Goal: Transaction & Acquisition: Purchase product/service

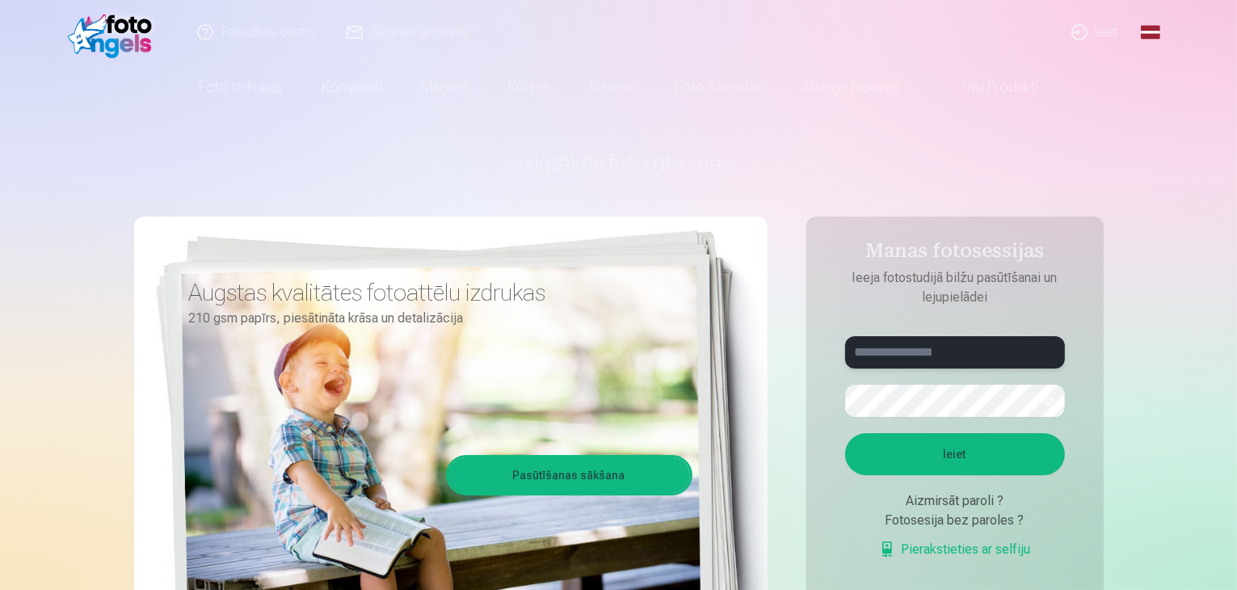
click at [930, 351] on input "text" at bounding box center [955, 352] width 220 height 32
type input "*"
click at [1050, 399] on button "button" at bounding box center [1048, 400] width 31 height 31
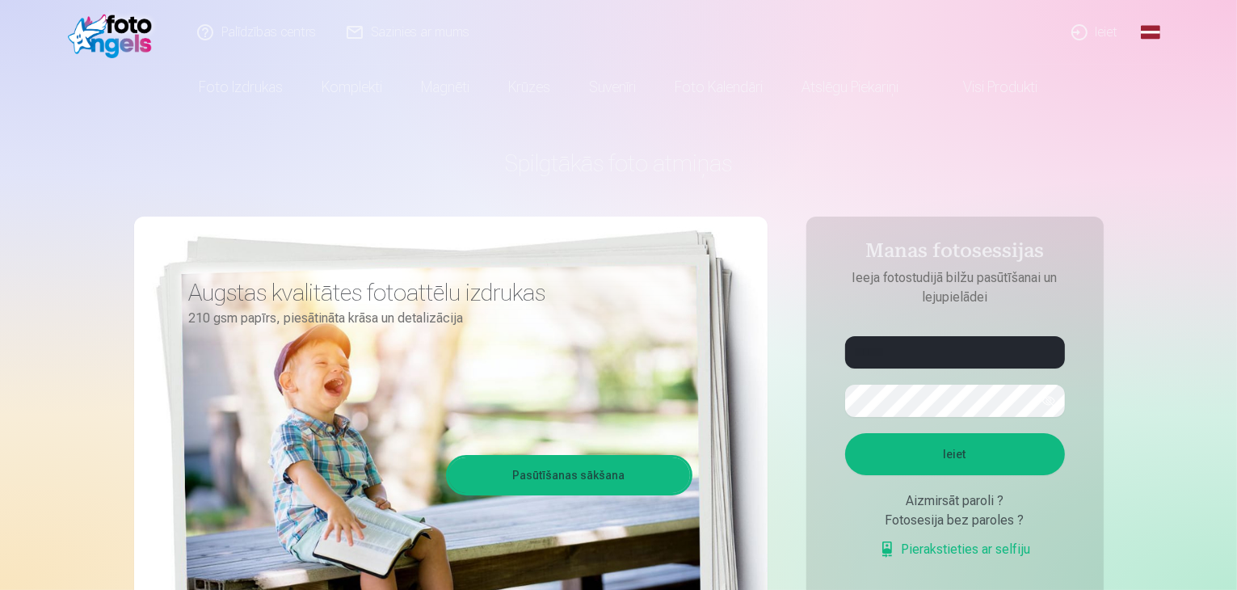
click at [949, 460] on button "Ieiet" at bounding box center [955, 454] width 220 height 42
click at [969, 358] on input "******" at bounding box center [955, 352] width 220 height 32
type input "**********"
click at [930, 452] on button "Ieiet" at bounding box center [955, 454] width 220 height 42
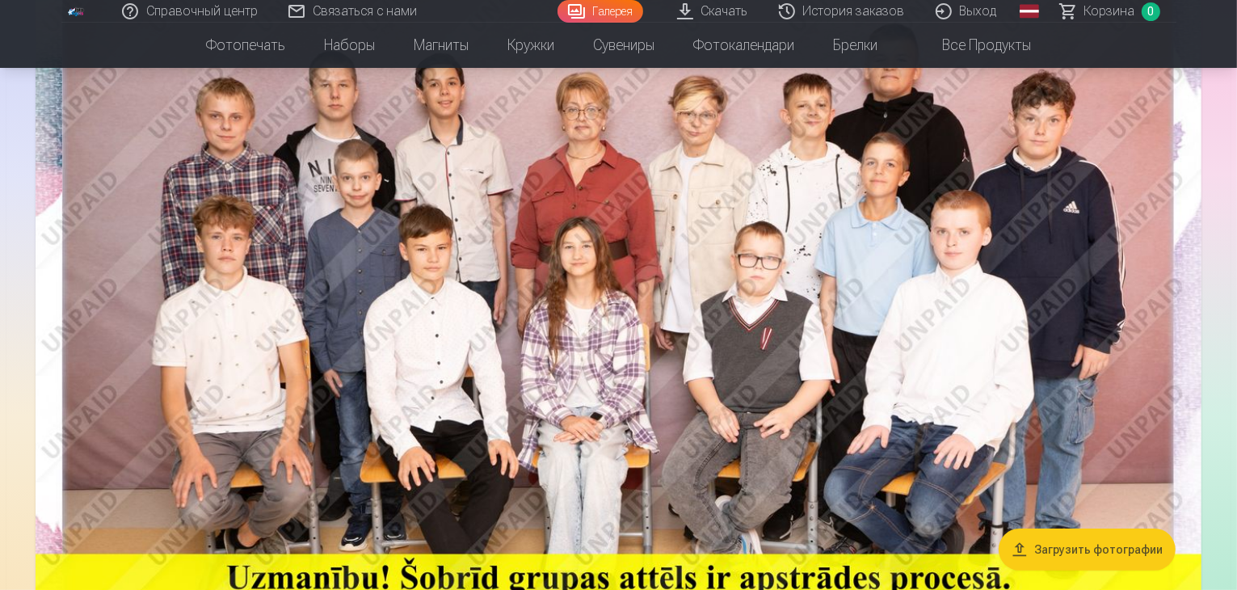
scroll to position [228, 0]
click at [536, 208] on img at bounding box center [619, 339] width 1166 height 778
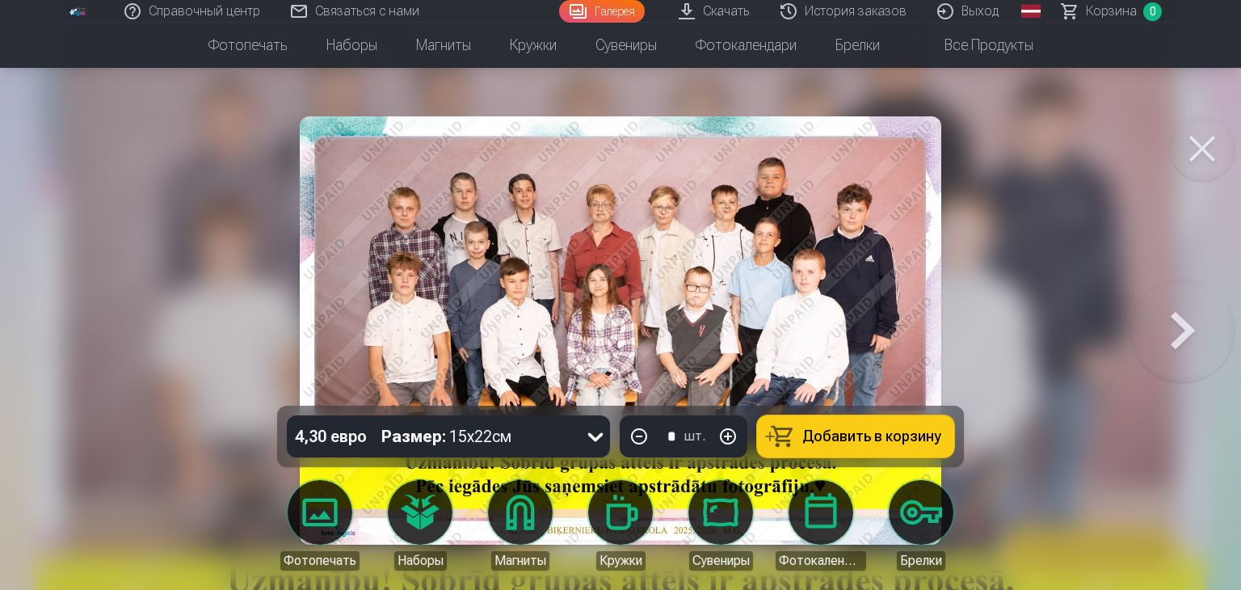
click at [1175, 330] on button at bounding box center [1182, 330] width 103 height 118
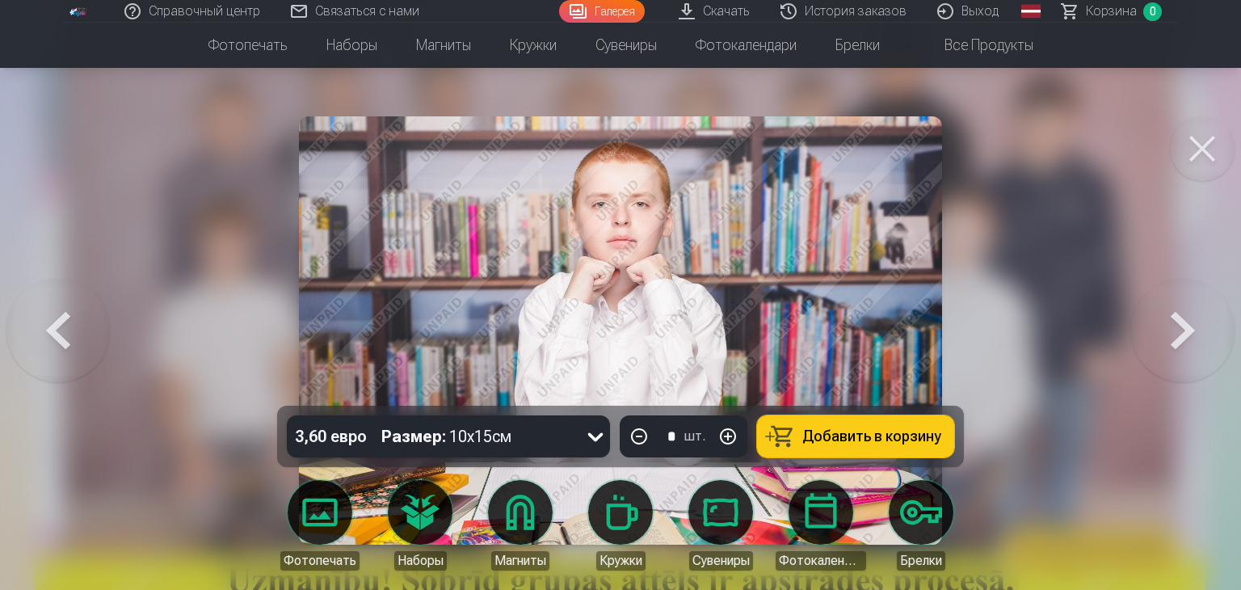
click at [1151, 327] on button at bounding box center [1182, 330] width 103 height 118
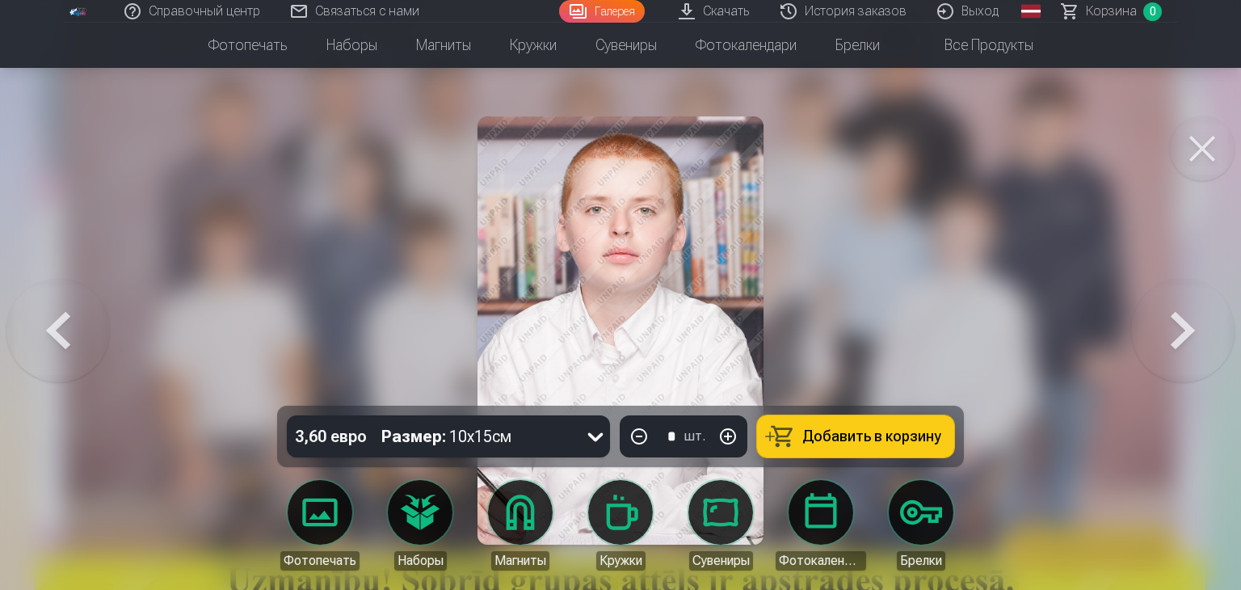
click at [1151, 327] on button at bounding box center [1182, 330] width 103 height 118
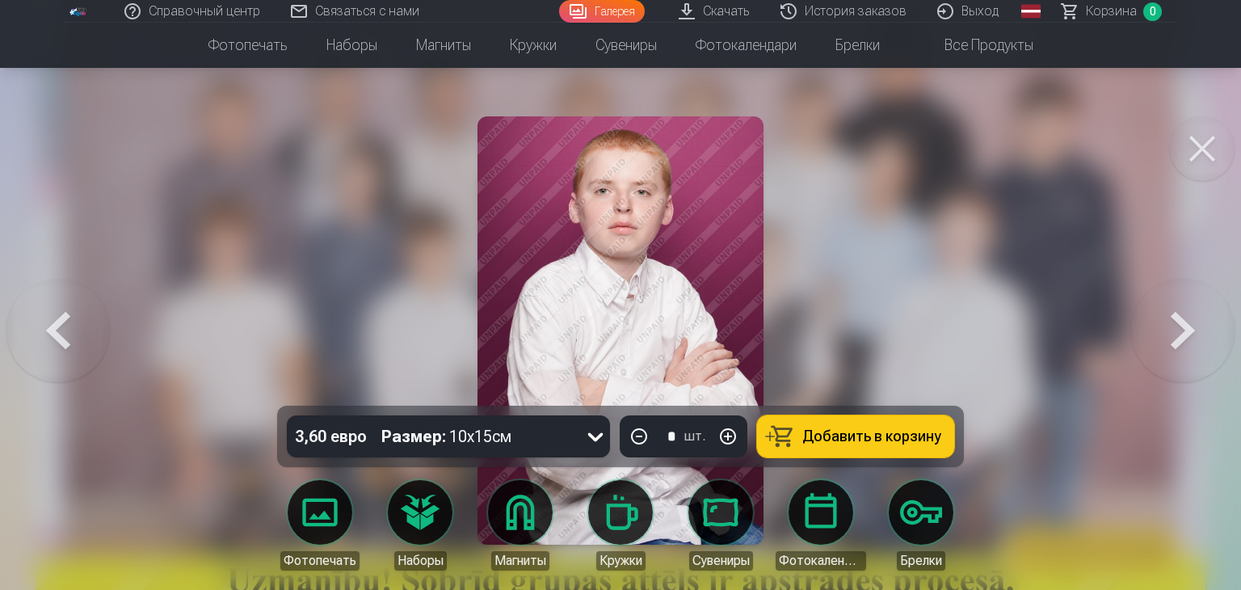
click at [90, 351] on button at bounding box center [57, 330] width 103 height 118
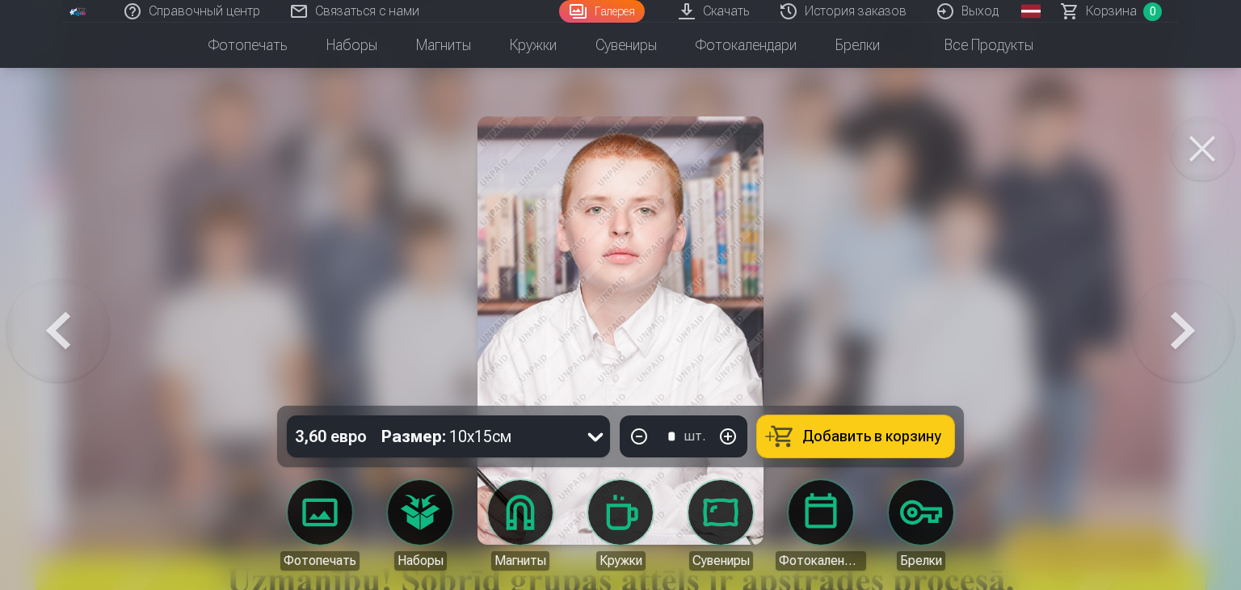
click at [90, 351] on button at bounding box center [57, 330] width 103 height 118
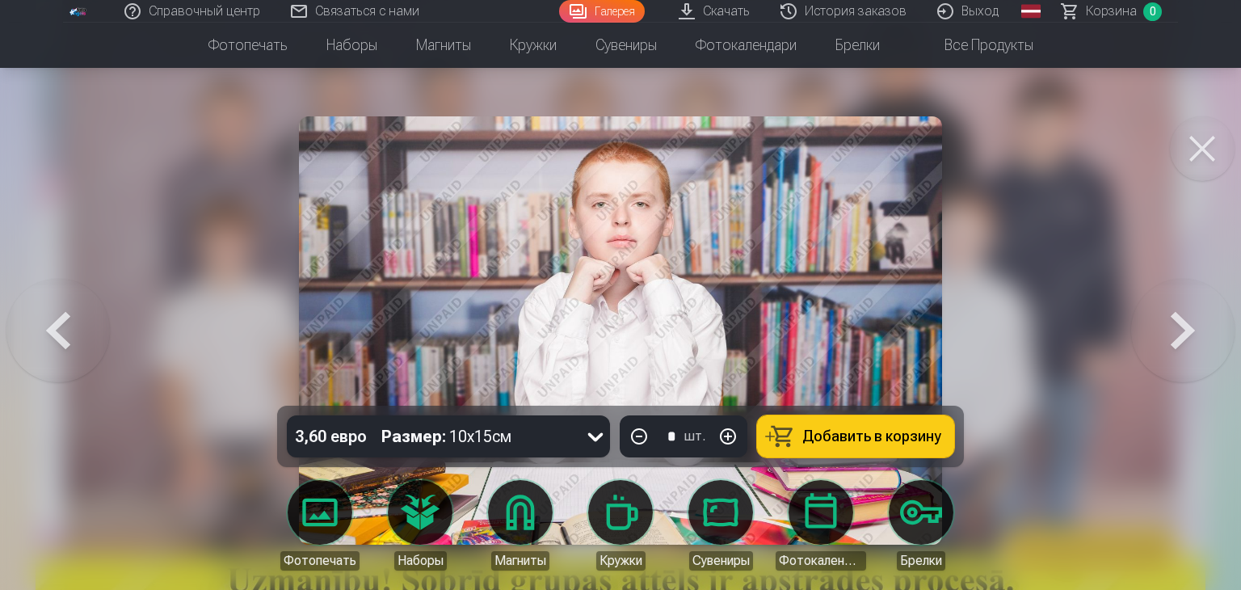
click at [82, 355] on button at bounding box center [57, 330] width 103 height 118
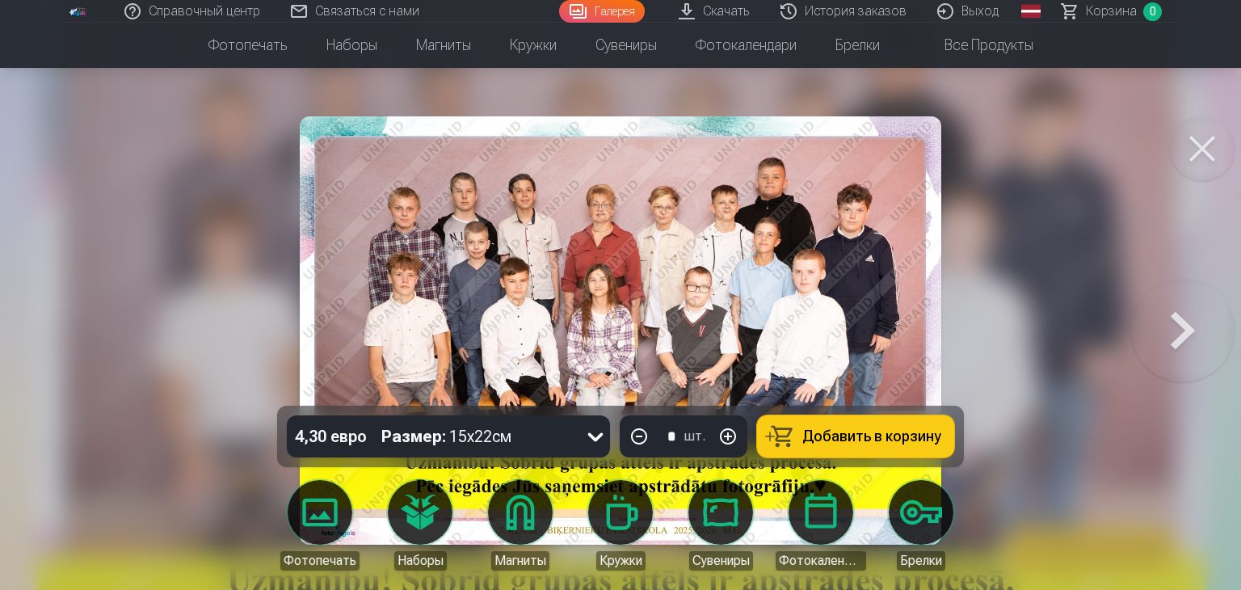
click at [1183, 335] on button at bounding box center [1182, 330] width 103 height 118
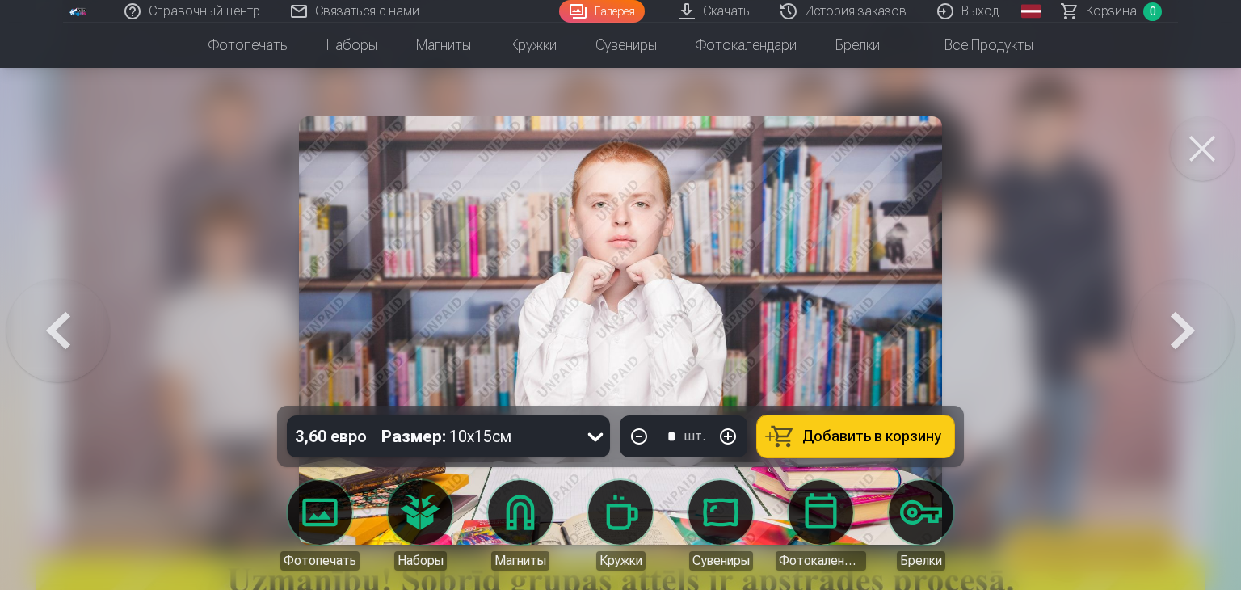
click at [1180, 342] on button at bounding box center [1182, 330] width 103 height 118
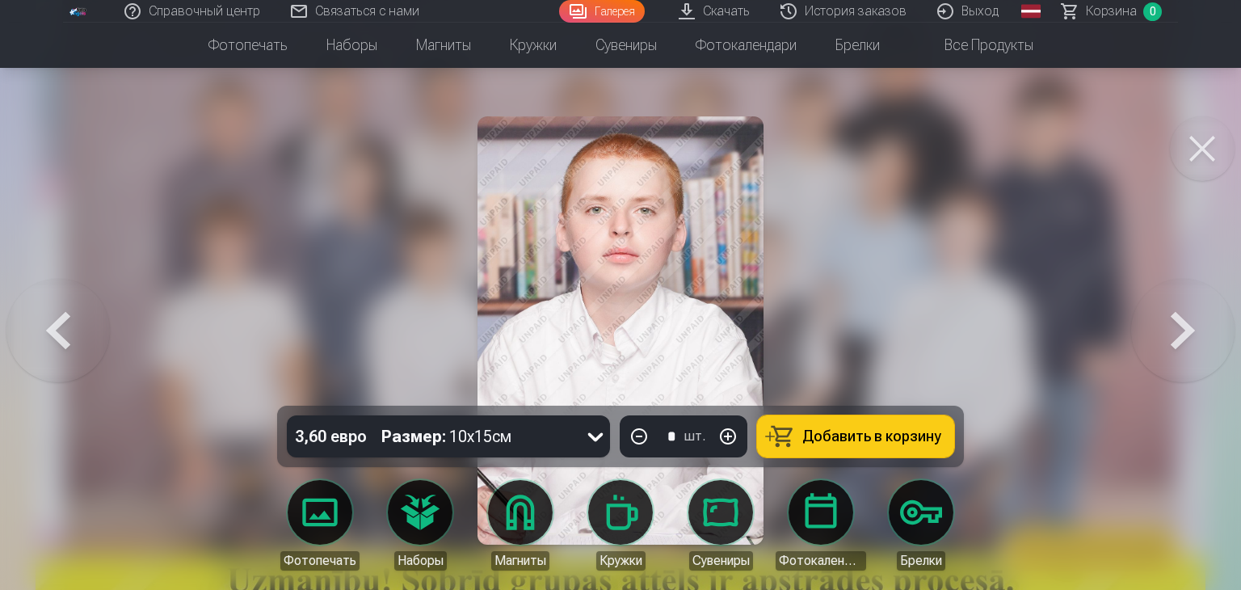
click at [52, 345] on button at bounding box center [57, 330] width 103 height 118
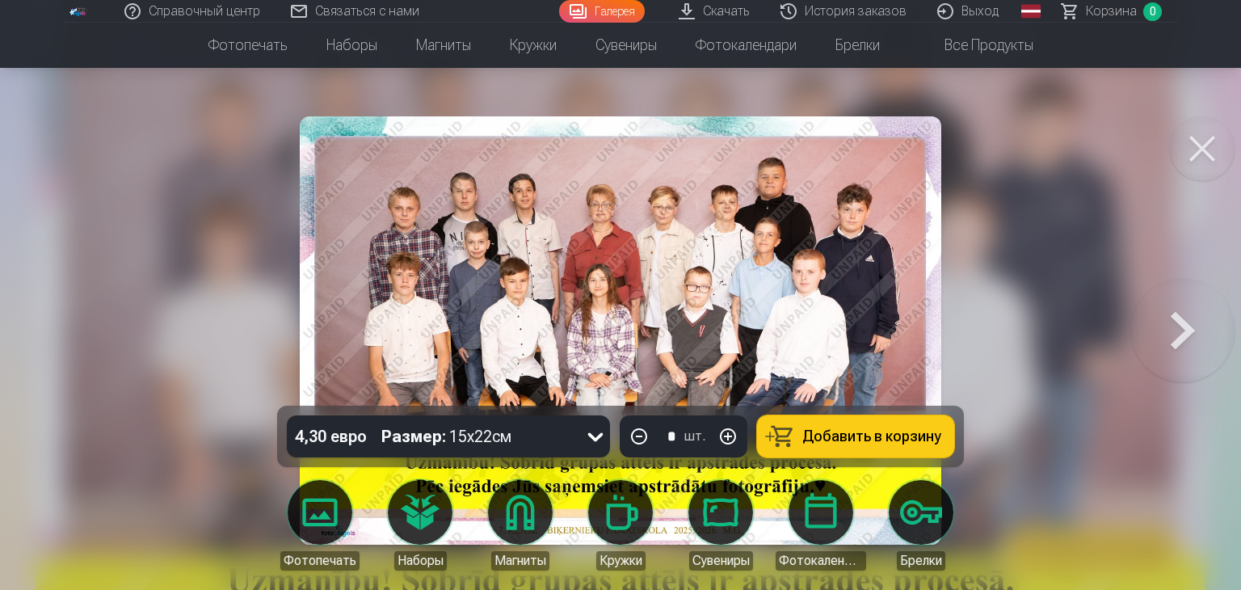
click at [1197, 330] on button at bounding box center [1182, 330] width 103 height 118
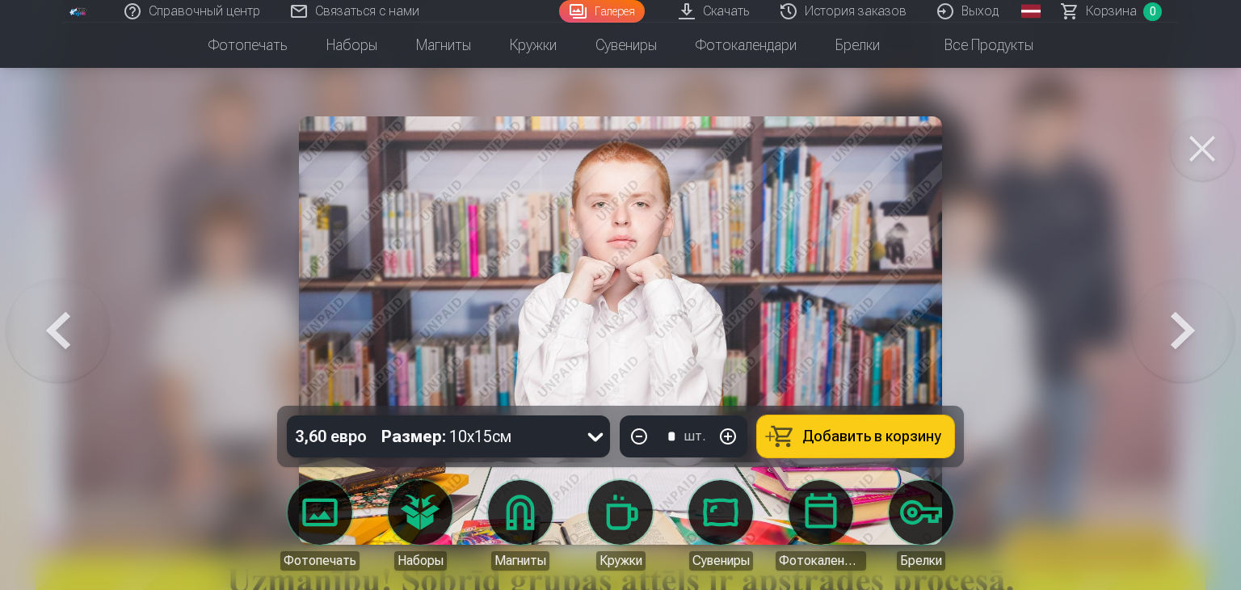
click at [1197, 330] on button at bounding box center [1182, 330] width 103 height 118
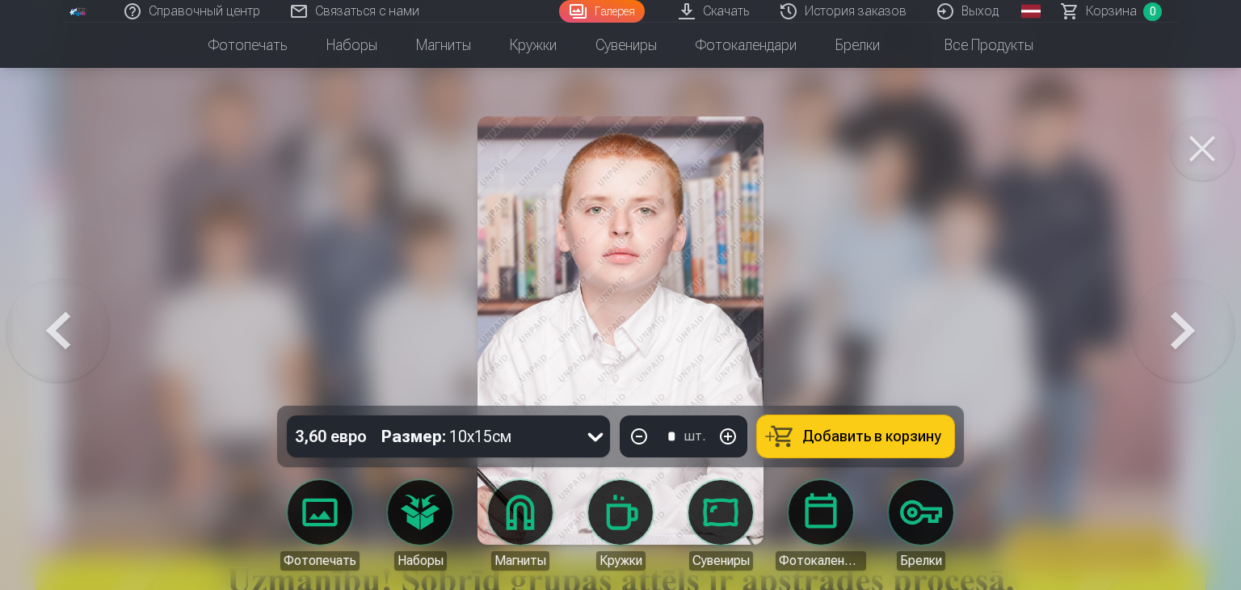
click at [1197, 330] on button at bounding box center [1182, 330] width 103 height 118
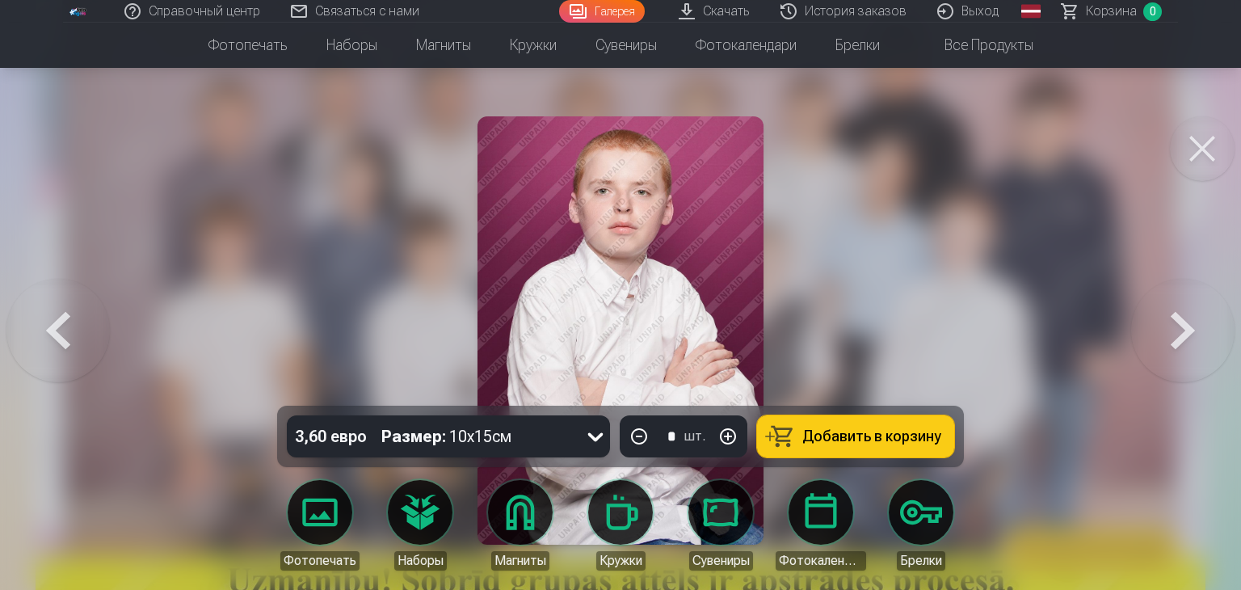
click at [1197, 330] on button at bounding box center [1182, 330] width 103 height 118
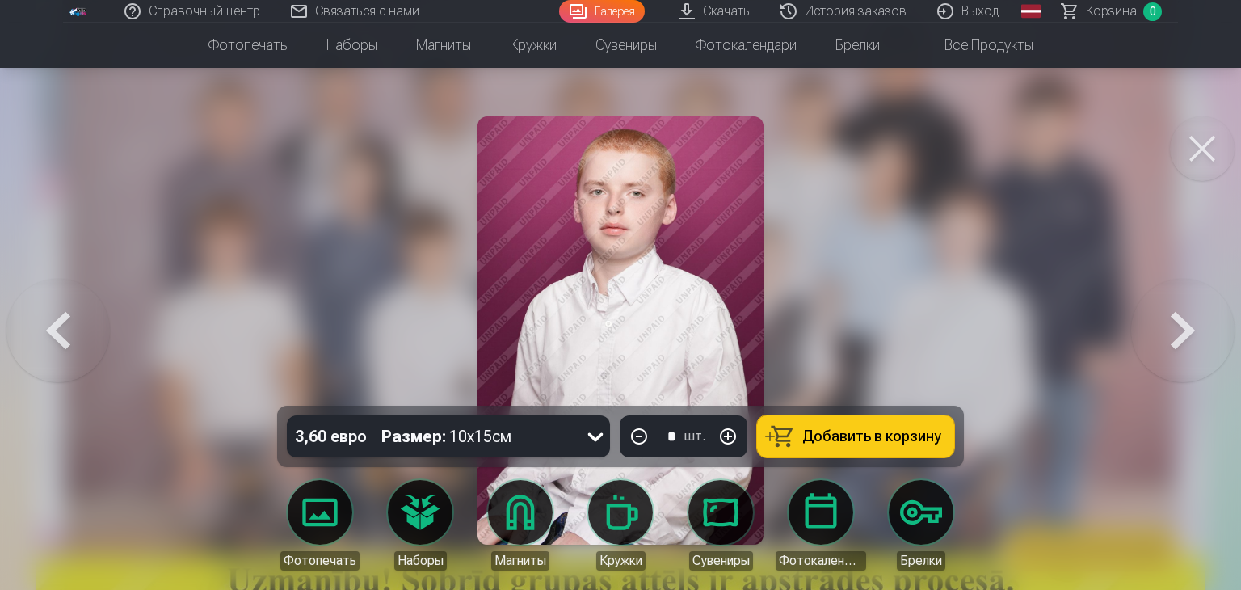
click at [1197, 330] on button at bounding box center [1182, 330] width 103 height 118
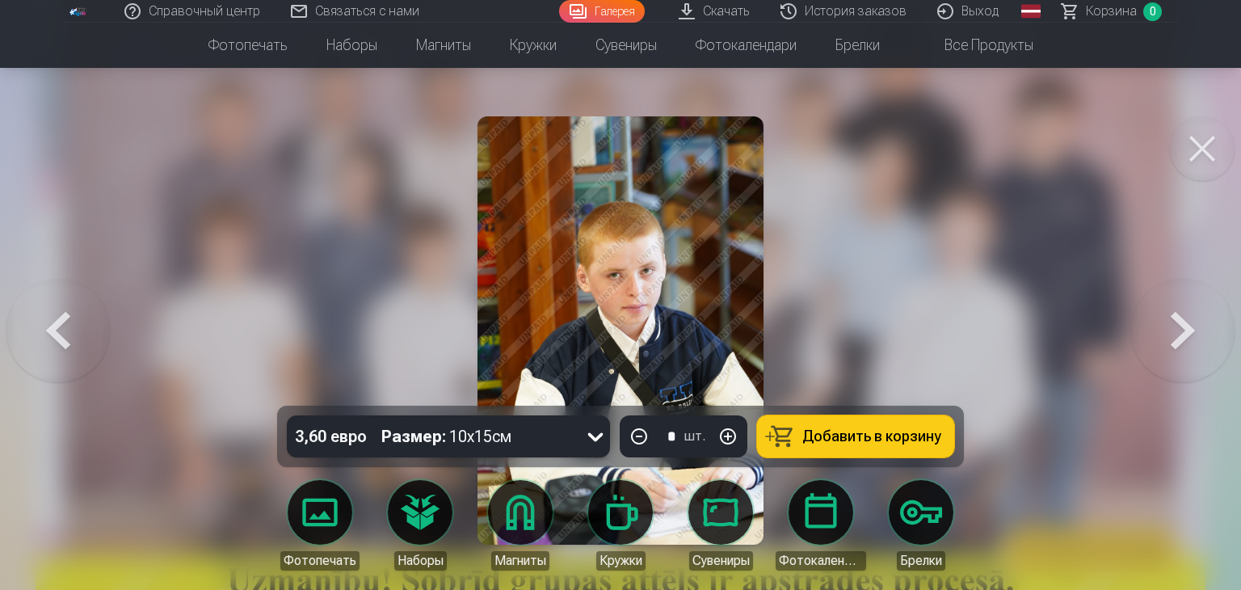
click at [1199, 353] on button at bounding box center [1182, 330] width 103 height 118
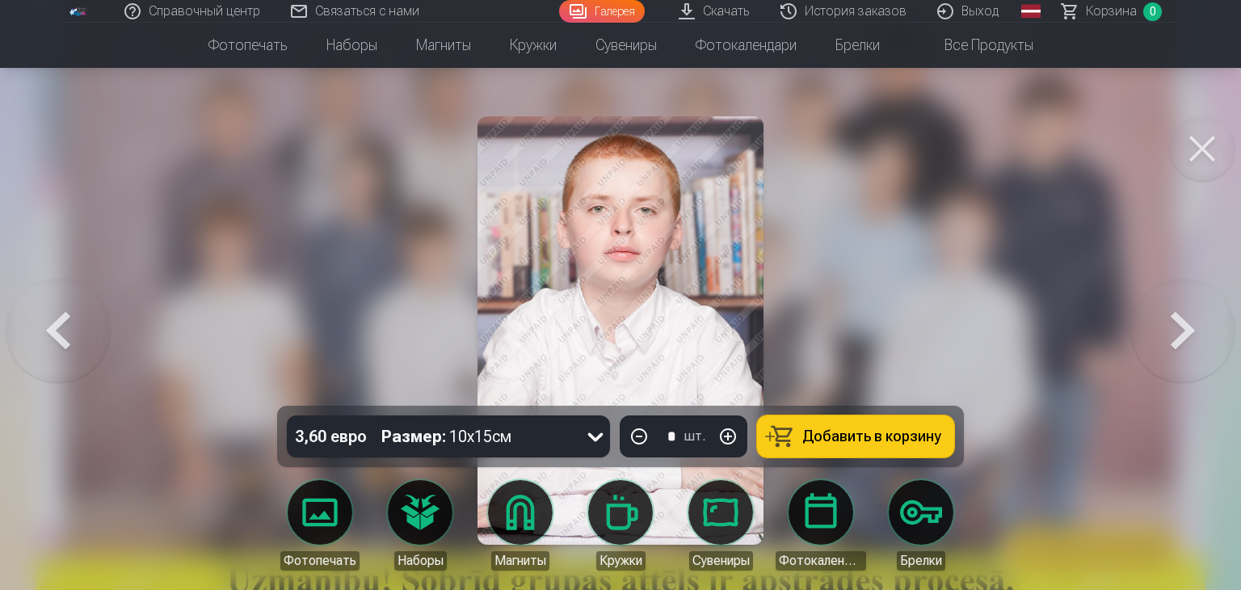
click at [1209, 337] on button at bounding box center [1182, 330] width 103 height 118
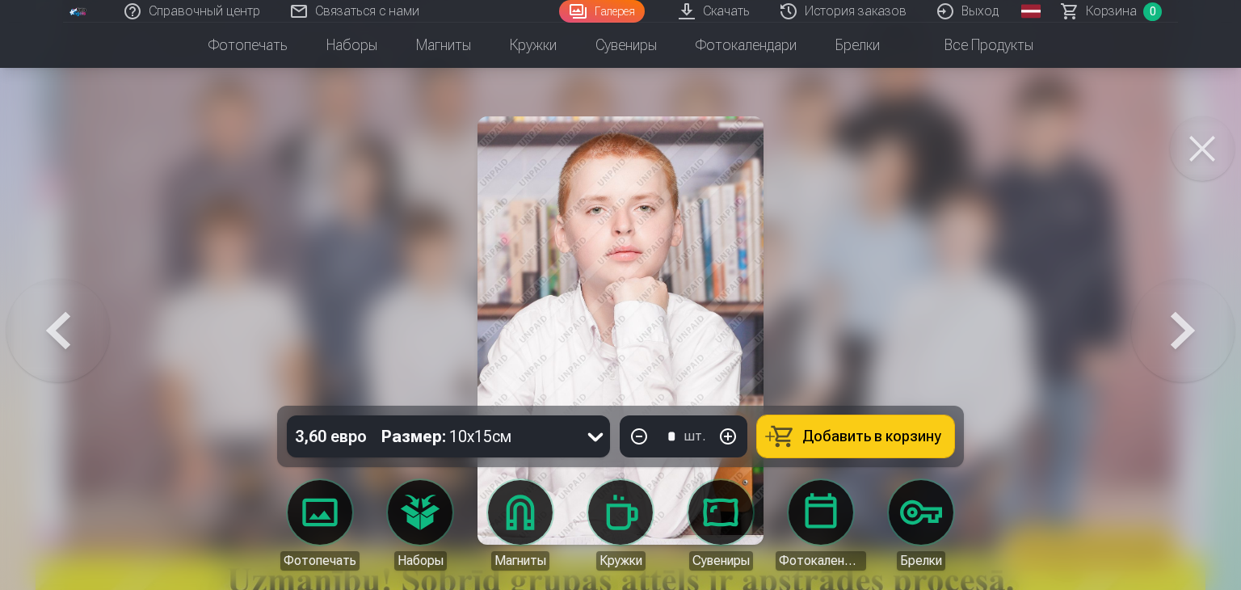
click at [1225, 316] on button at bounding box center [1182, 330] width 103 height 118
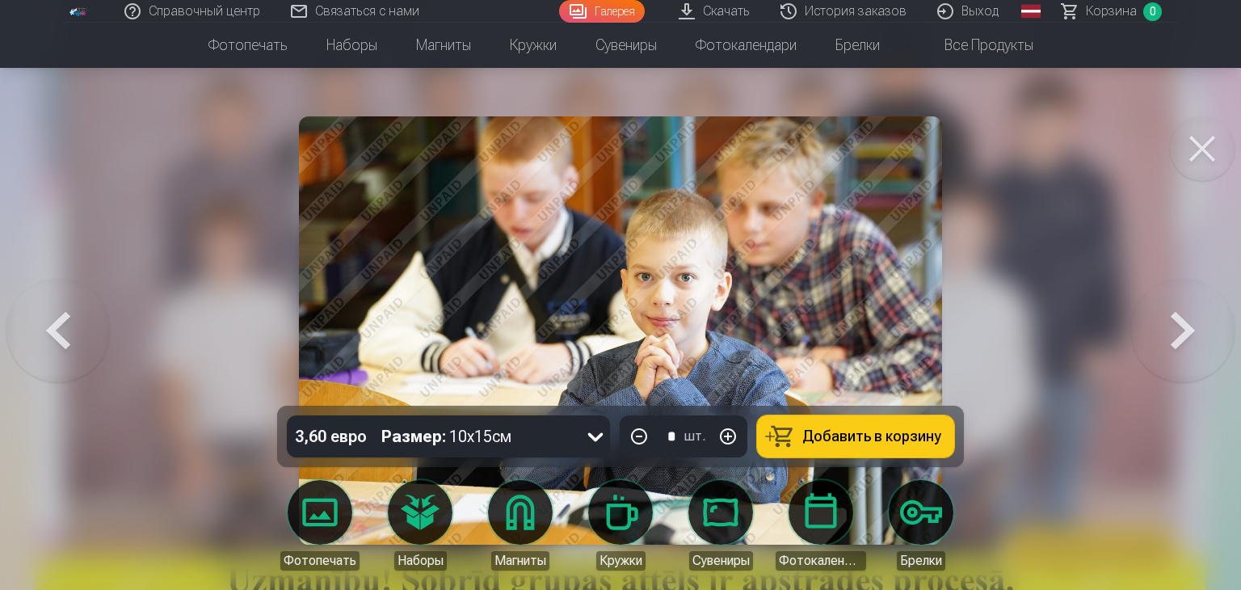
click at [1225, 316] on button at bounding box center [1182, 330] width 103 height 118
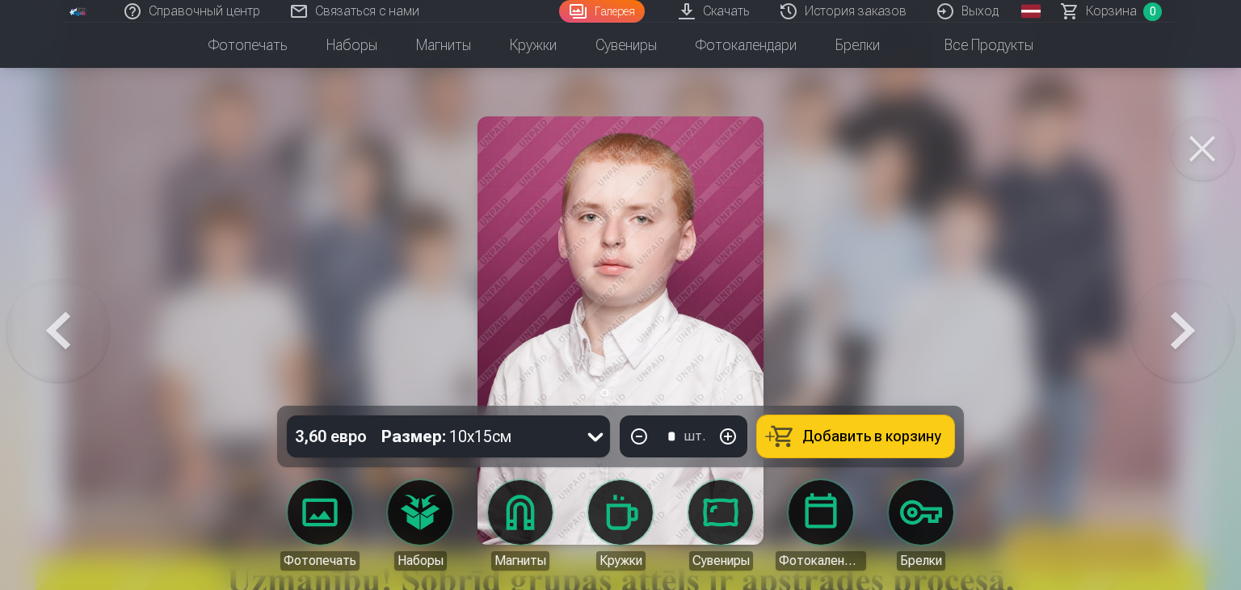
click at [1188, 346] on button at bounding box center [1182, 330] width 103 height 118
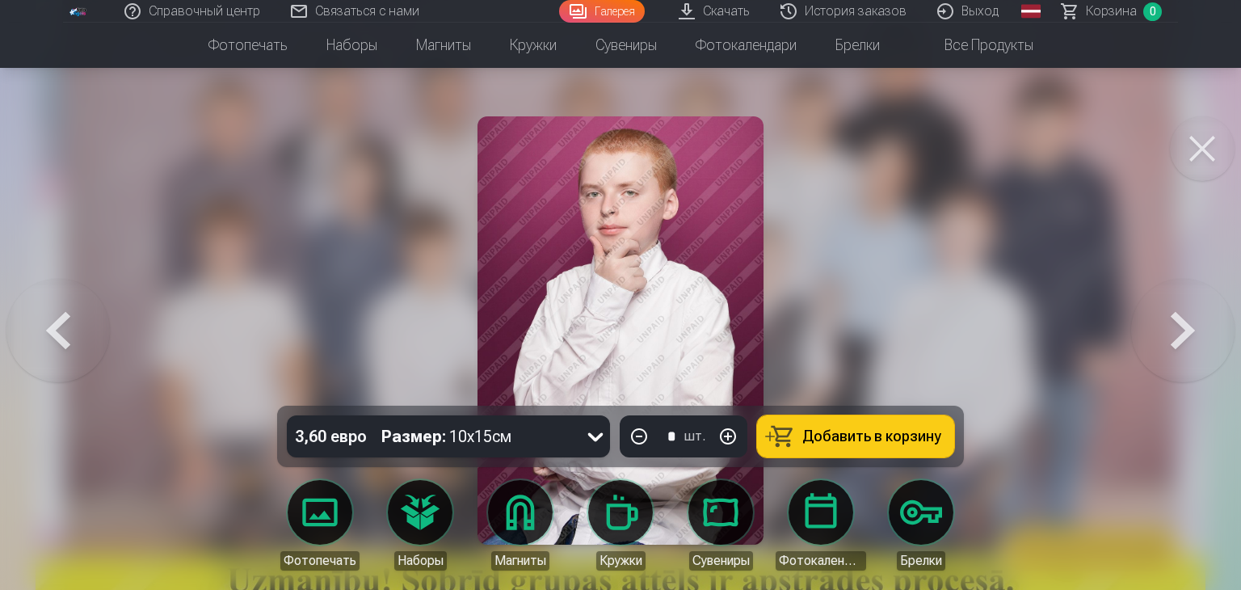
click at [1175, 323] on button at bounding box center [1182, 330] width 103 height 118
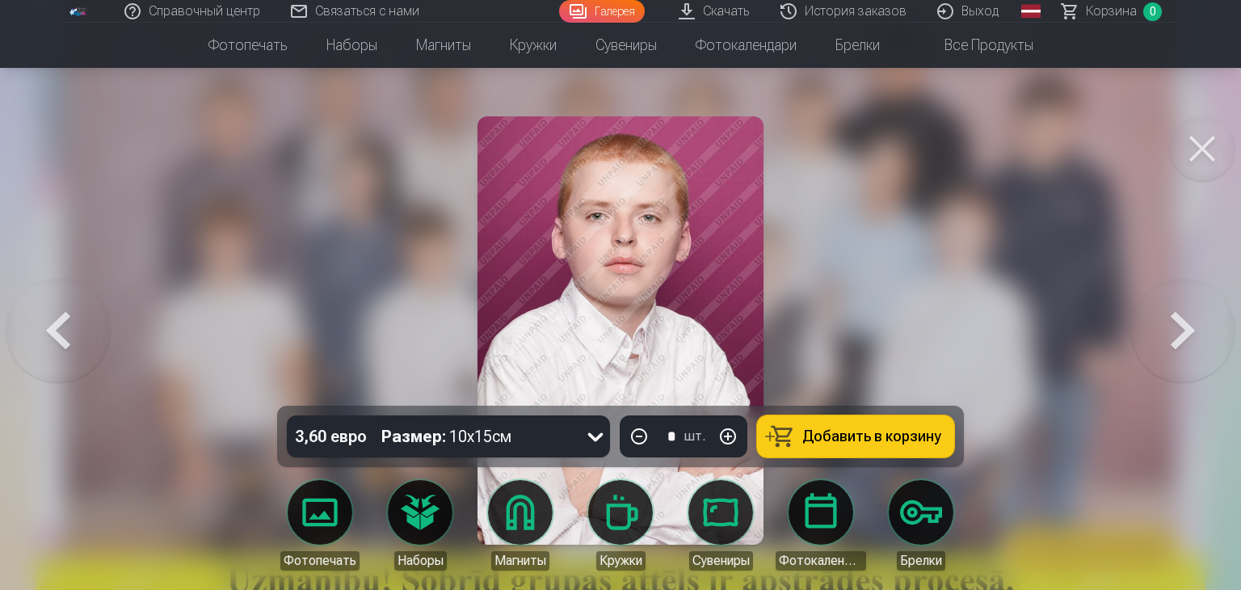
click at [1176, 330] on button at bounding box center [1182, 330] width 103 height 118
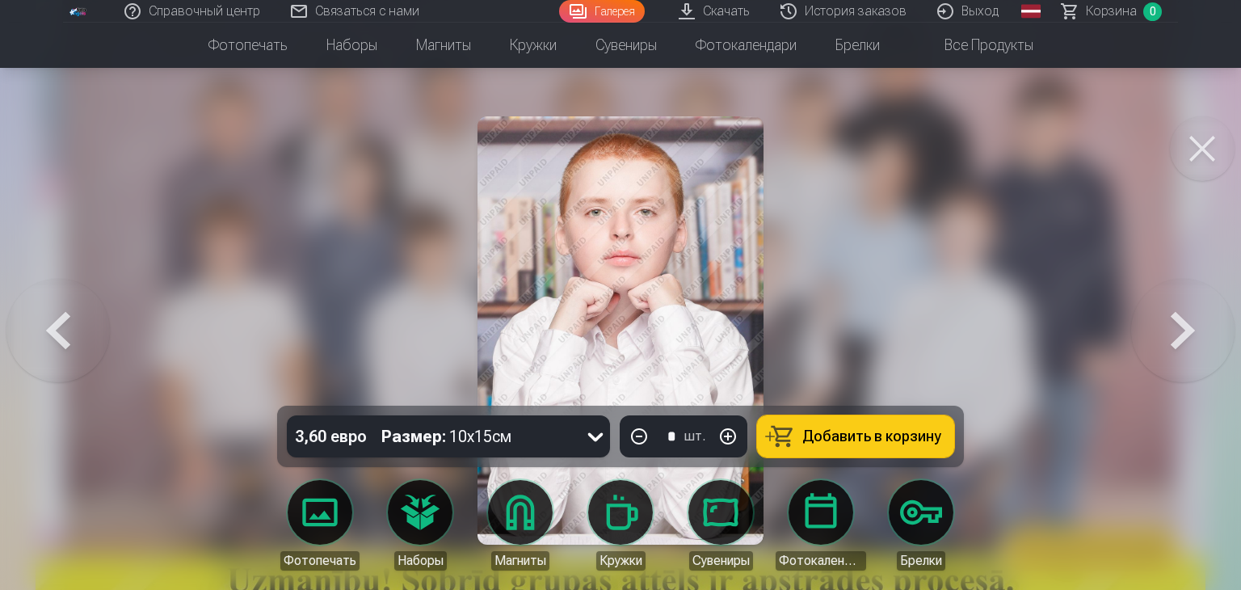
click at [1176, 331] on button at bounding box center [1182, 330] width 103 height 118
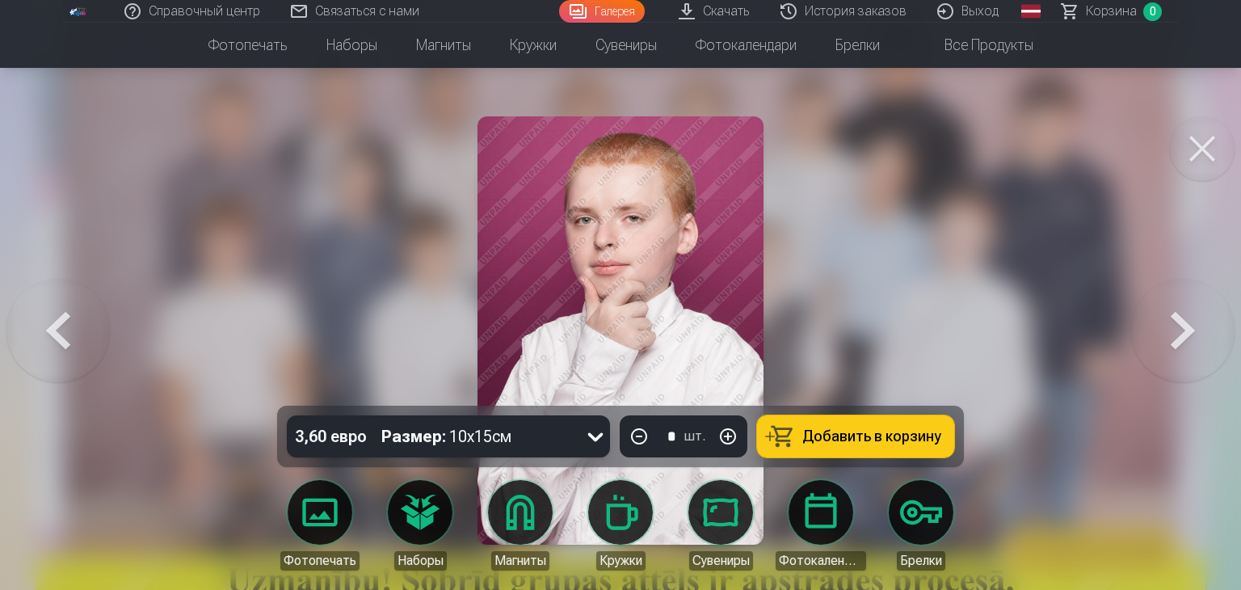
click at [48, 321] on button at bounding box center [57, 330] width 103 height 118
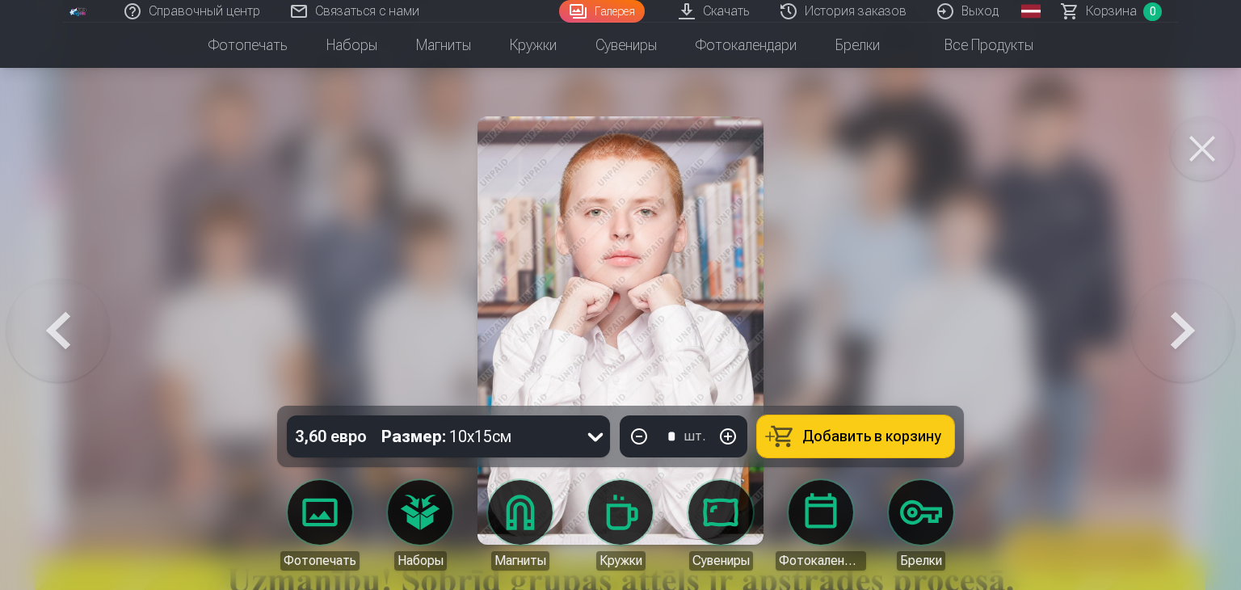
click at [48, 321] on button at bounding box center [57, 330] width 103 height 118
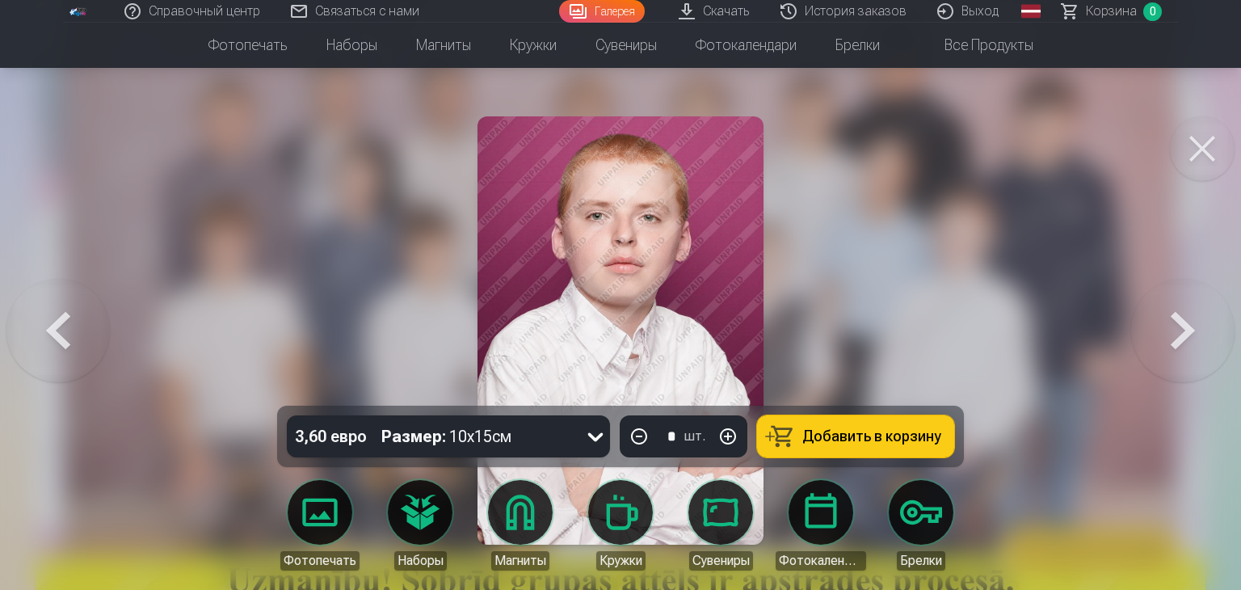
click at [1192, 342] on button at bounding box center [1182, 330] width 103 height 118
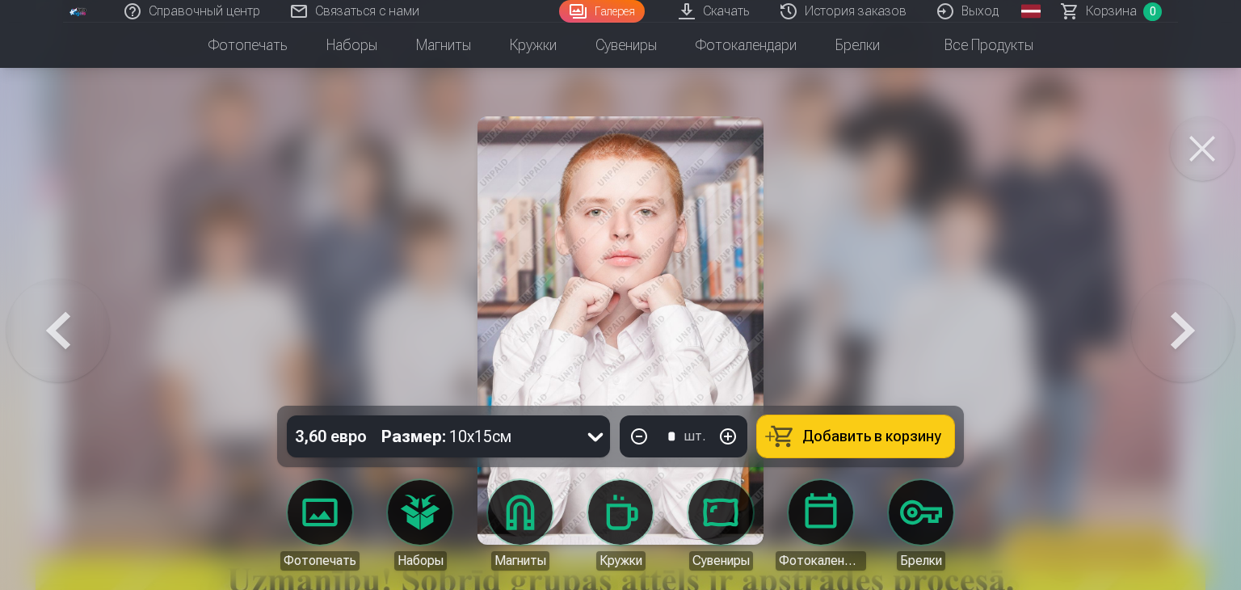
click at [1192, 342] on button at bounding box center [1182, 330] width 103 height 118
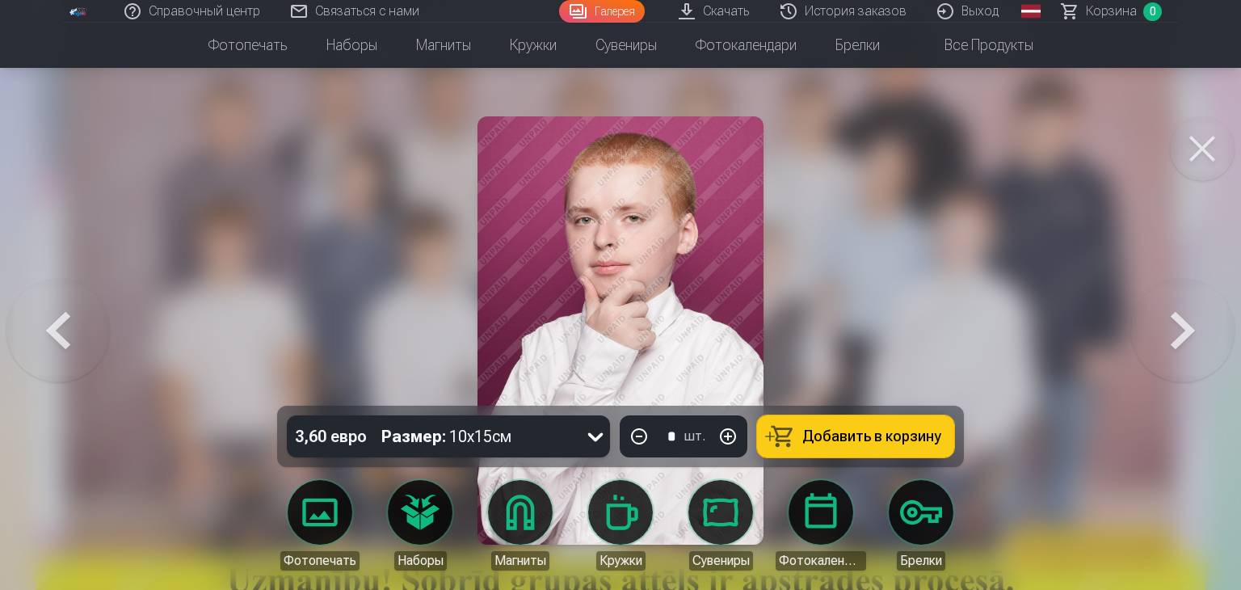
click at [53, 367] on button at bounding box center [57, 330] width 103 height 118
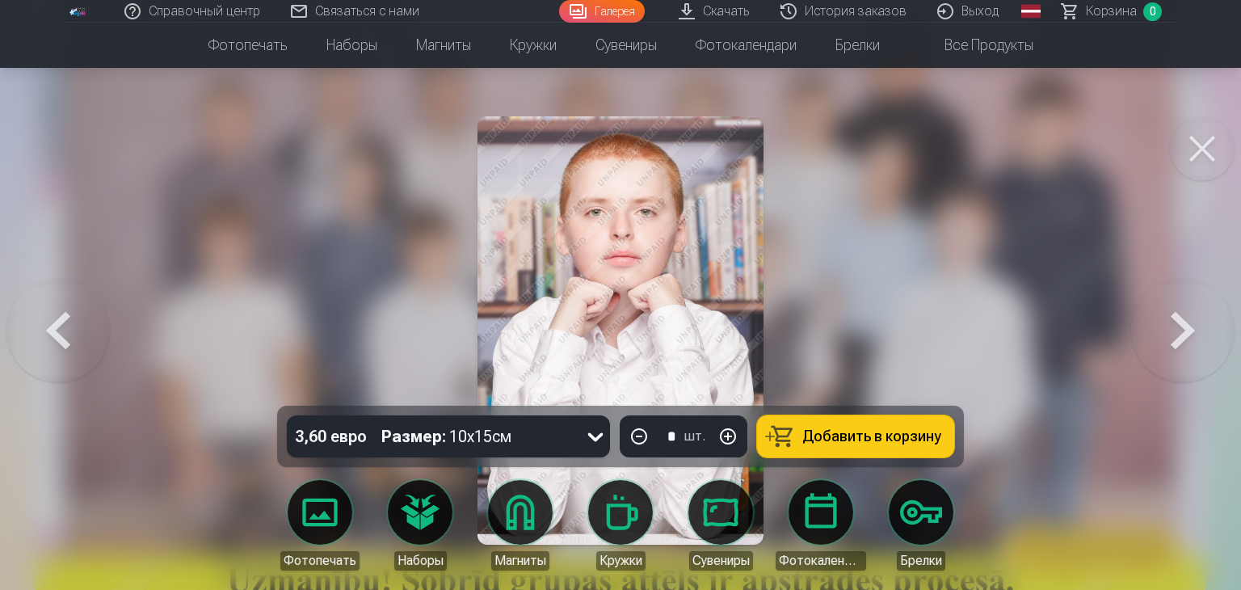
click at [53, 367] on button at bounding box center [57, 330] width 103 height 118
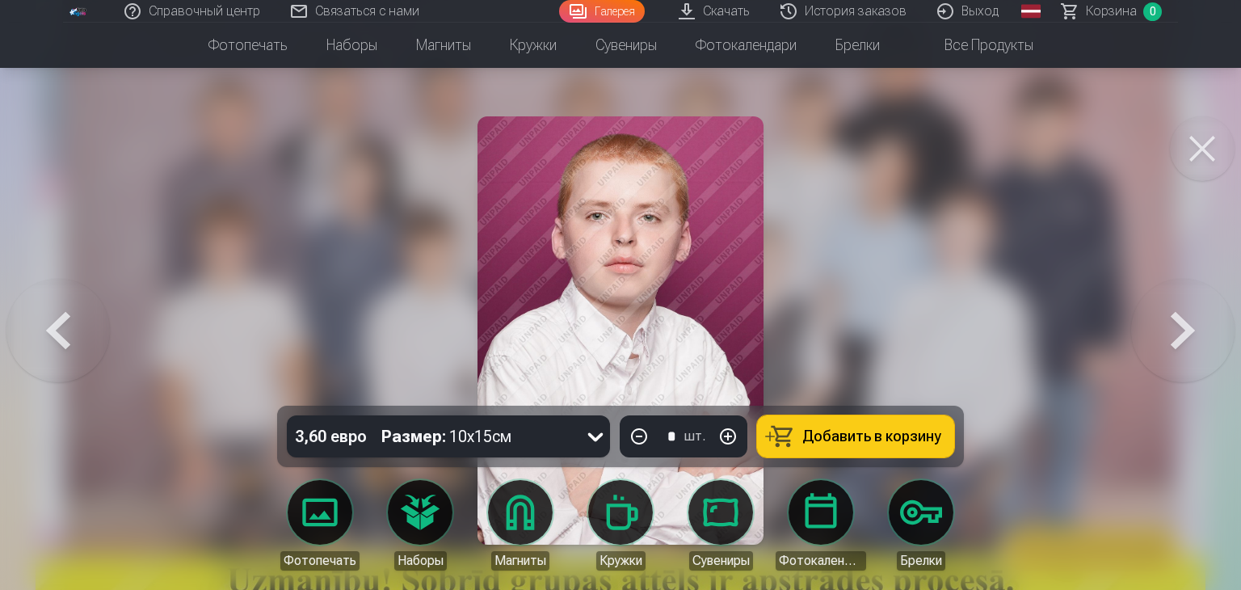
click at [53, 367] on button at bounding box center [57, 330] width 103 height 118
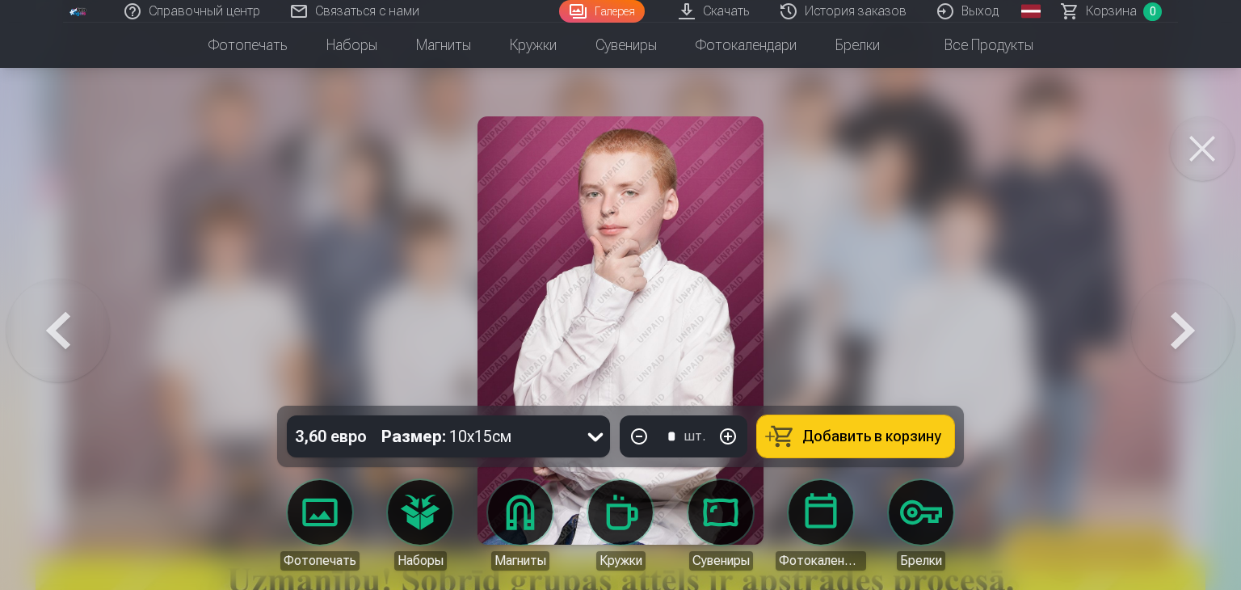
click at [1163, 318] on button at bounding box center [1182, 330] width 103 height 118
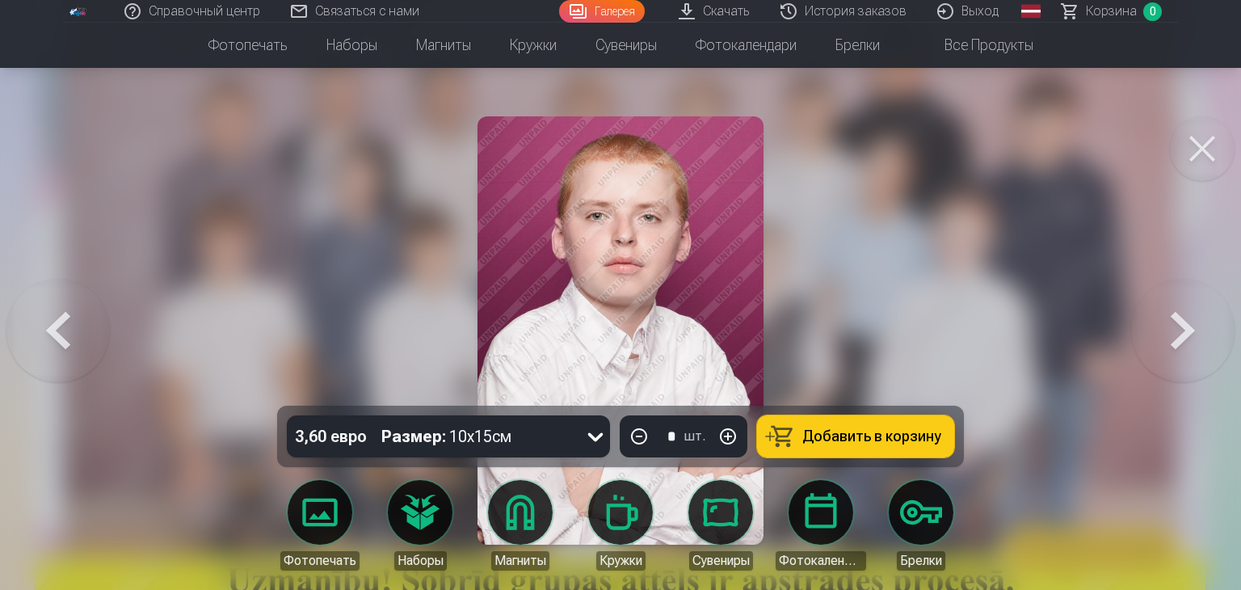
click at [1163, 318] on button at bounding box center [1182, 330] width 103 height 118
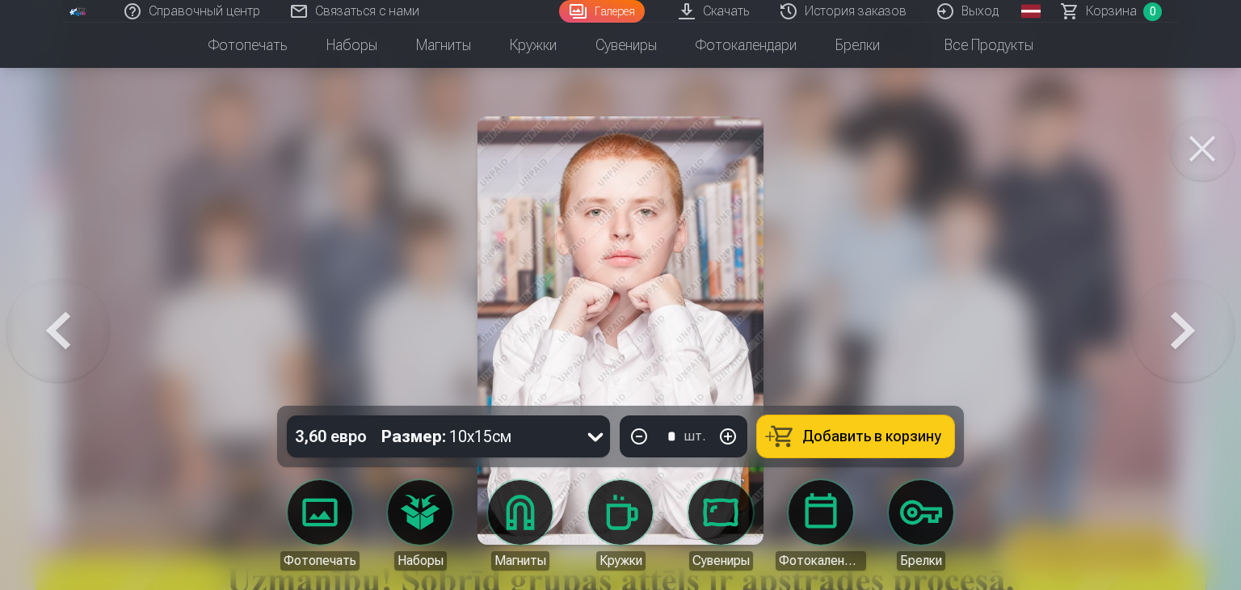
click at [1163, 318] on button at bounding box center [1182, 330] width 103 height 118
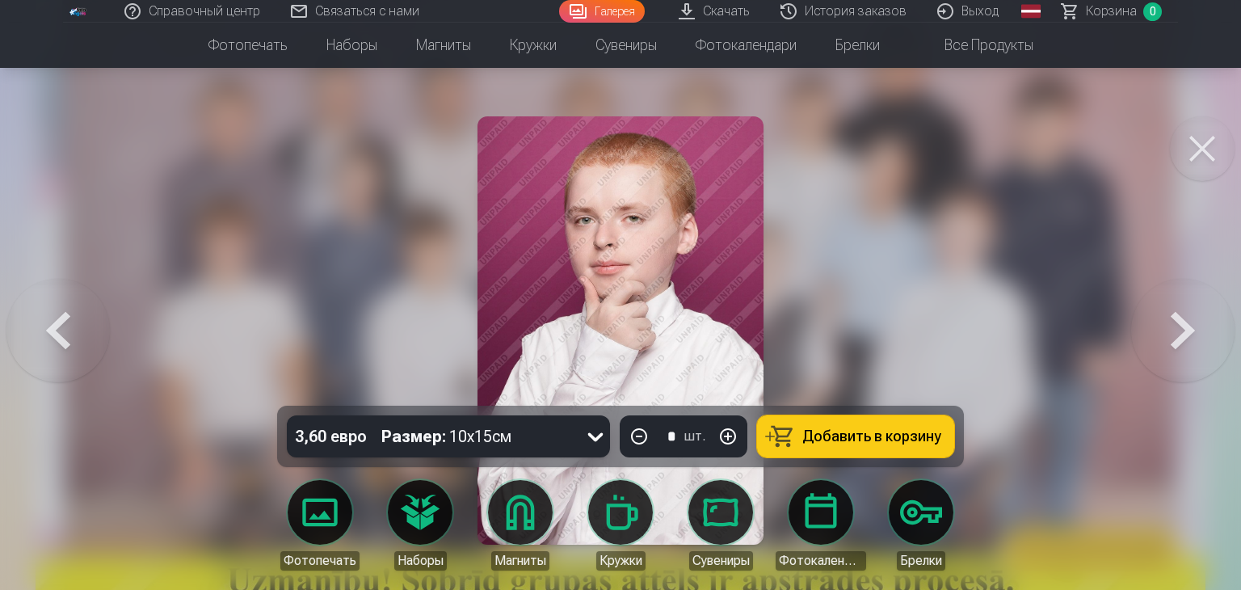
click at [51, 322] on button at bounding box center [57, 330] width 103 height 118
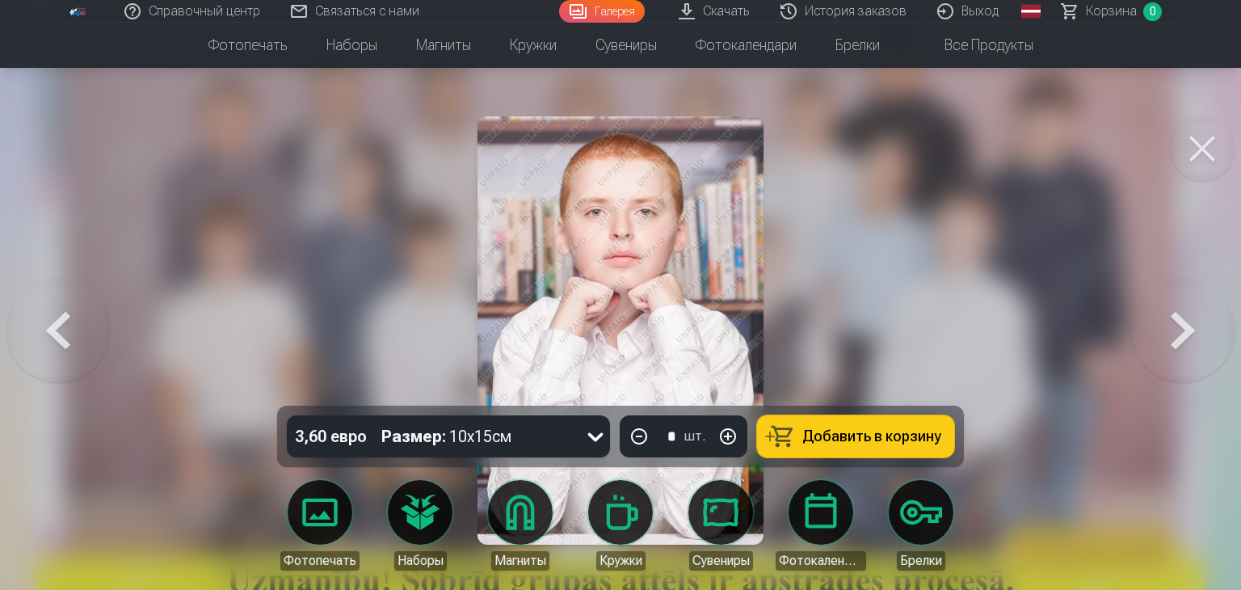
click at [51, 322] on button at bounding box center [57, 330] width 103 height 118
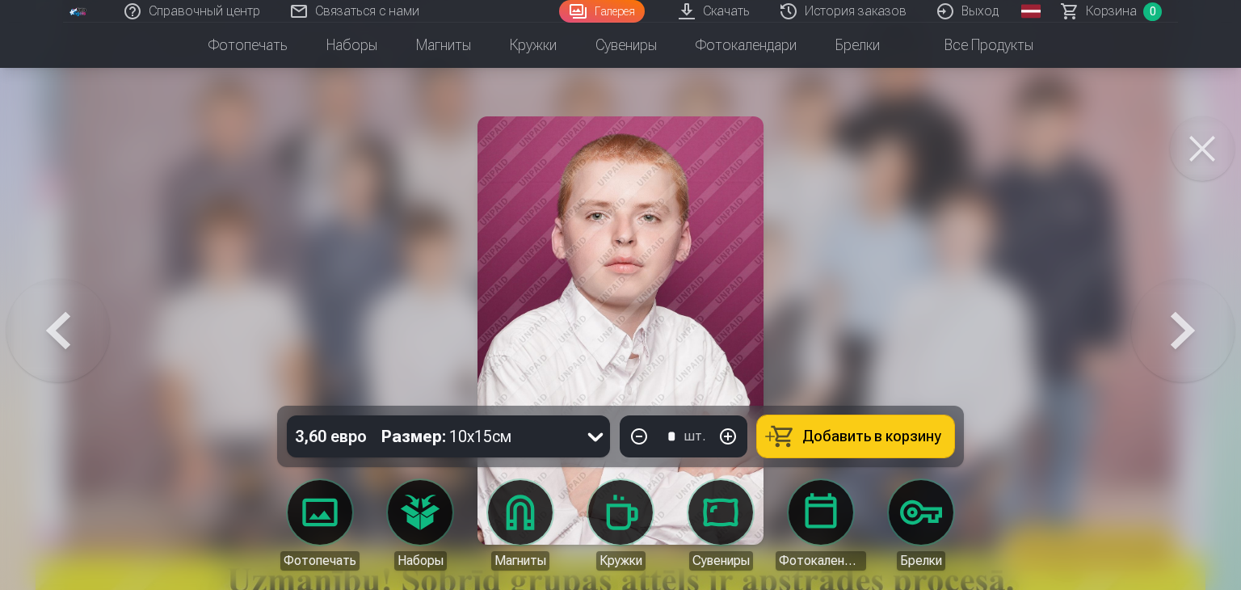
click at [51, 322] on button at bounding box center [57, 330] width 103 height 118
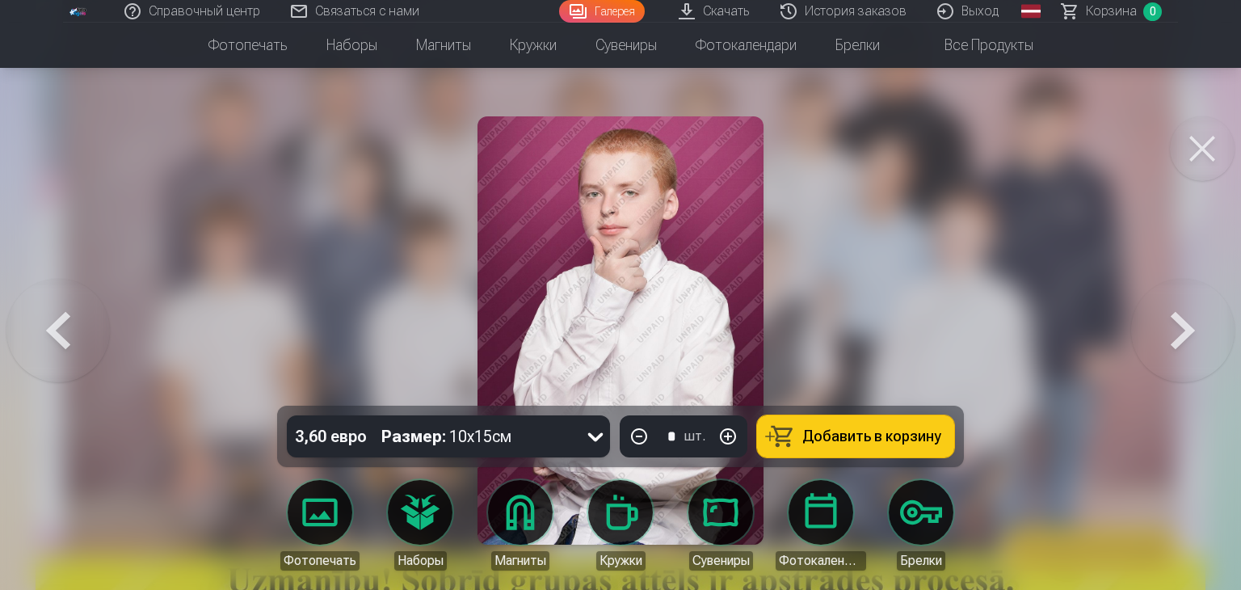
click at [52, 324] on button at bounding box center [57, 330] width 103 height 118
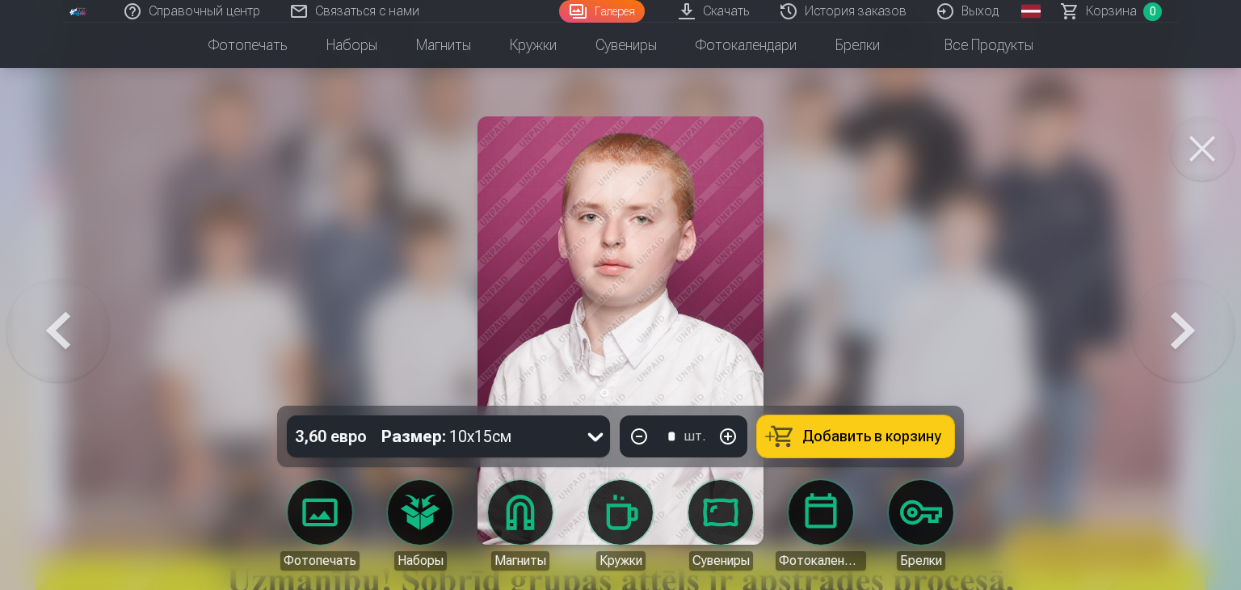
click at [65, 286] on button at bounding box center [57, 330] width 103 height 118
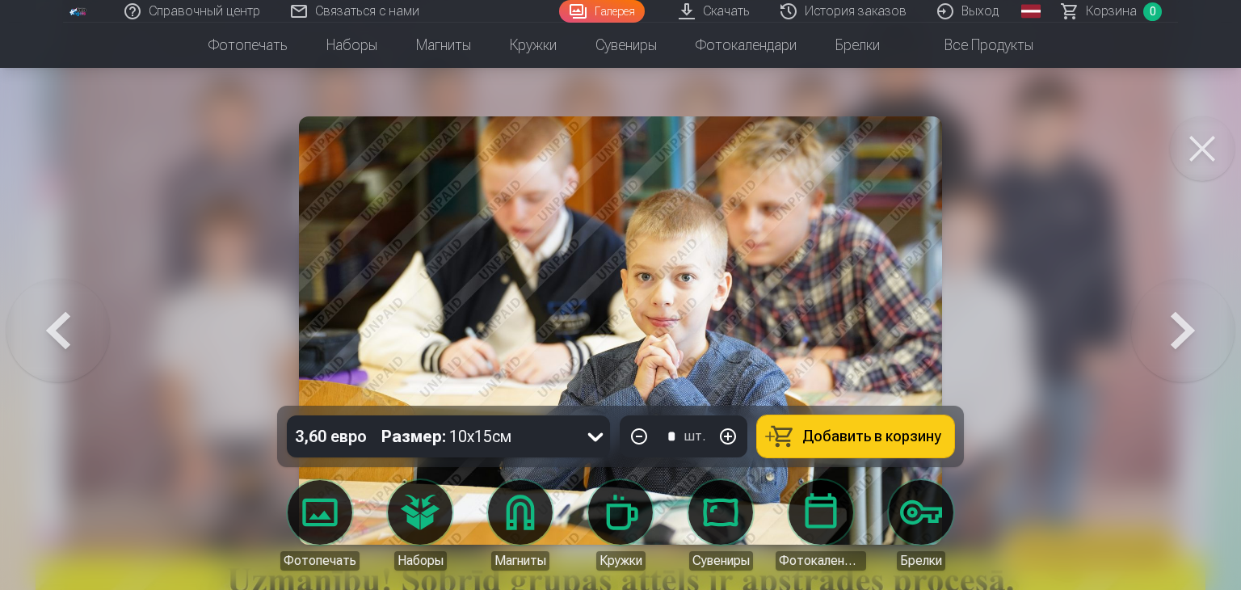
click at [65, 288] on button at bounding box center [57, 330] width 103 height 118
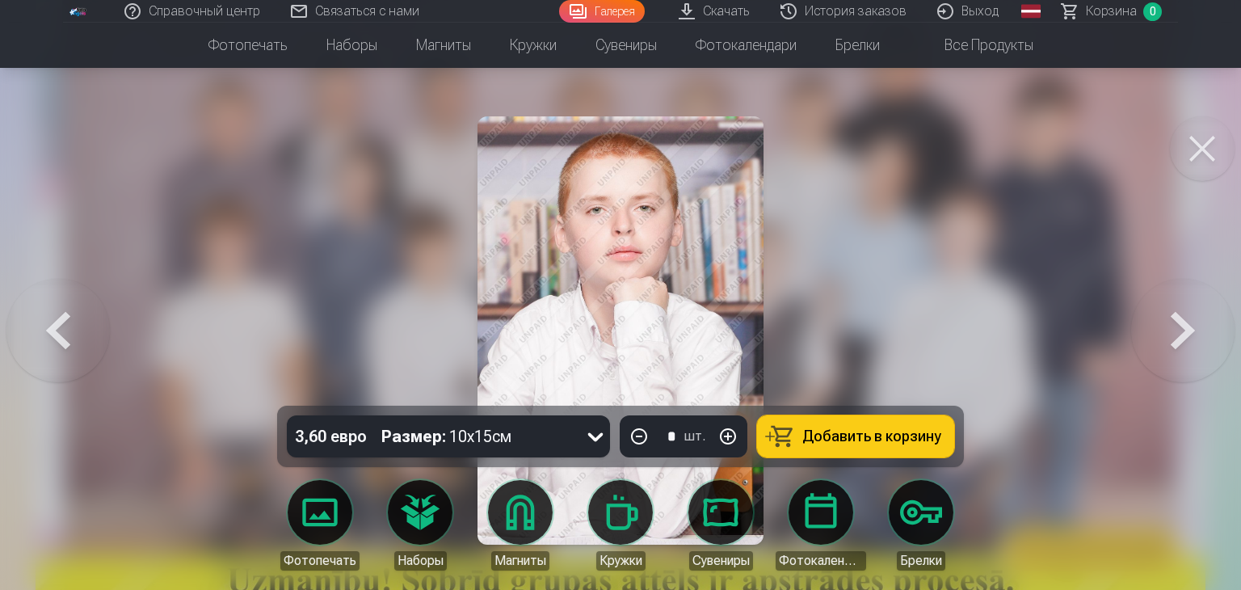
click at [65, 288] on button at bounding box center [57, 330] width 103 height 118
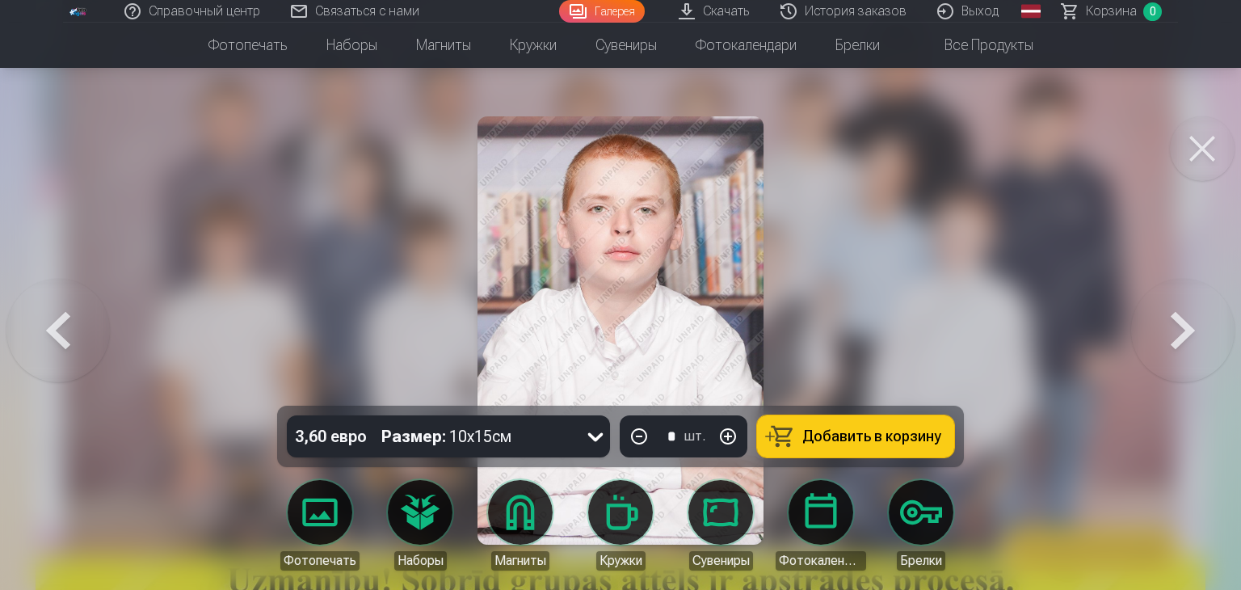
click at [65, 288] on button at bounding box center [57, 330] width 103 height 118
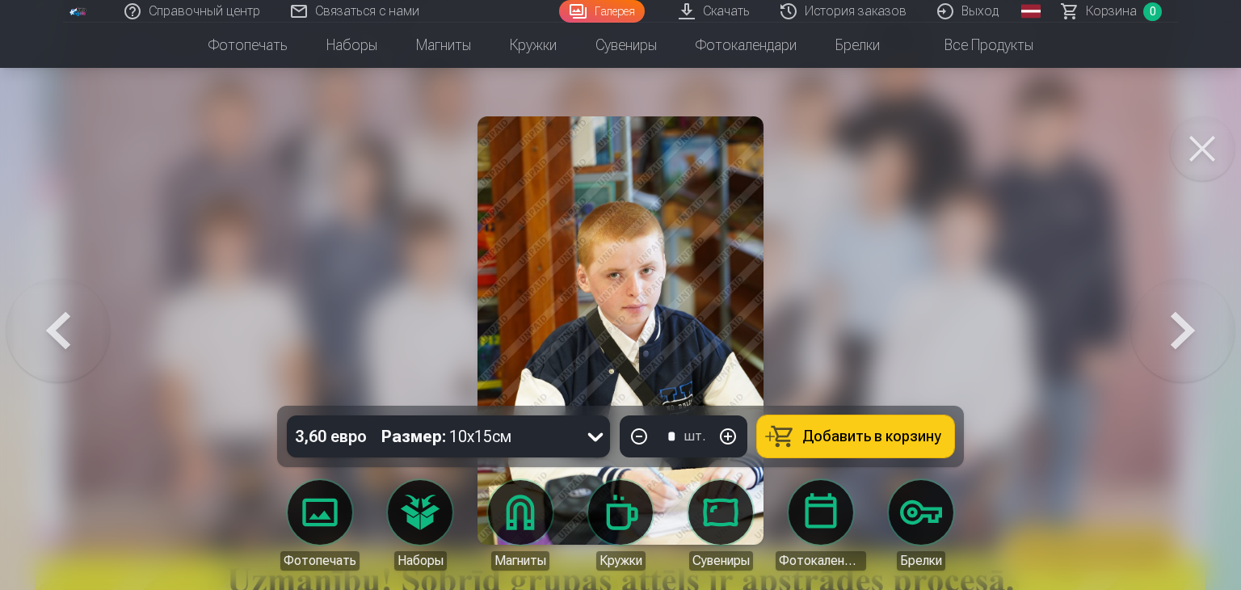
click at [65, 288] on button at bounding box center [57, 330] width 103 height 118
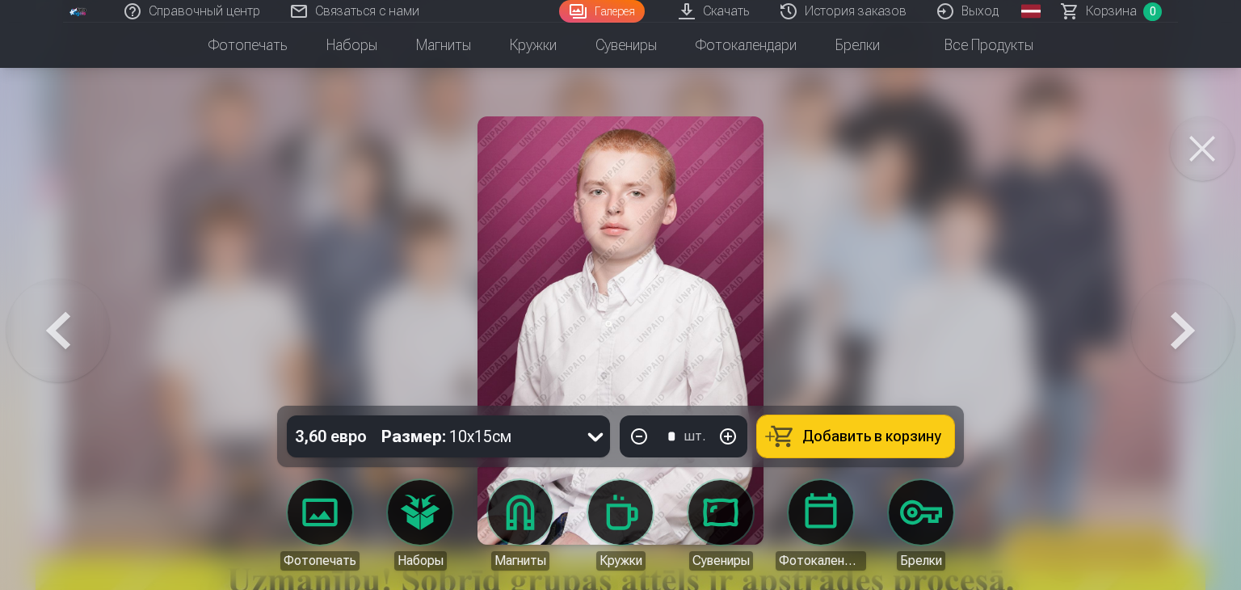
click at [52, 346] on button at bounding box center [57, 330] width 103 height 118
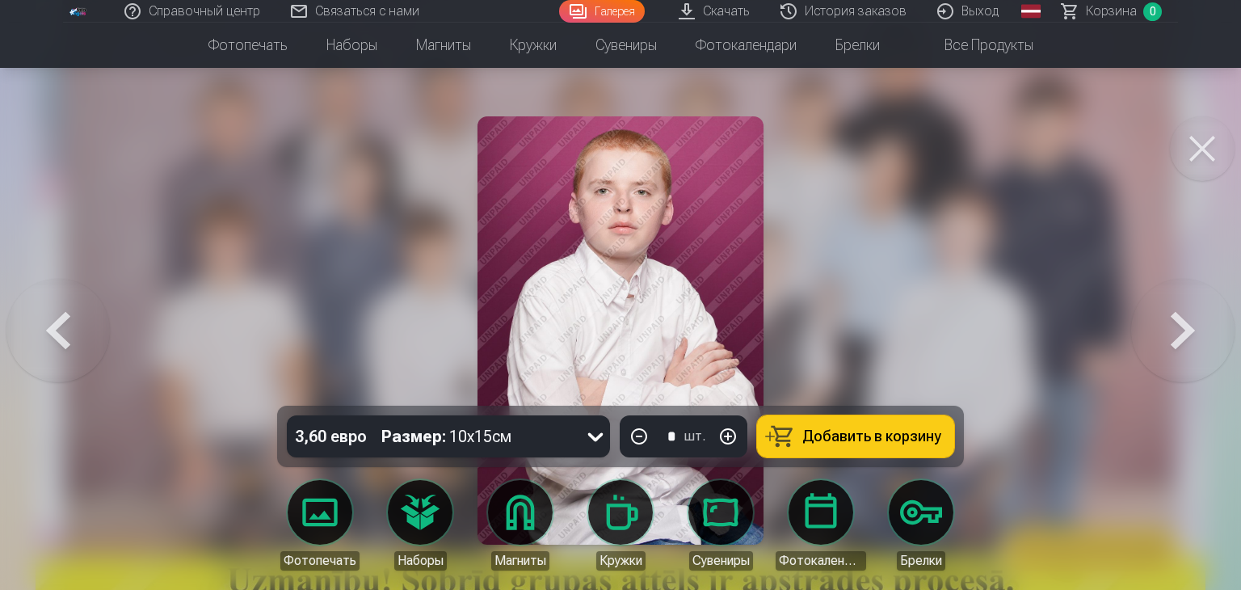
click at [52, 346] on button at bounding box center [57, 330] width 103 height 118
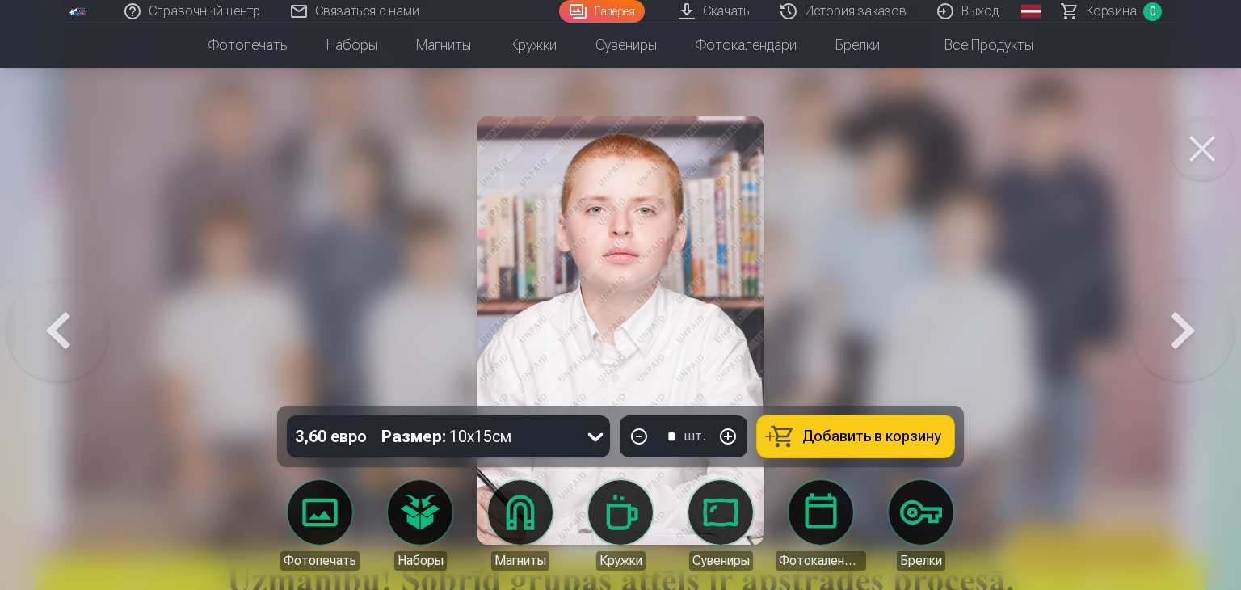
click at [52, 346] on button at bounding box center [57, 330] width 103 height 118
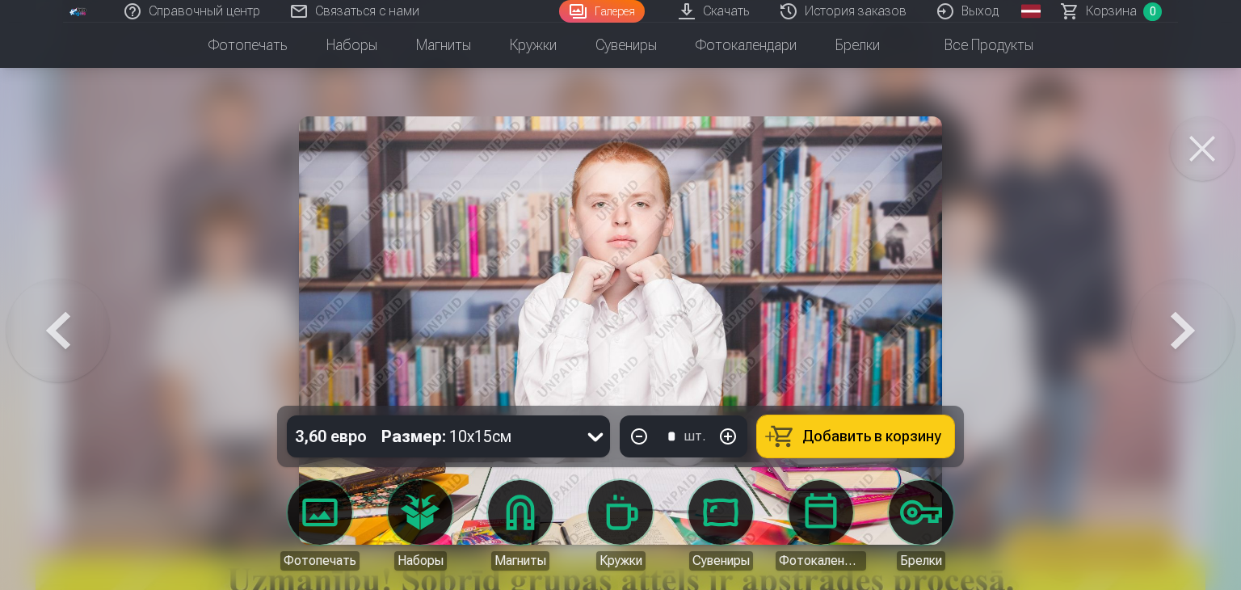
click at [57, 305] on button at bounding box center [57, 330] width 103 height 118
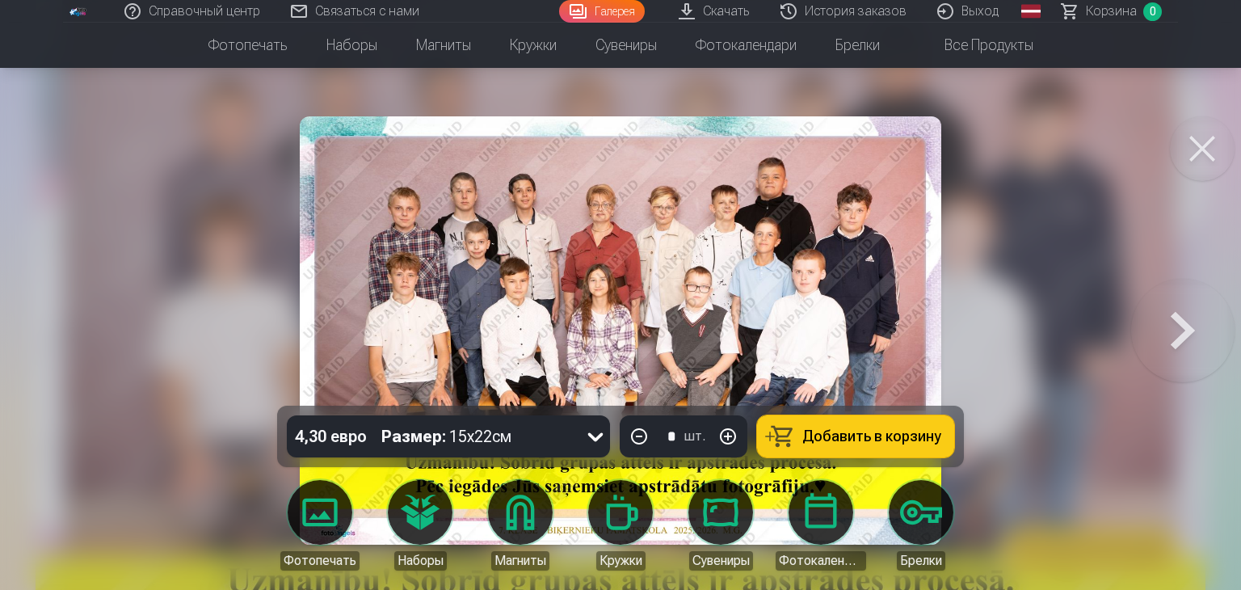
click at [1177, 324] on button at bounding box center [1182, 330] width 103 height 118
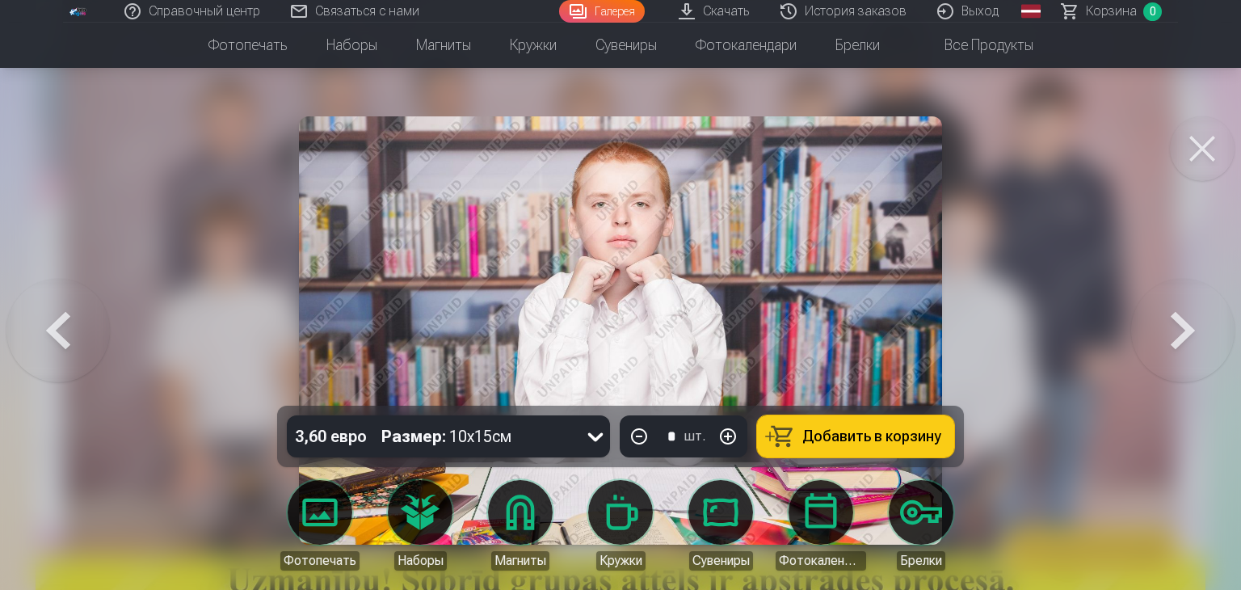
click at [1177, 324] on button at bounding box center [1182, 330] width 103 height 118
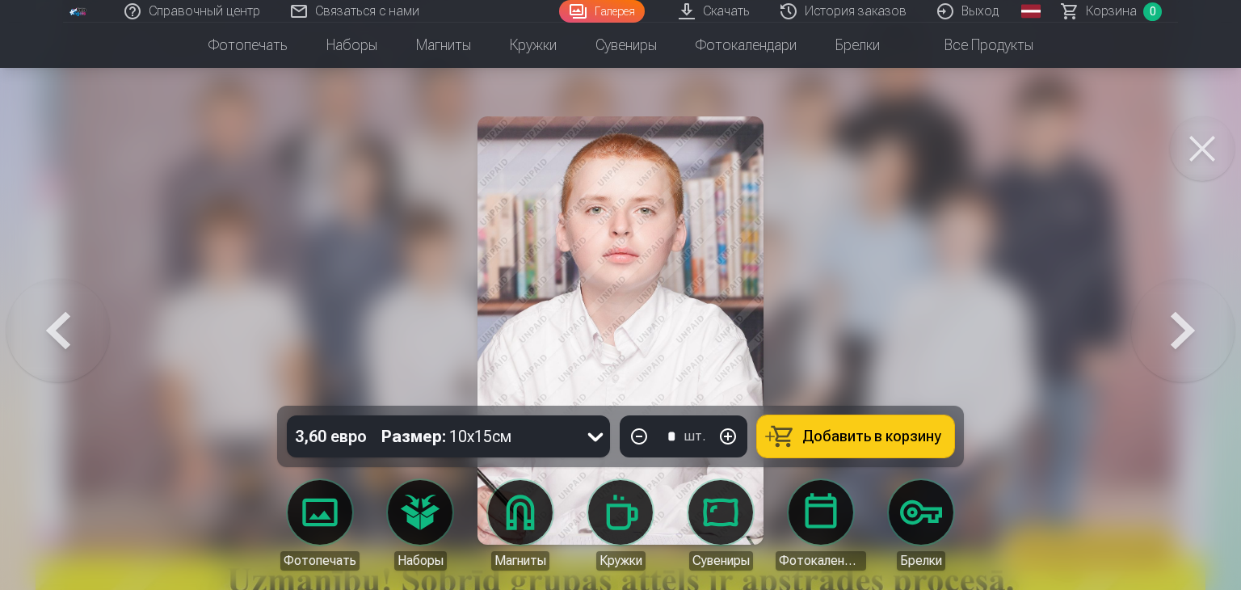
click at [1177, 324] on button at bounding box center [1182, 330] width 103 height 118
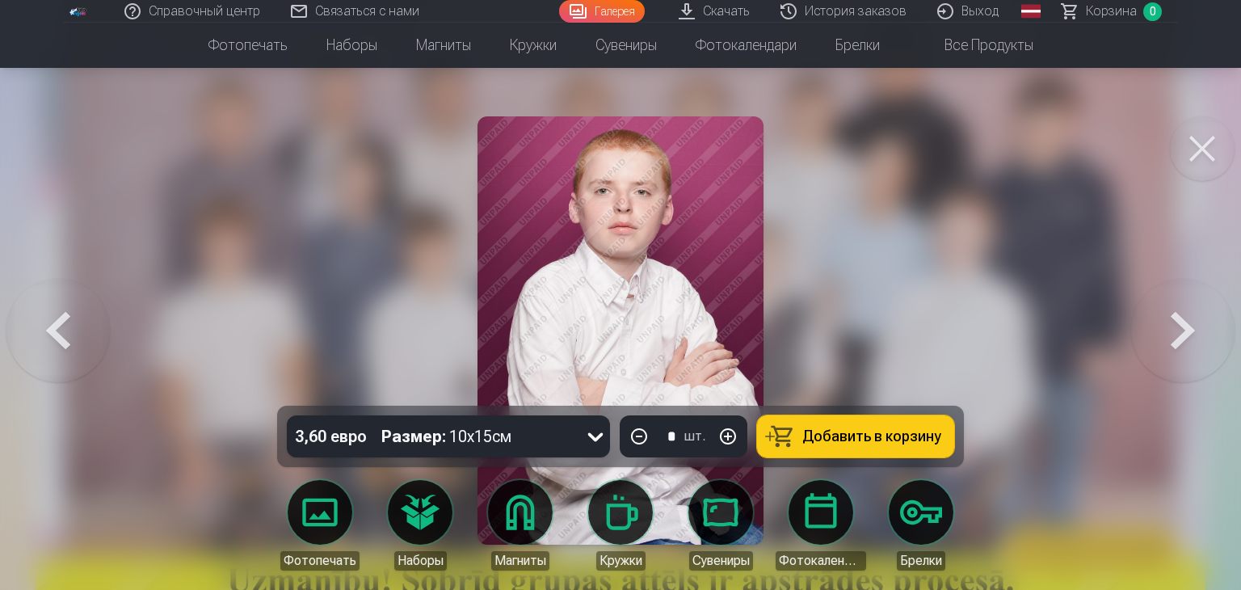
click at [1177, 324] on button at bounding box center [1182, 330] width 103 height 118
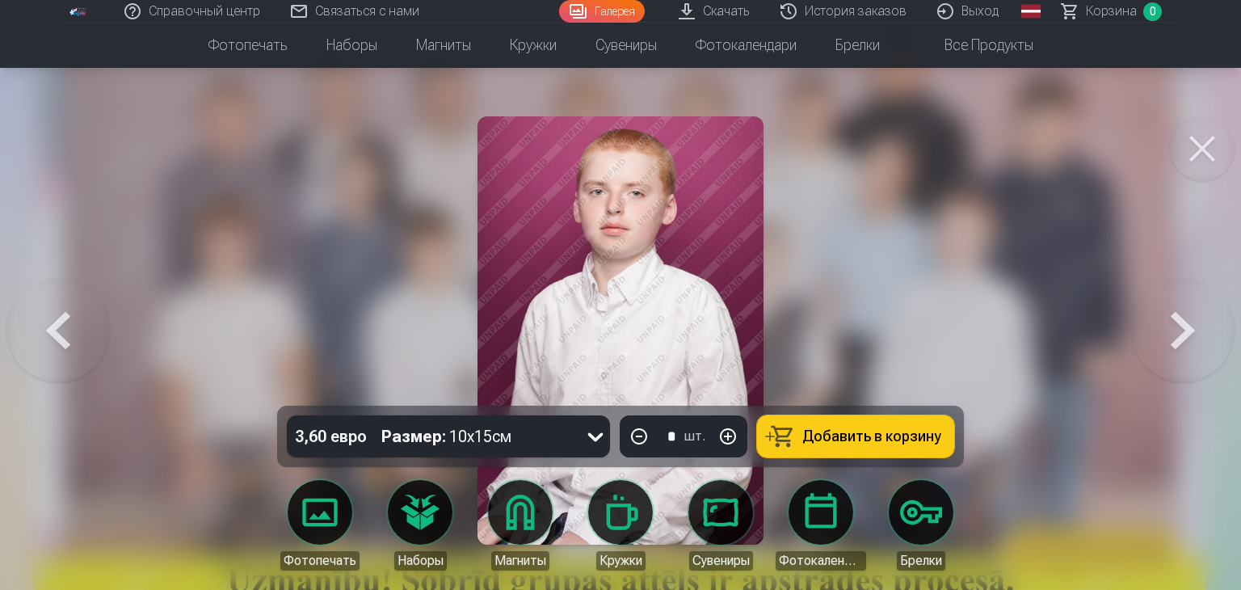
click at [1177, 324] on button at bounding box center [1182, 330] width 103 height 118
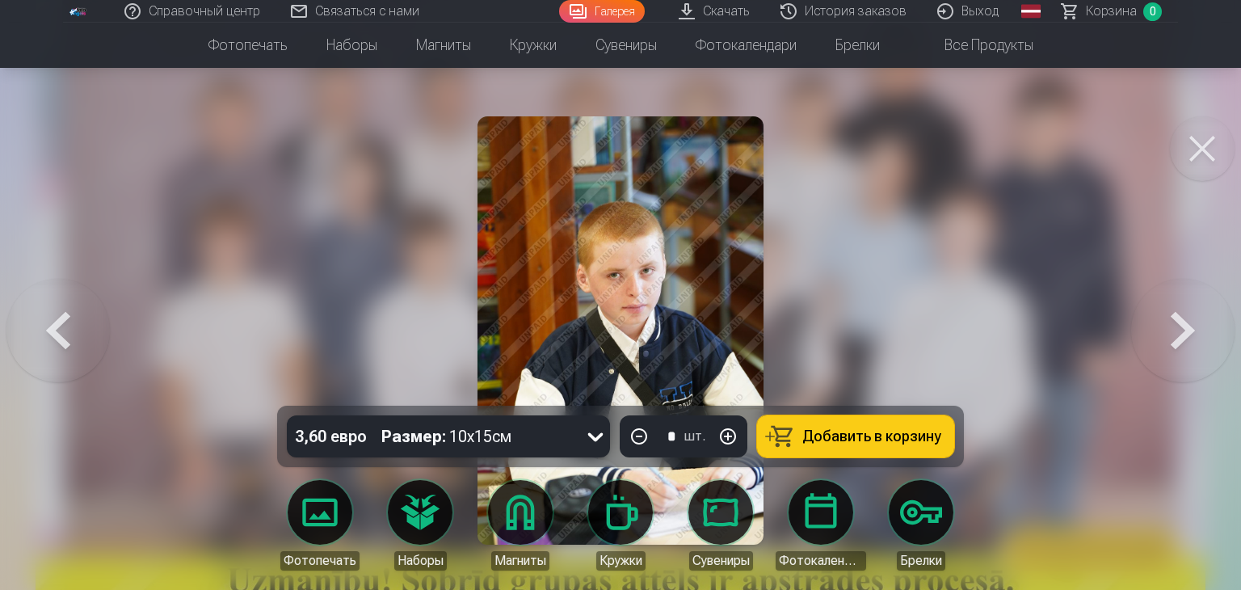
click at [1187, 343] on button at bounding box center [1182, 330] width 103 height 118
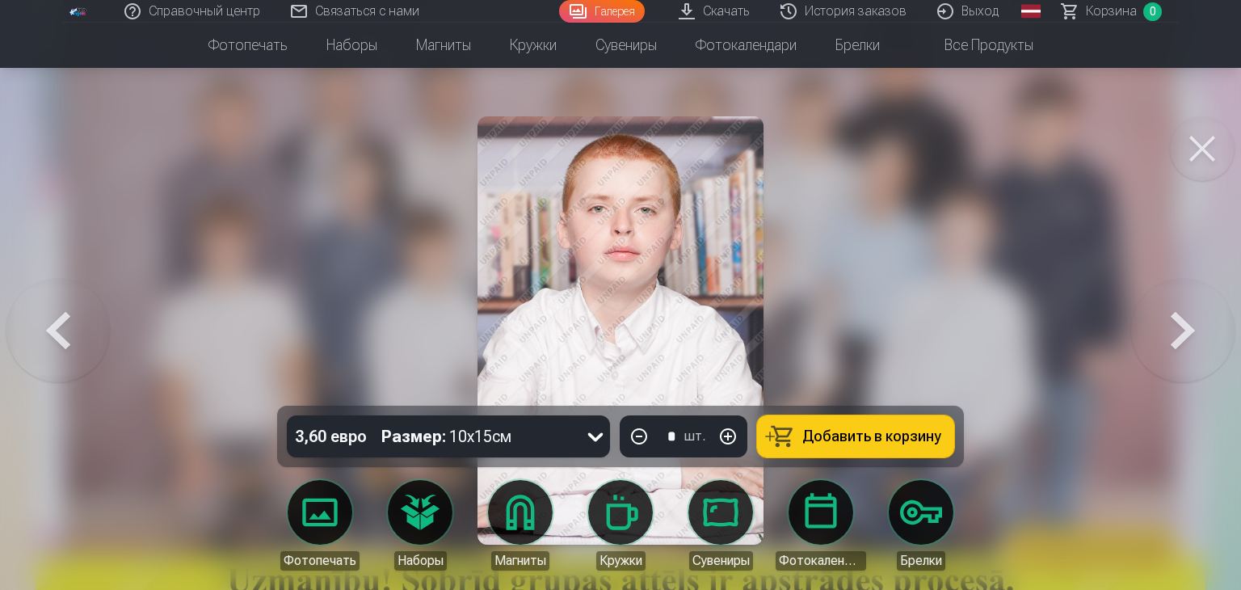
click at [1187, 343] on button at bounding box center [1182, 330] width 103 height 118
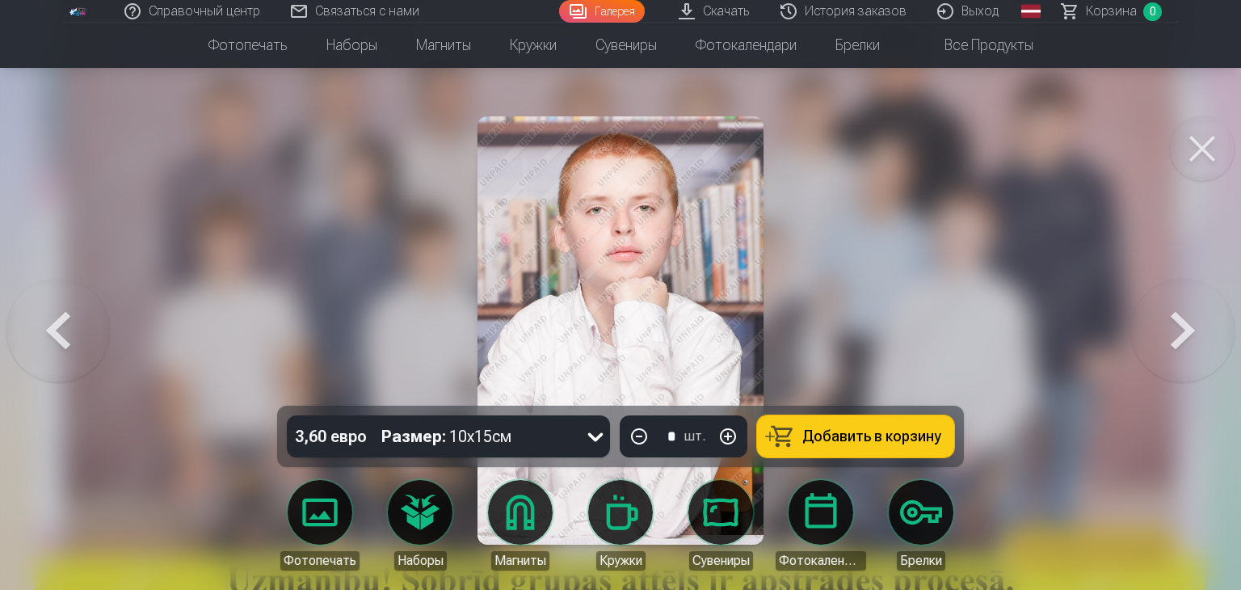
click at [1187, 343] on button at bounding box center [1182, 330] width 103 height 118
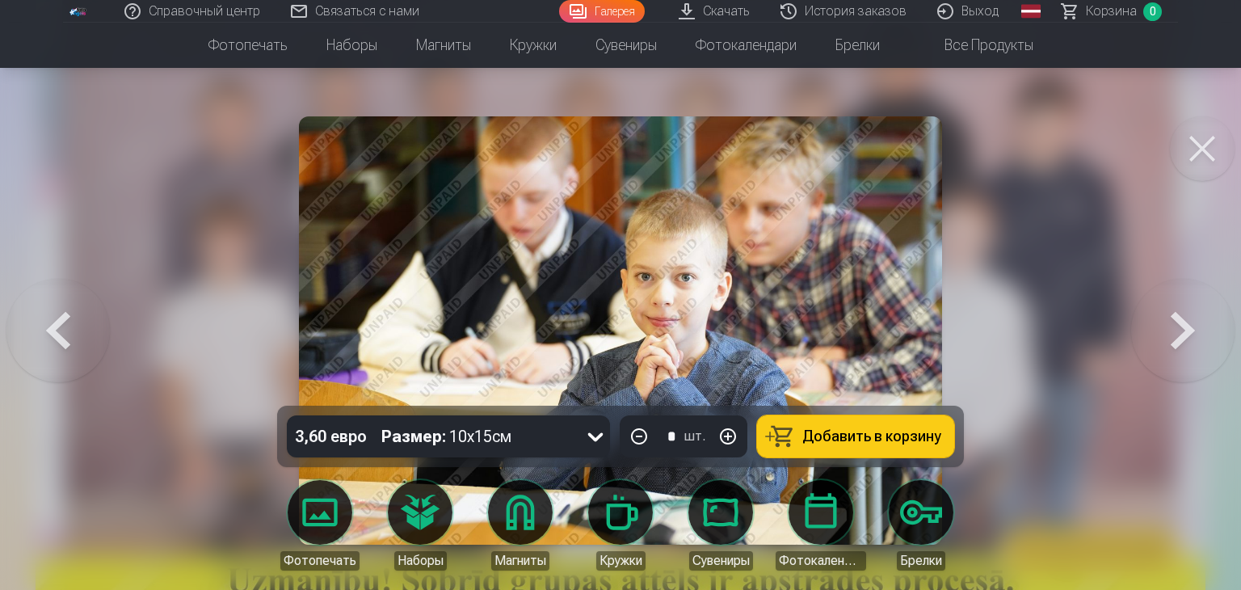
click at [1187, 343] on button at bounding box center [1182, 330] width 103 height 118
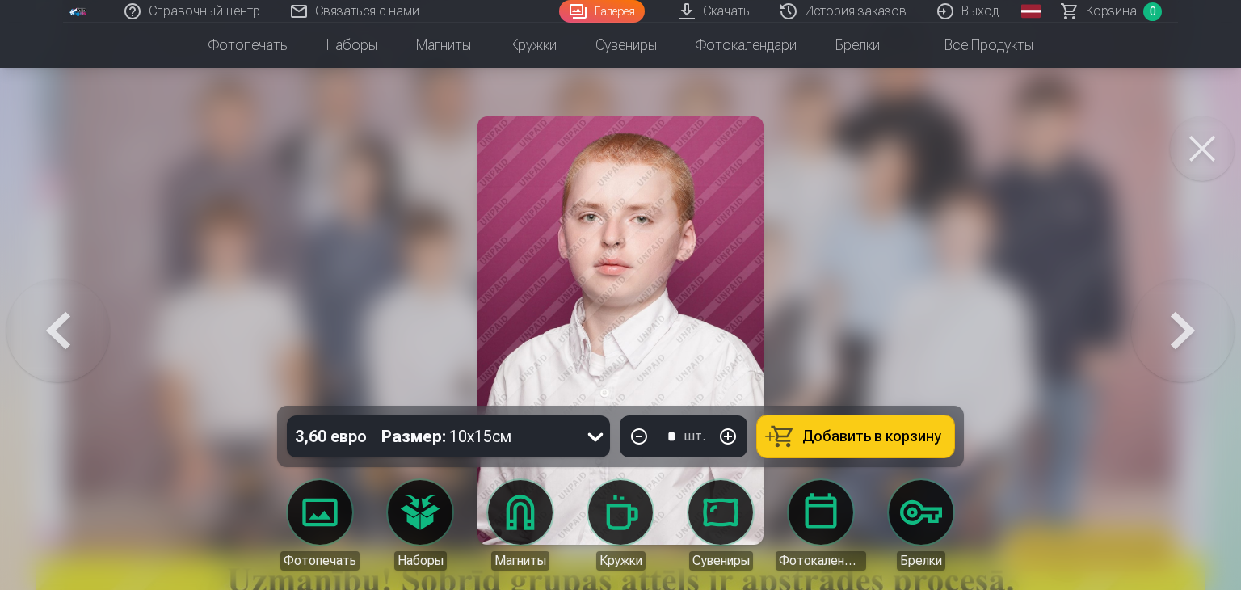
click at [1187, 343] on button at bounding box center [1182, 330] width 103 height 118
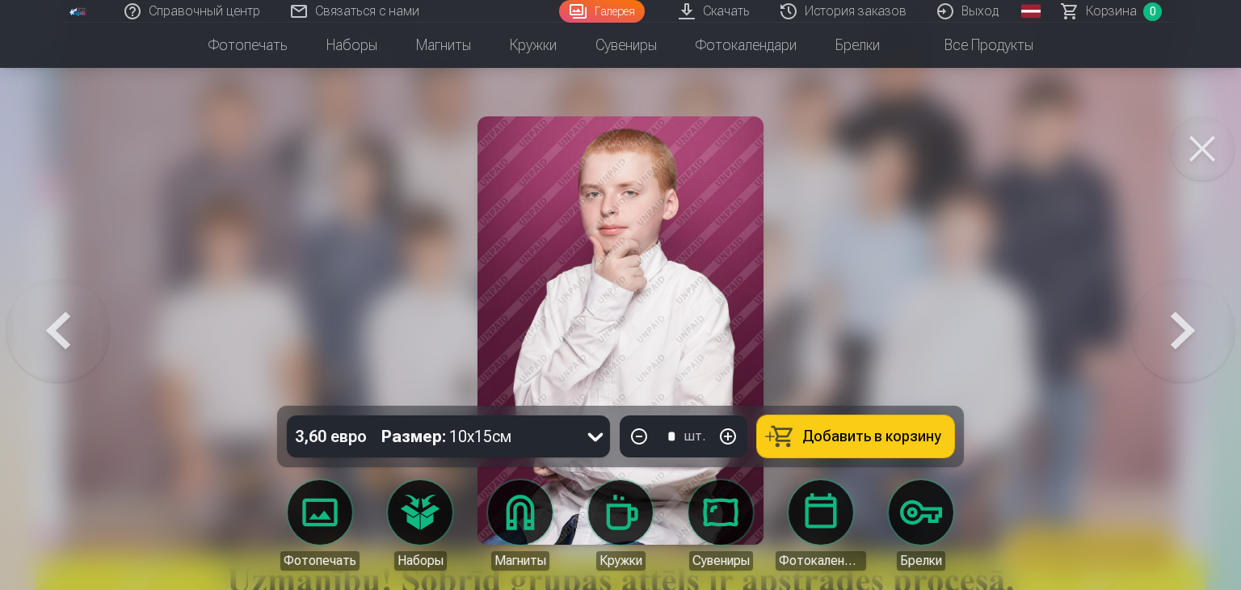
click at [1187, 343] on button at bounding box center [1182, 330] width 103 height 118
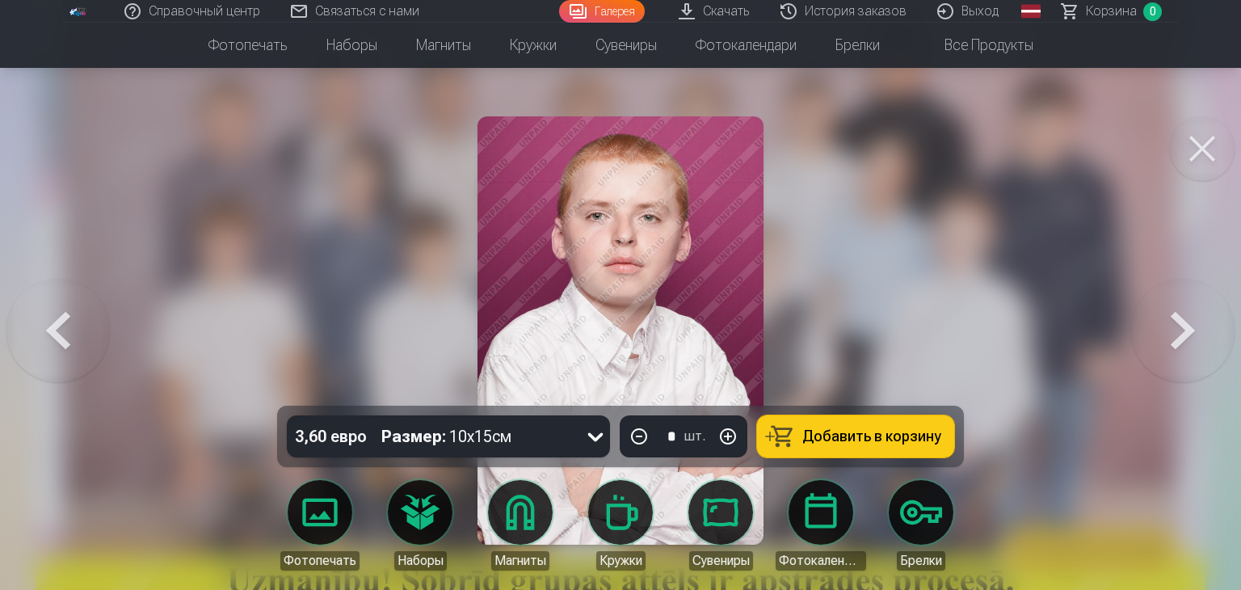
click at [1187, 343] on button at bounding box center [1182, 330] width 103 height 118
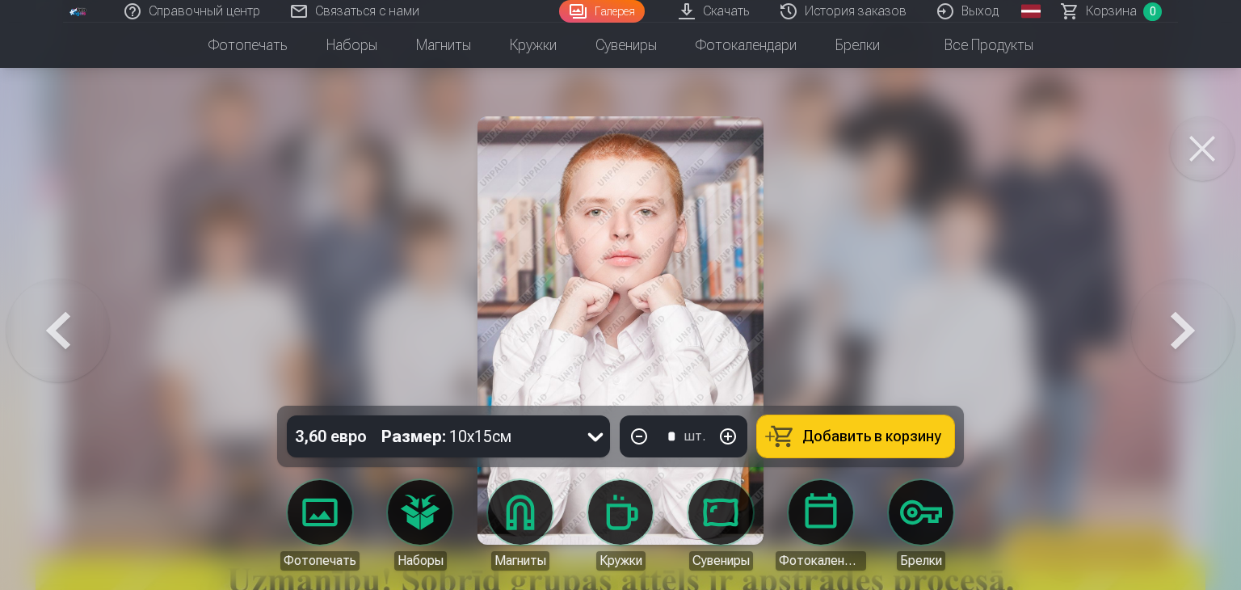
click at [1187, 343] on button at bounding box center [1182, 330] width 103 height 118
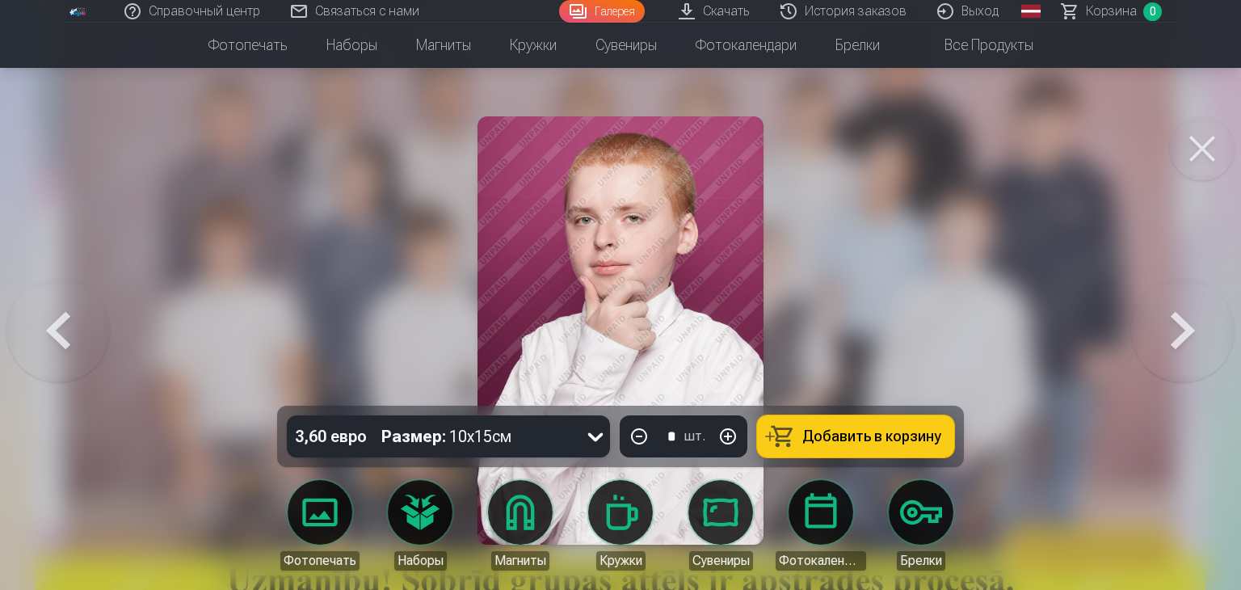
click at [53, 324] on button at bounding box center [57, 330] width 103 height 118
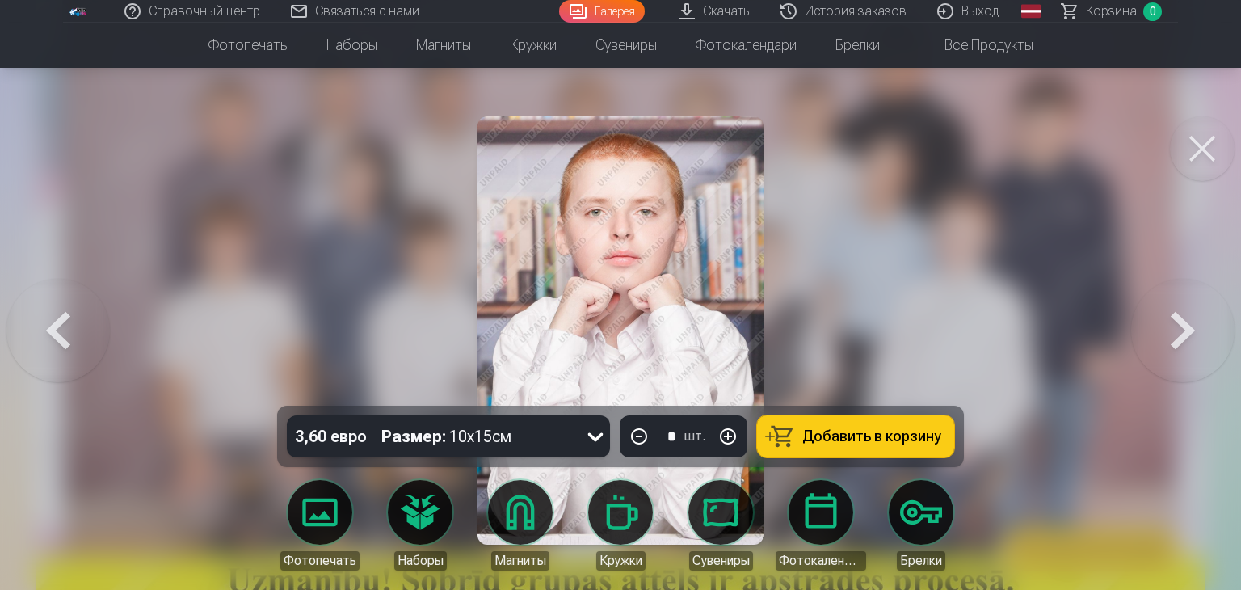
click at [53, 324] on button at bounding box center [57, 330] width 103 height 118
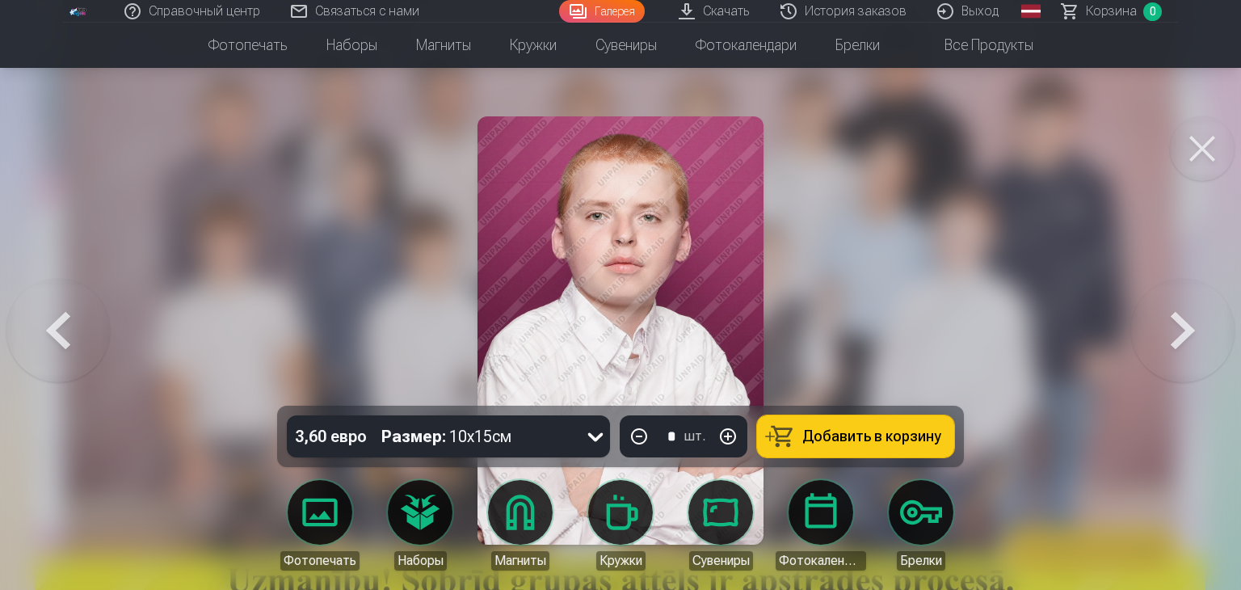
click at [53, 324] on button at bounding box center [57, 330] width 103 height 118
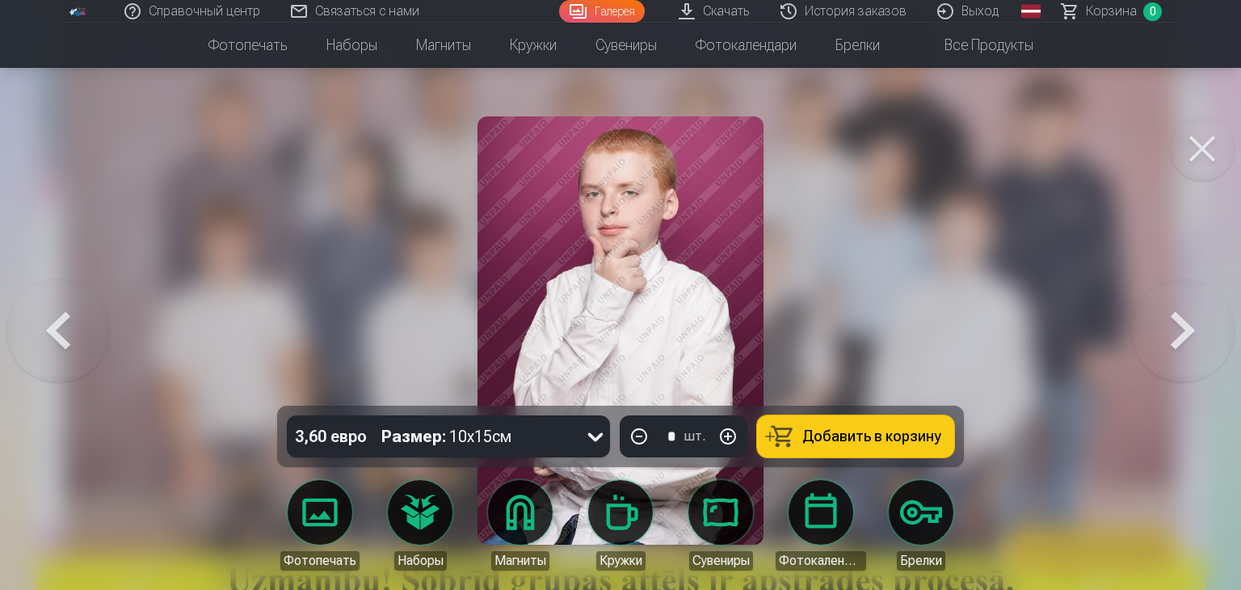
click at [1181, 323] on button at bounding box center [1182, 330] width 103 height 118
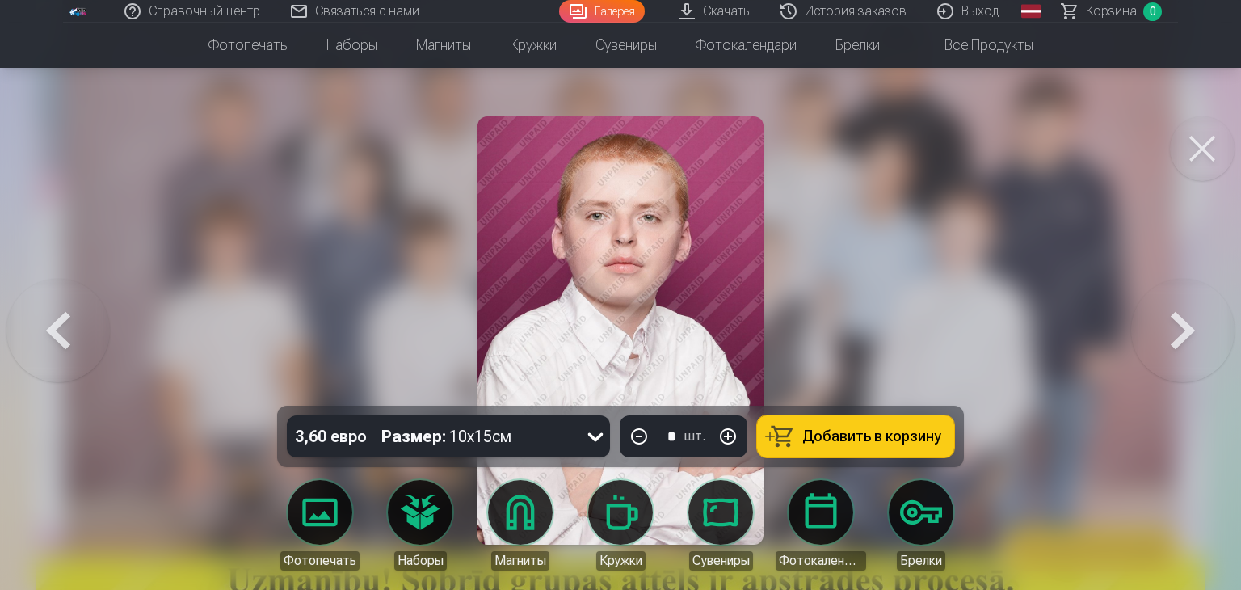
click at [1181, 323] on button at bounding box center [1182, 330] width 103 height 118
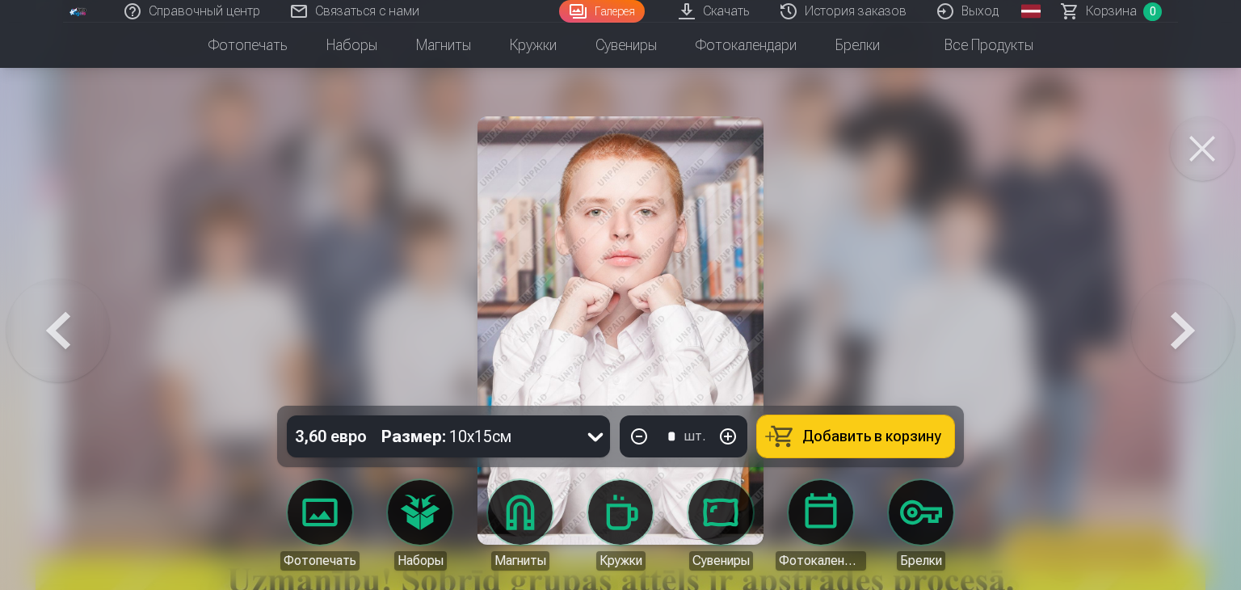
click at [1181, 323] on button at bounding box center [1182, 330] width 103 height 118
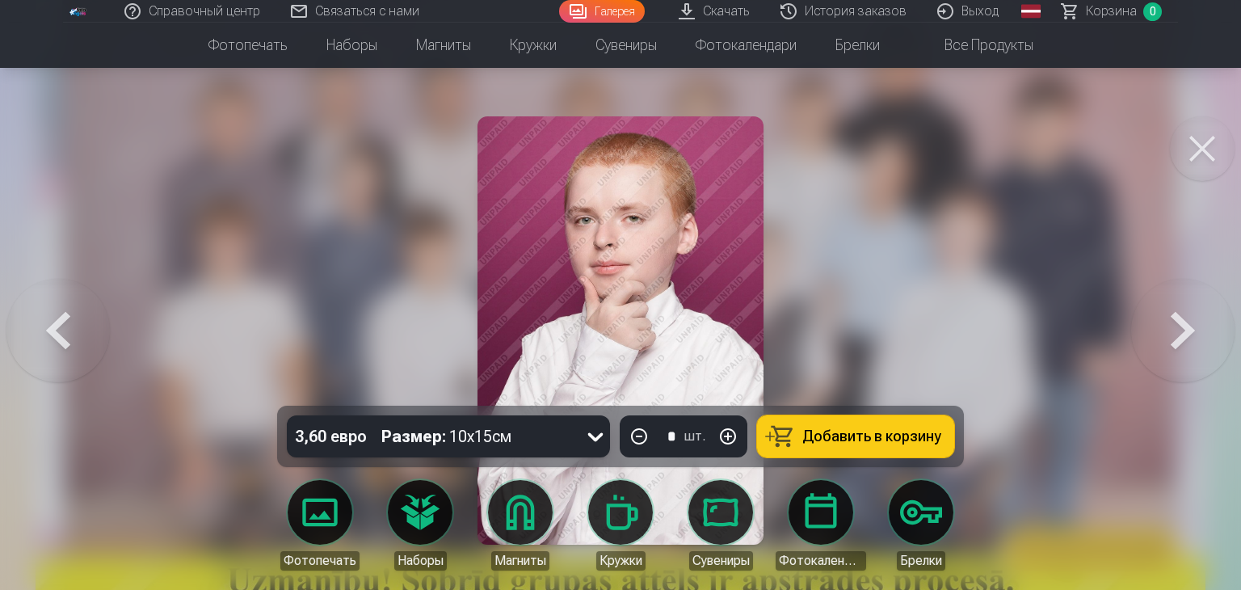
click at [44, 340] on button at bounding box center [57, 330] width 103 height 118
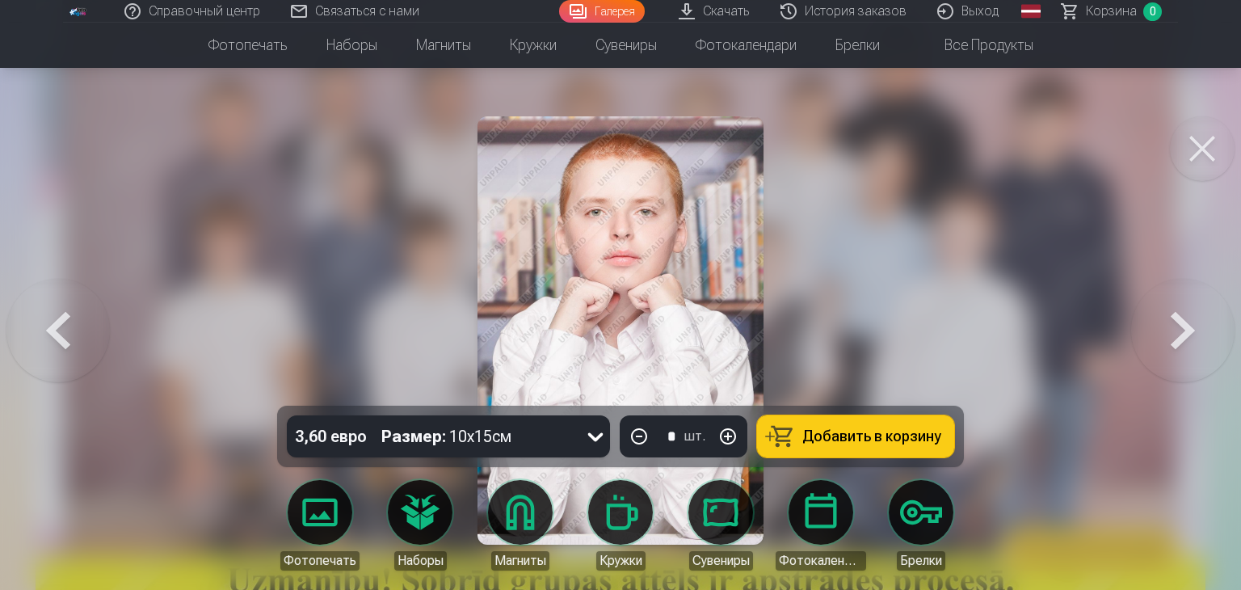
click at [44, 340] on button at bounding box center [57, 330] width 103 height 118
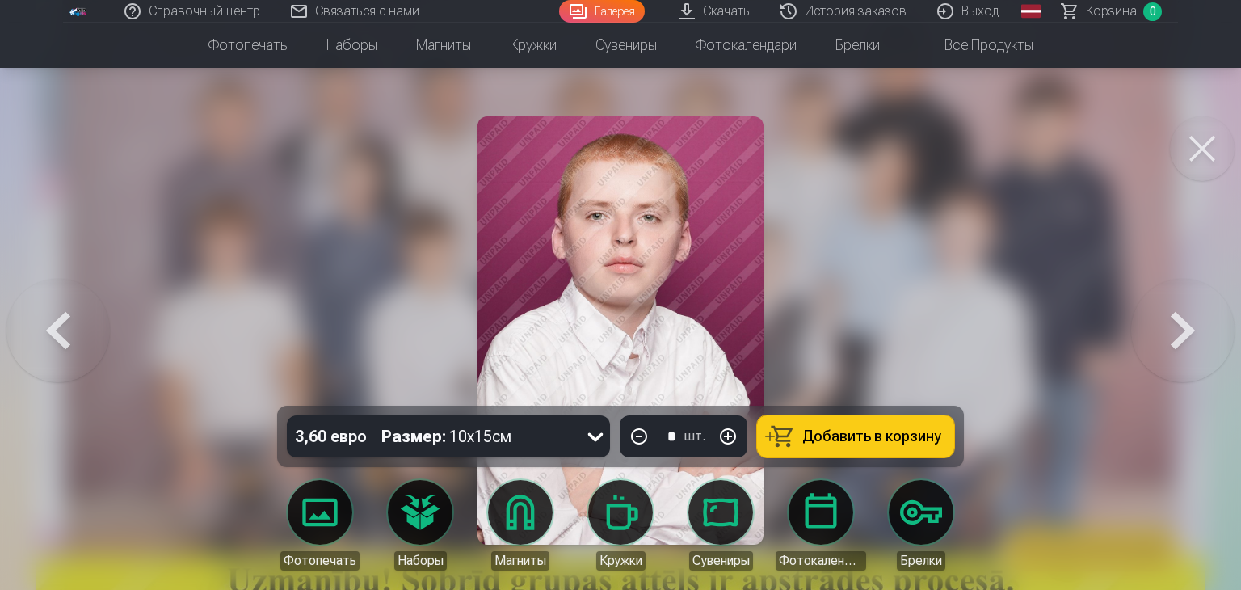
click at [44, 340] on button at bounding box center [57, 330] width 103 height 118
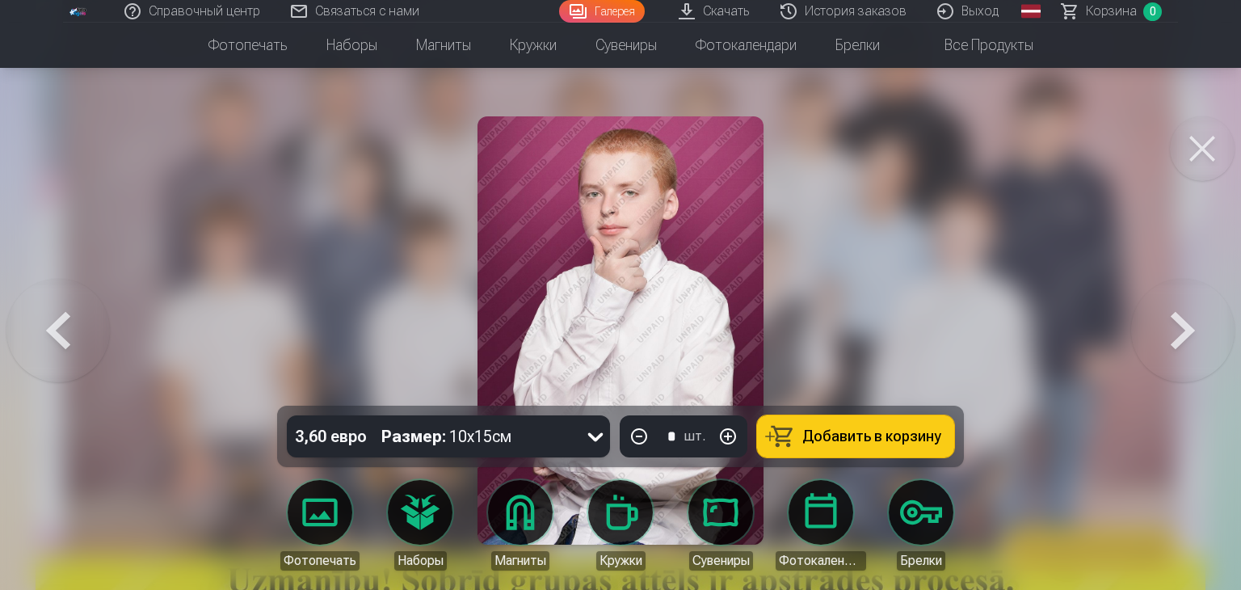
click at [1190, 329] on button at bounding box center [1182, 330] width 103 height 118
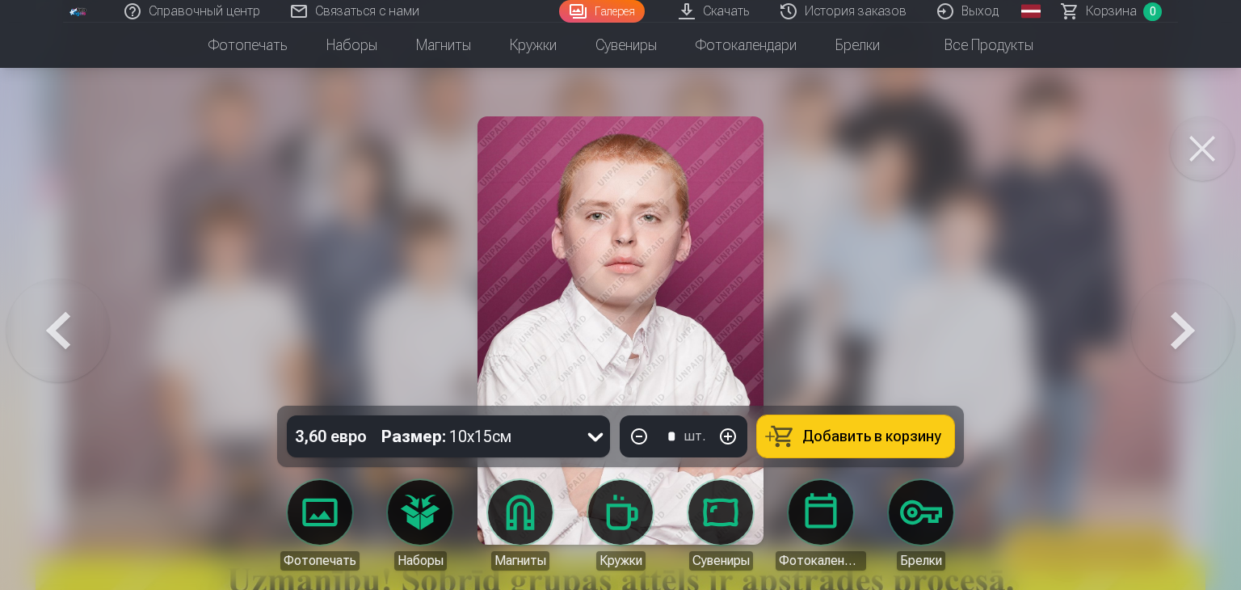
click at [56, 322] on button at bounding box center [57, 330] width 103 height 118
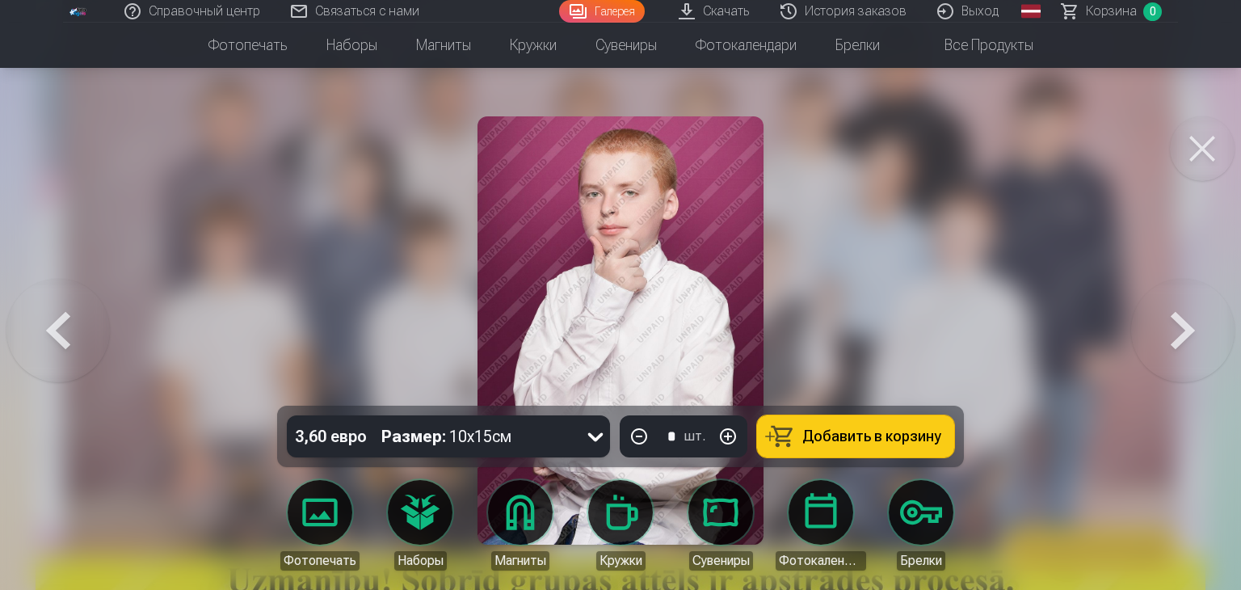
click at [57, 306] on button at bounding box center [57, 330] width 103 height 118
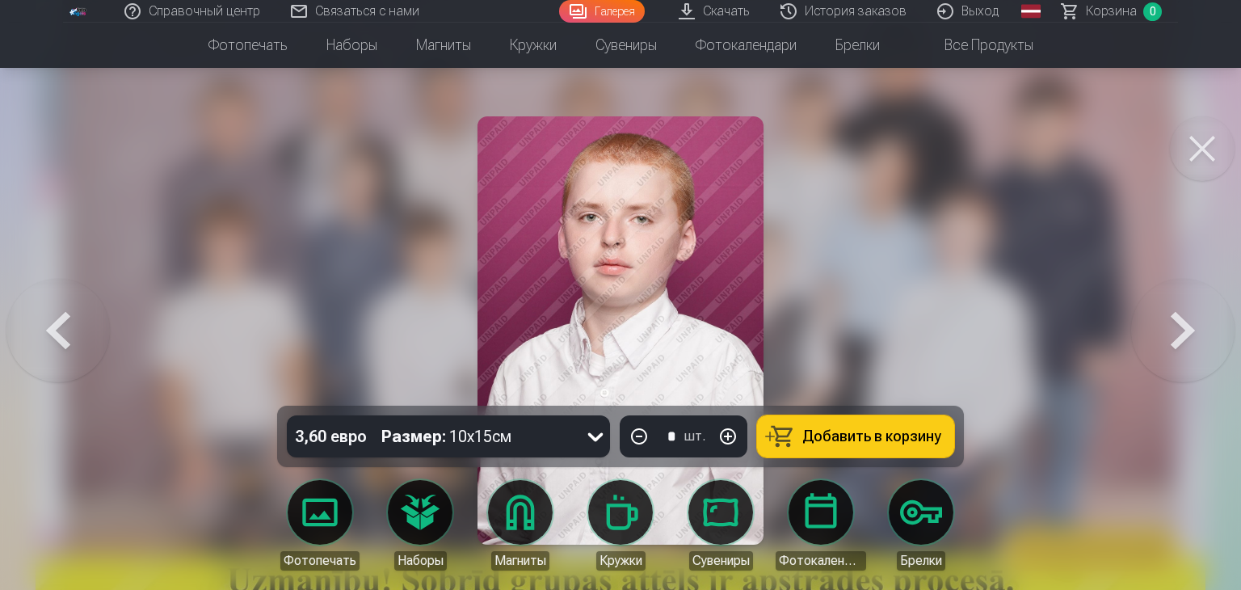
click at [55, 315] on button at bounding box center [57, 330] width 103 height 118
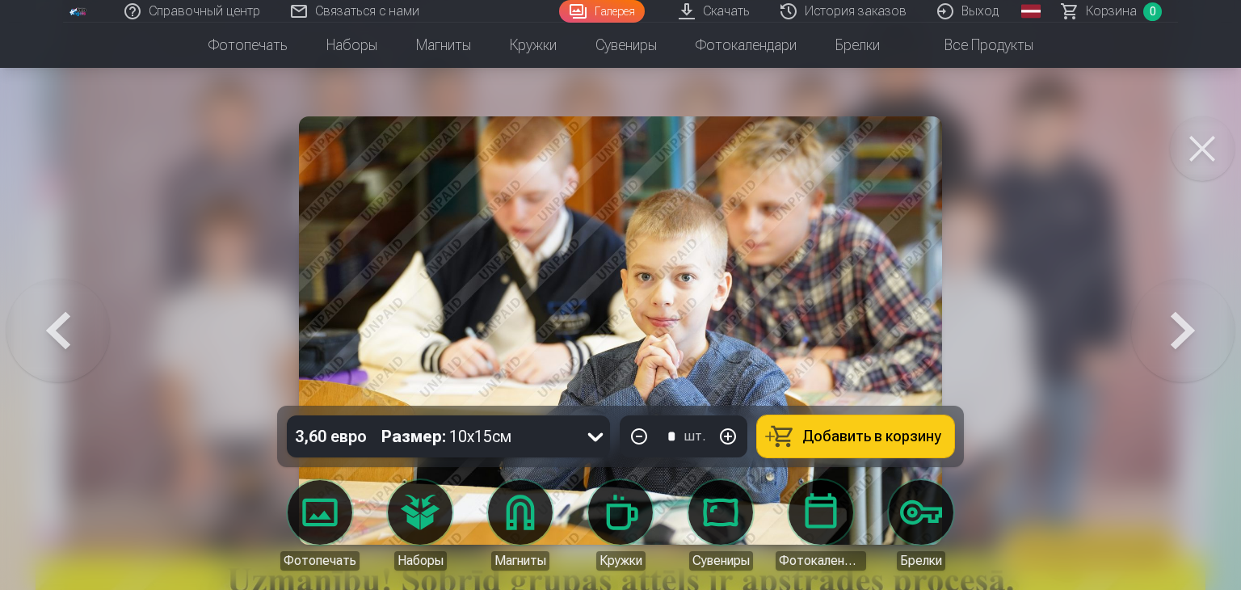
click at [55, 315] on button at bounding box center [57, 330] width 103 height 118
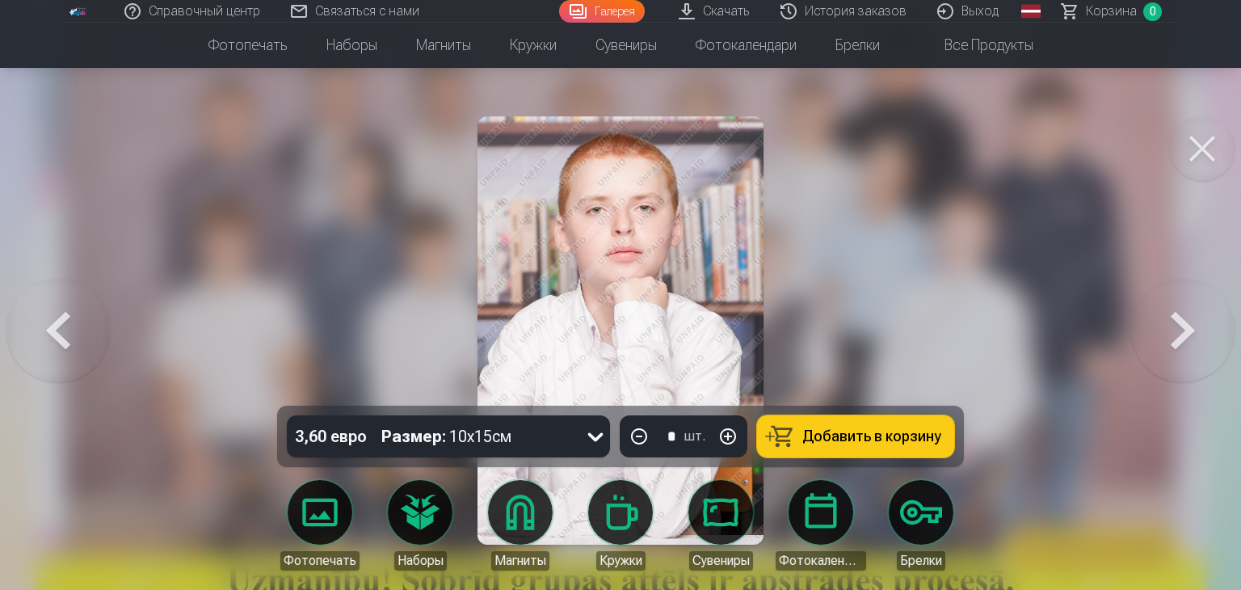
click at [55, 315] on button at bounding box center [57, 330] width 103 height 118
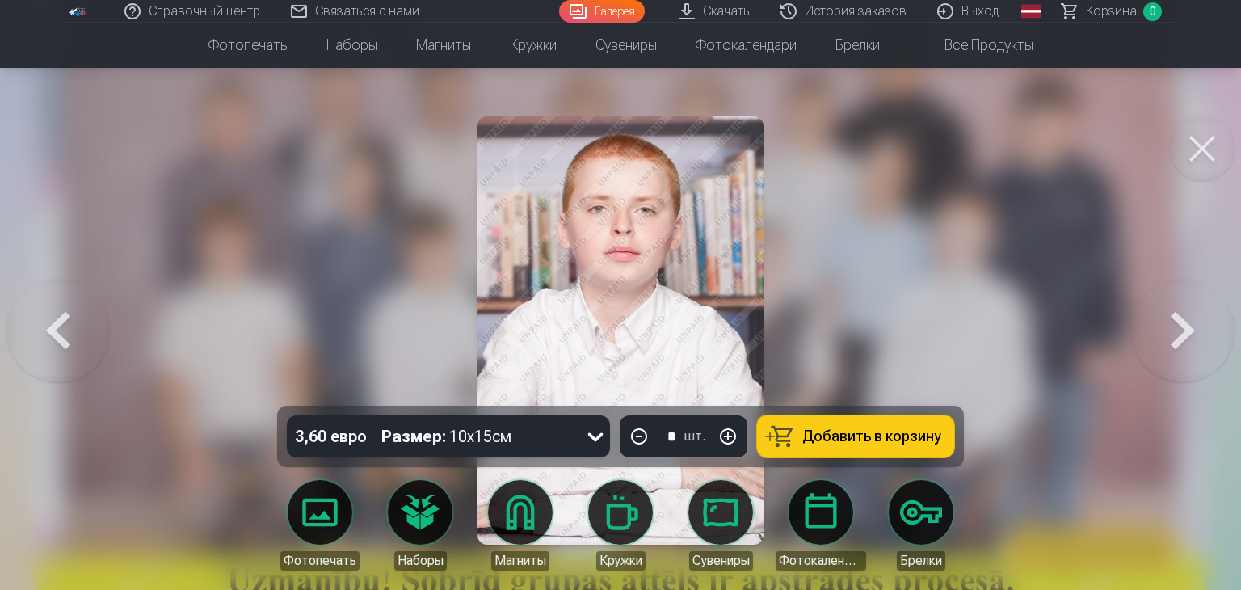
click at [57, 313] on button at bounding box center [57, 330] width 103 height 118
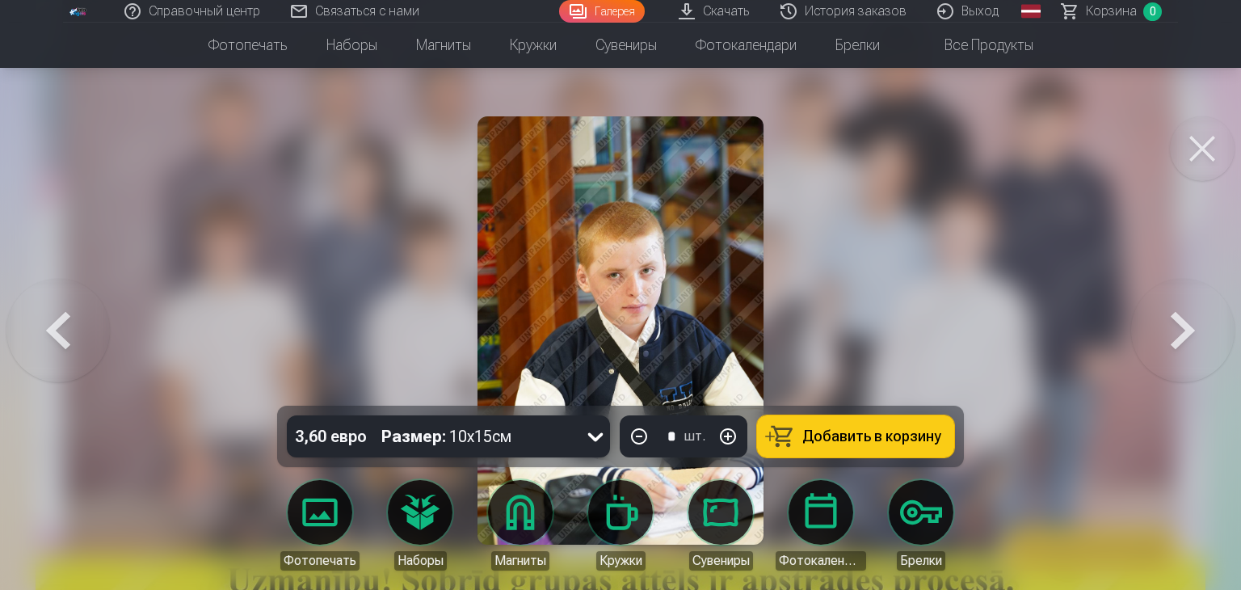
click at [1179, 356] on button at bounding box center [1182, 330] width 103 height 118
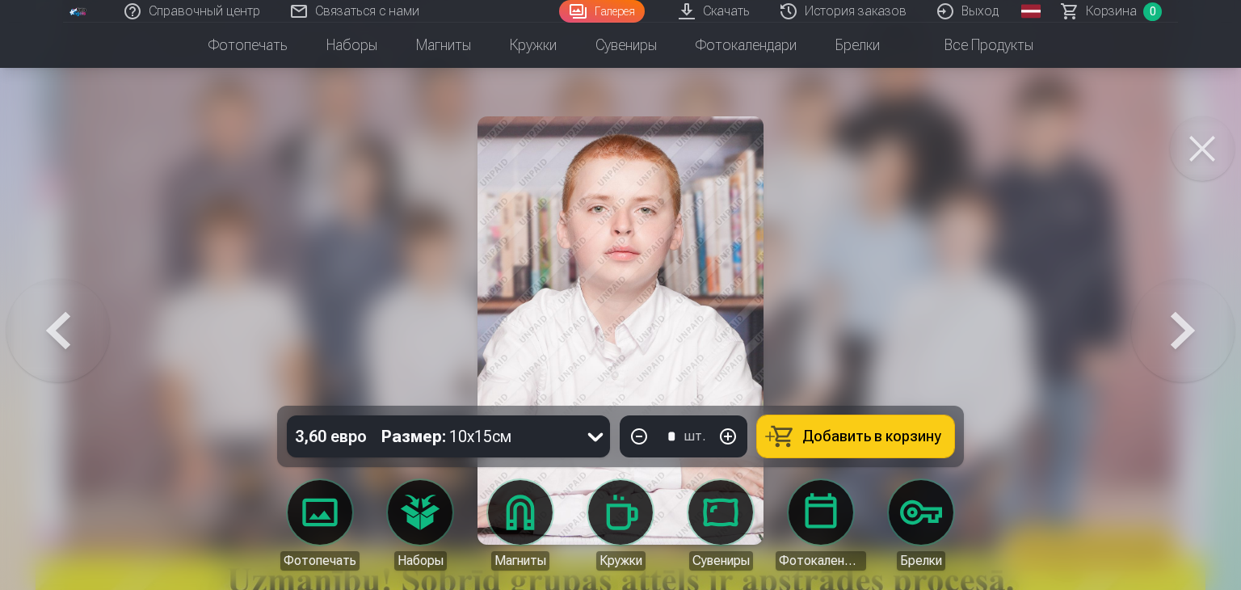
click at [1179, 356] on button at bounding box center [1182, 330] width 103 height 118
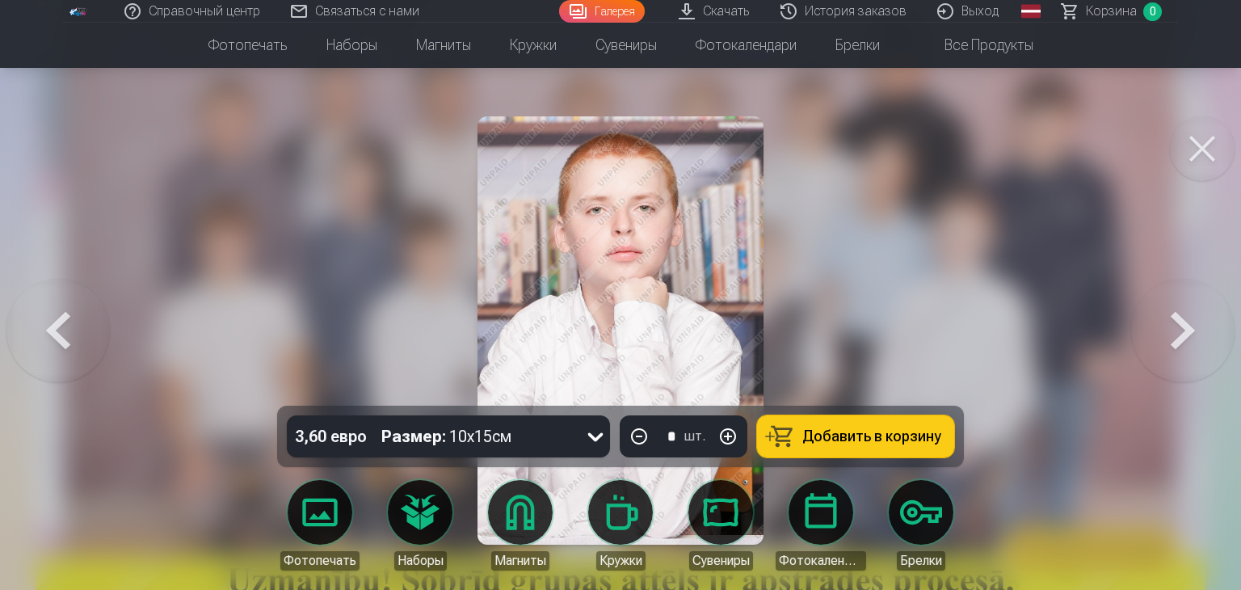
click at [1179, 356] on button at bounding box center [1182, 330] width 103 height 118
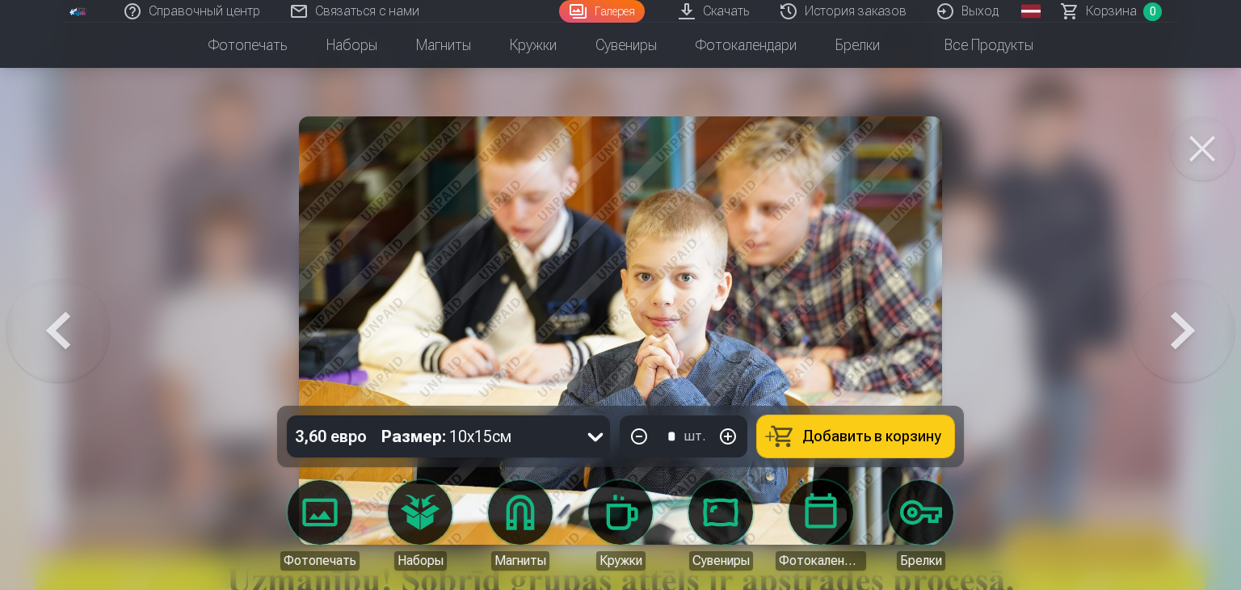
click at [1176, 343] on button at bounding box center [1182, 330] width 103 height 118
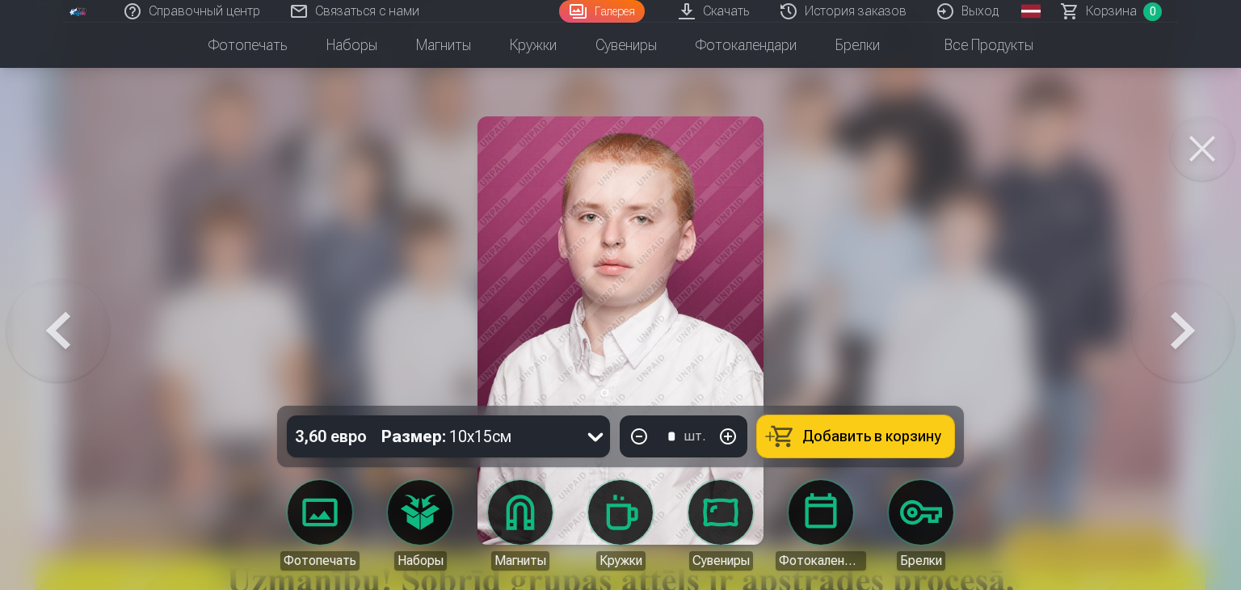
click at [1176, 343] on button at bounding box center [1182, 330] width 103 height 118
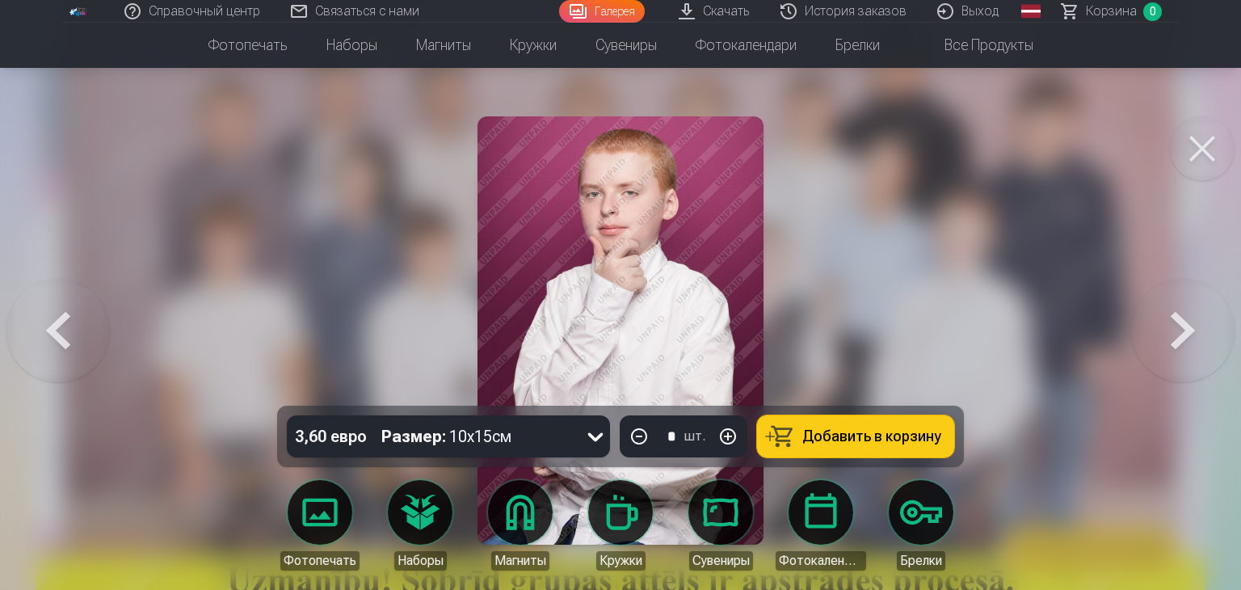
click at [1176, 343] on button at bounding box center [1182, 330] width 103 height 118
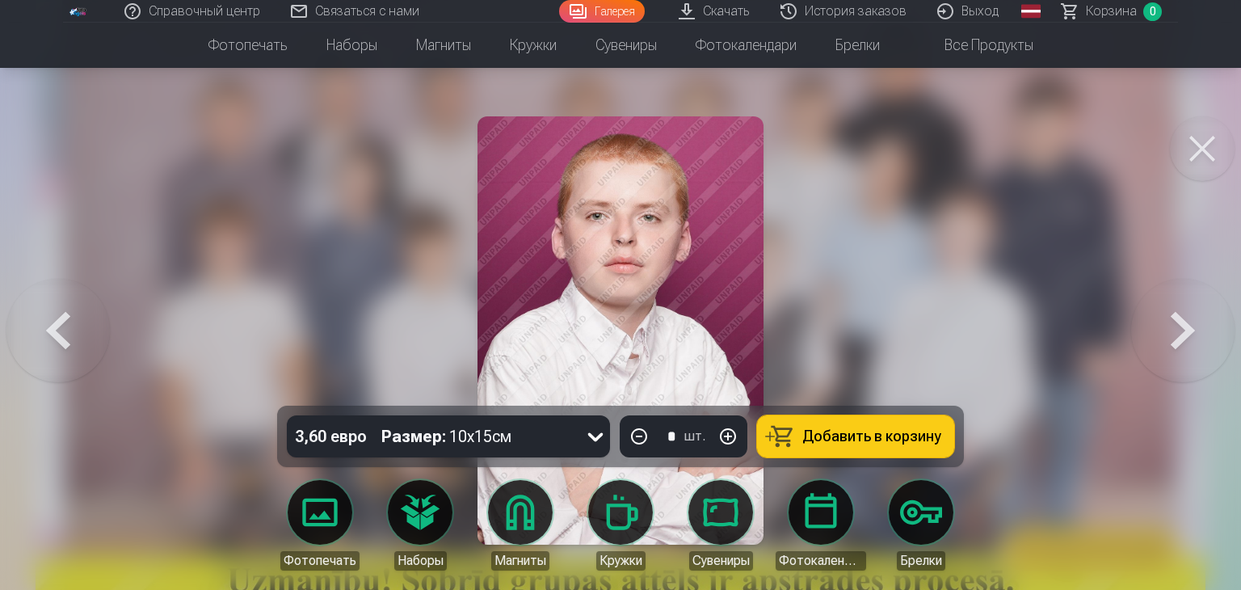
click at [1176, 343] on button at bounding box center [1182, 330] width 103 height 118
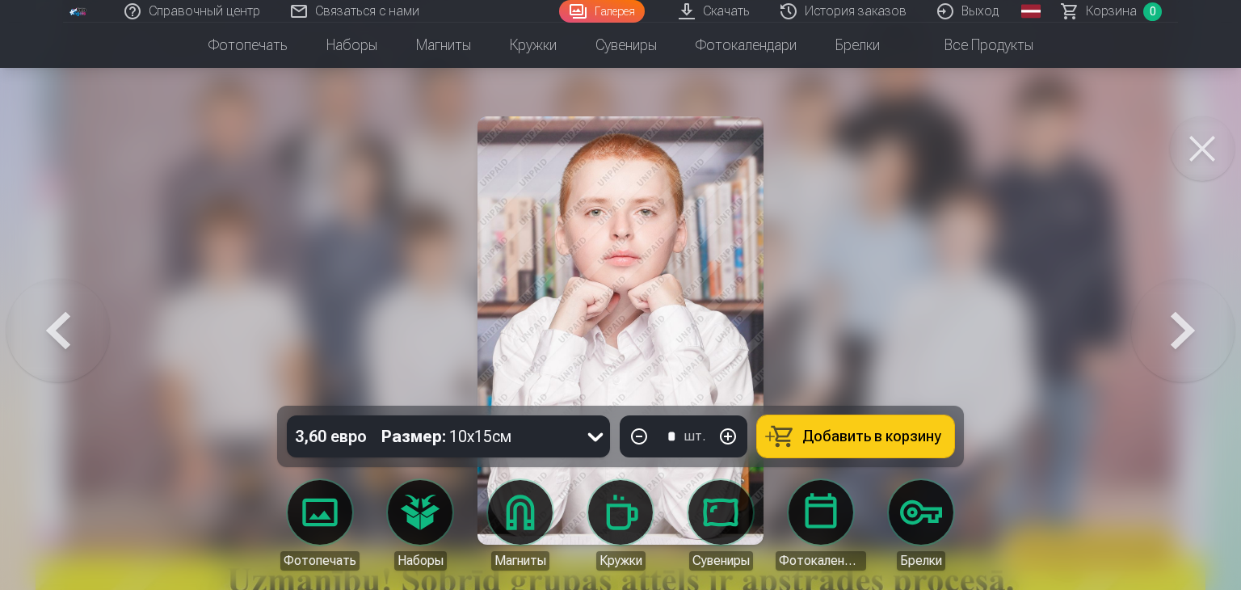
click at [1176, 343] on button at bounding box center [1182, 330] width 103 height 118
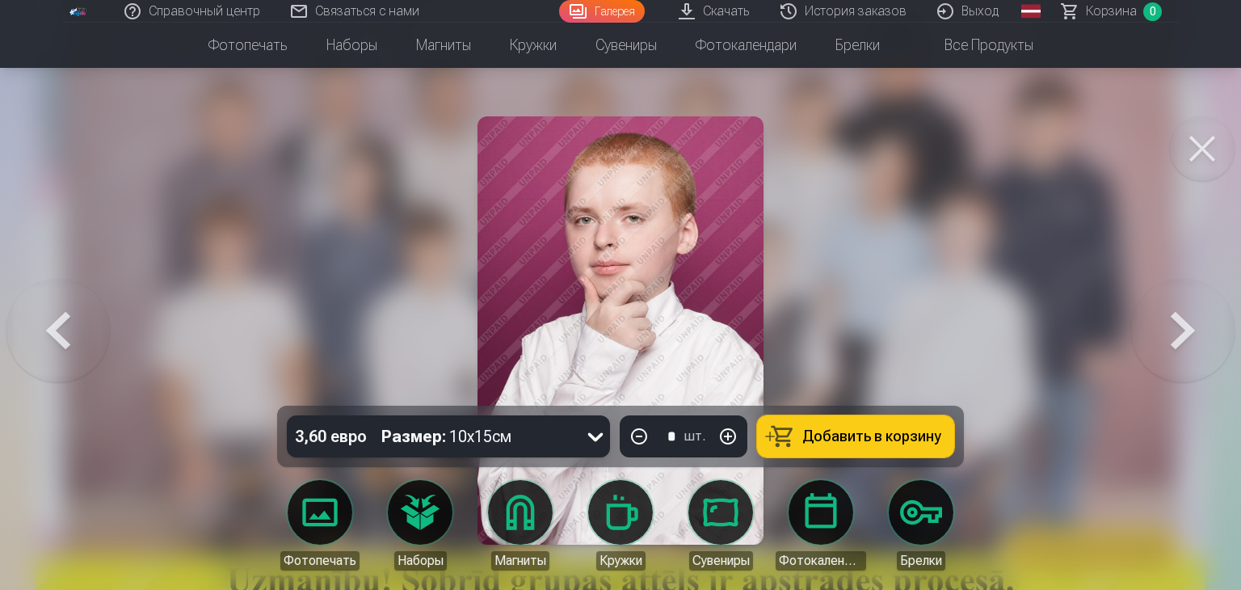
click at [39, 321] on button at bounding box center [57, 330] width 103 height 118
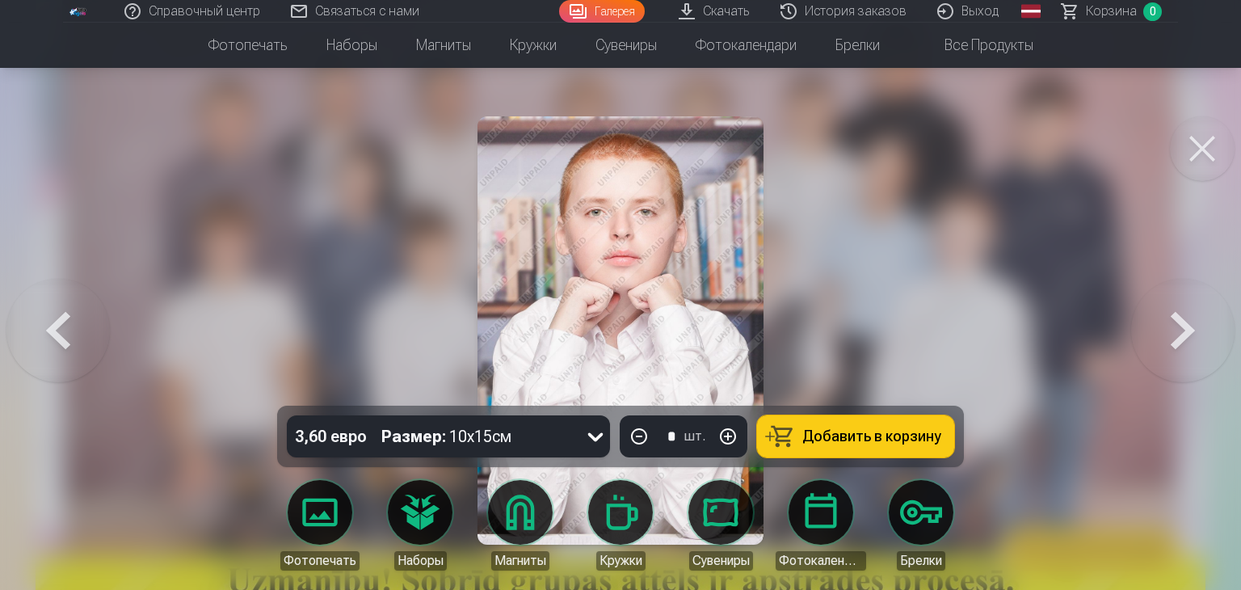
click at [35, 318] on button at bounding box center [57, 330] width 103 height 118
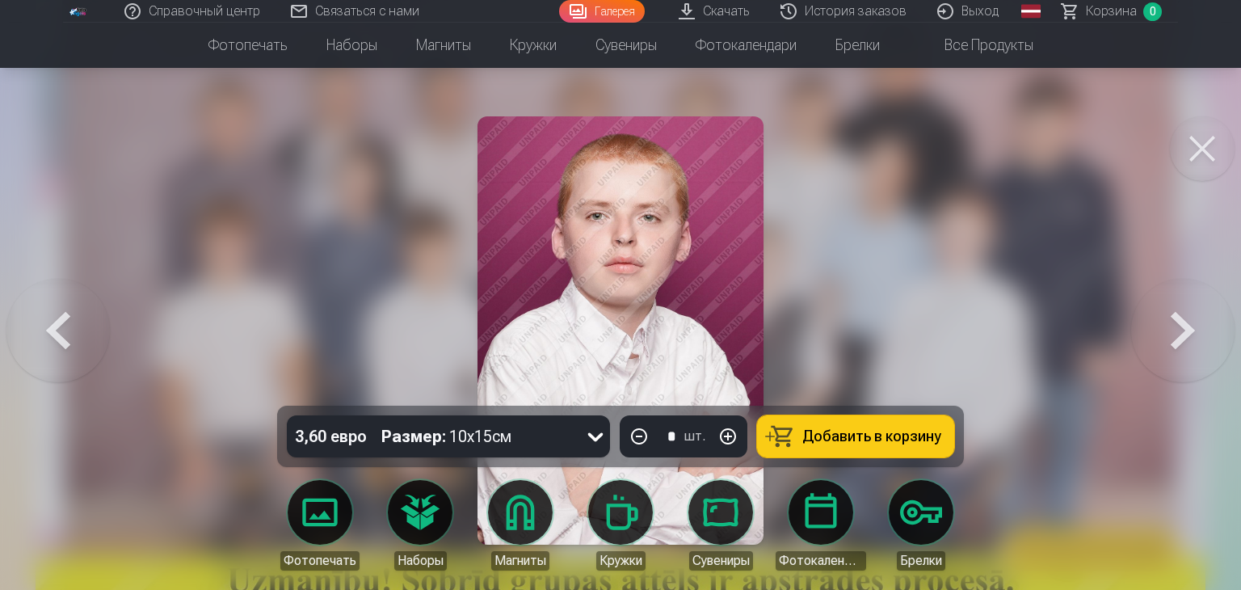
click at [35, 318] on button at bounding box center [57, 330] width 103 height 118
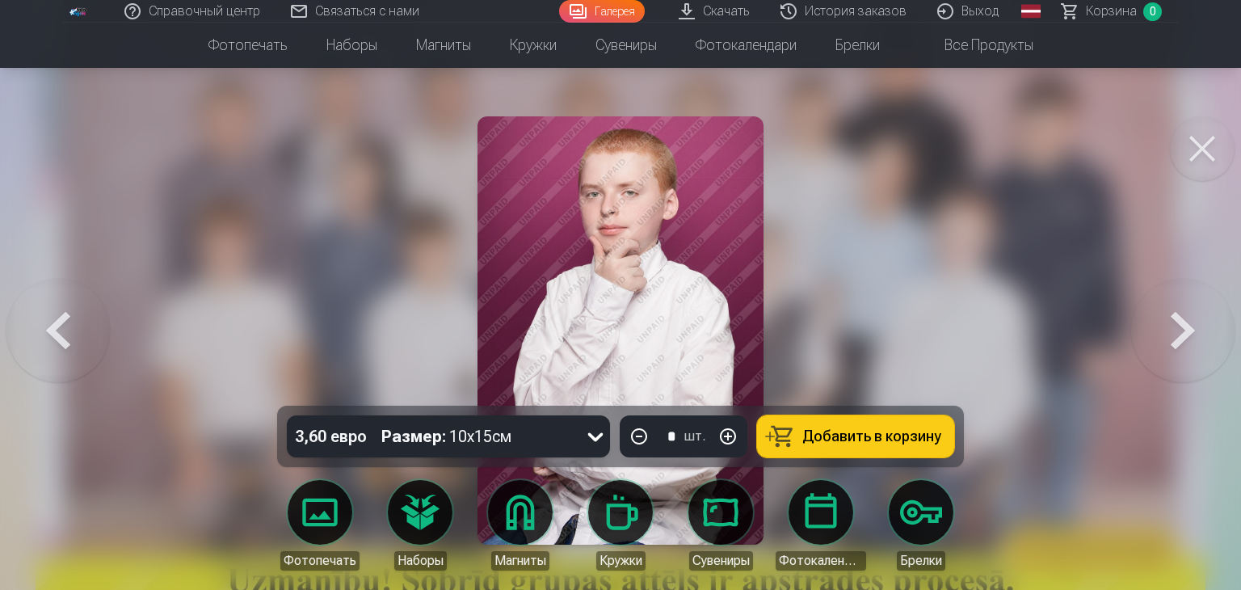
drag, startPoint x: 35, startPoint y: 318, endPoint x: 1063, endPoint y: 311, distance: 1028.5
click at [1063, 311] on div at bounding box center [620, 295] width 1241 height 590
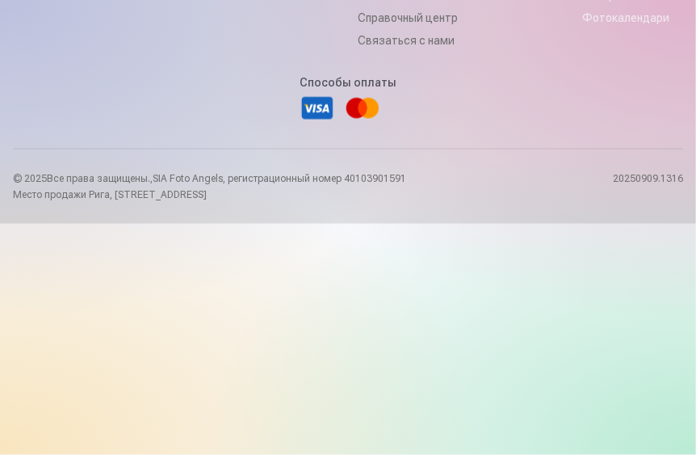
scroll to position [4098, 0]
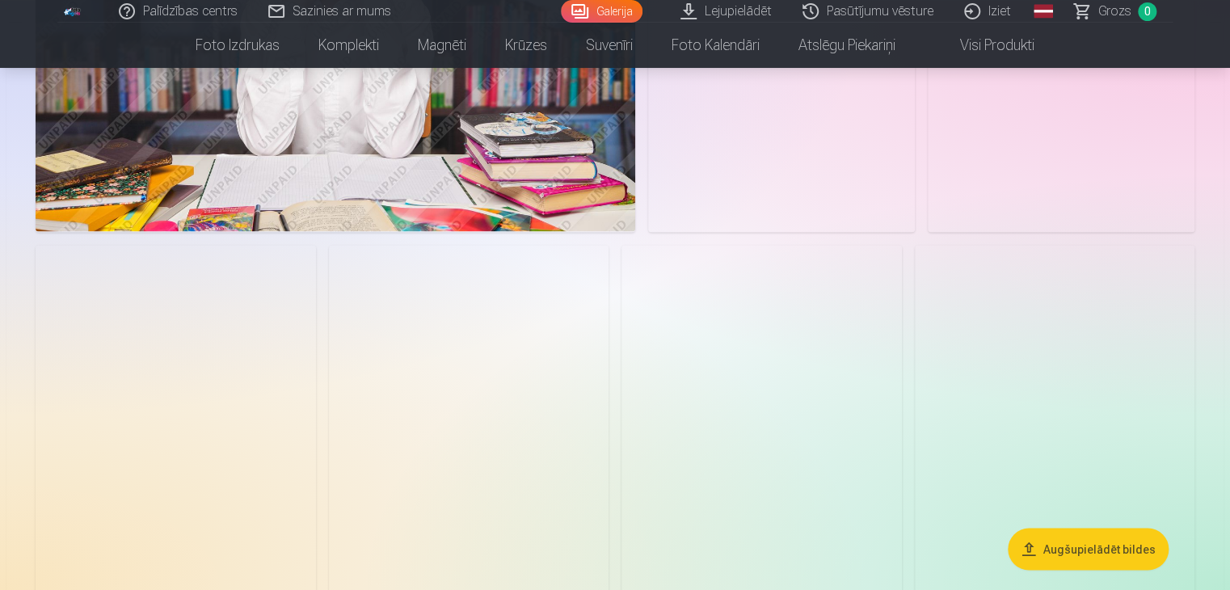
scroll to position [1131, 0]
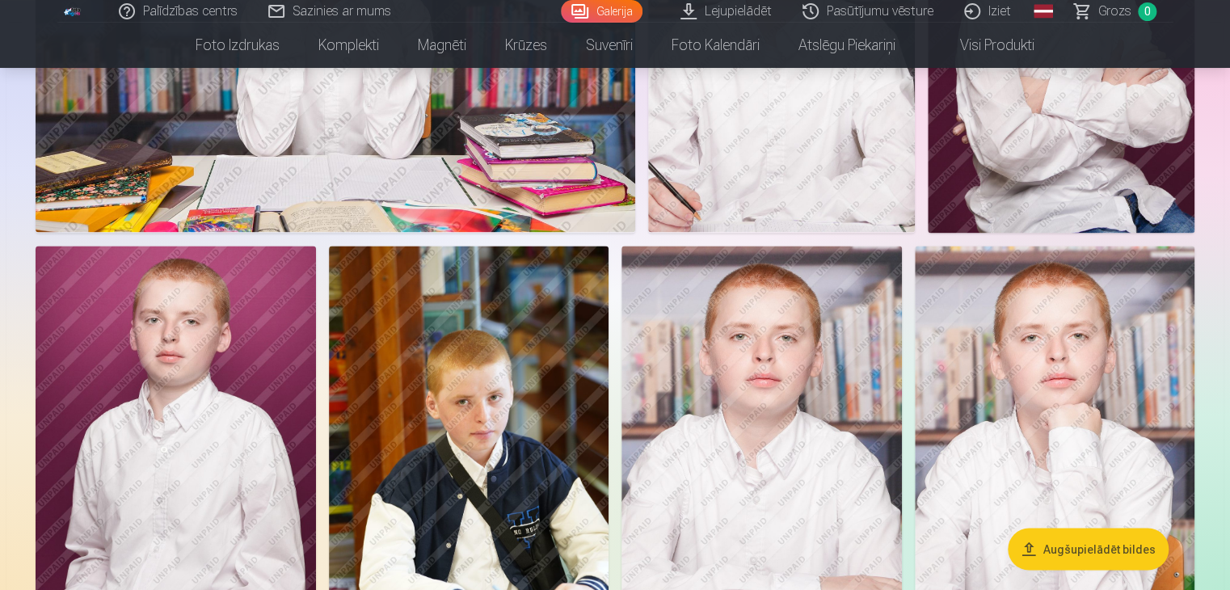
click at [503, 407] on img at bounding box center [469, 456] width 280 height 420
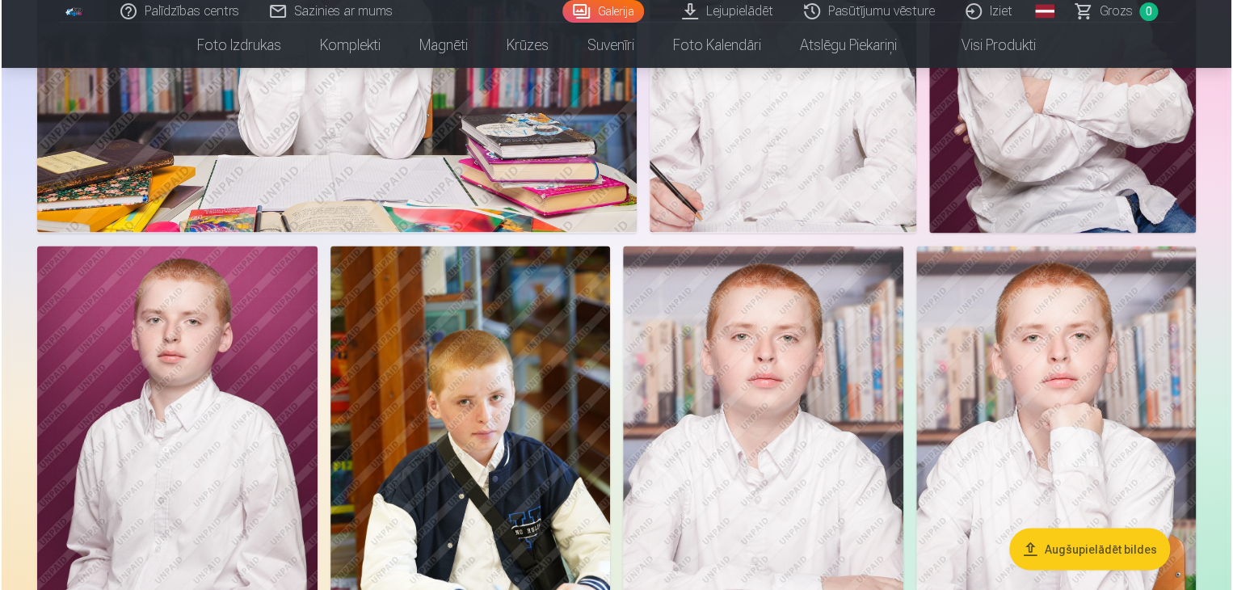
scroll to position [1134, 0]
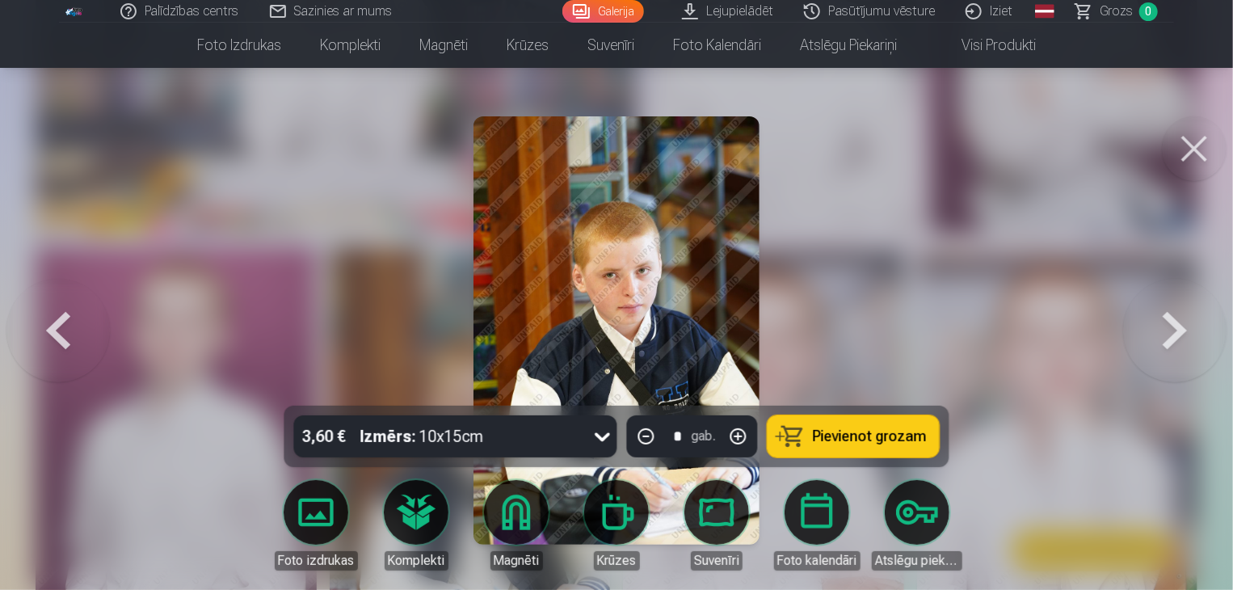
click at [61, 345] on button at bounding box center [57, 330] width 103 height 118
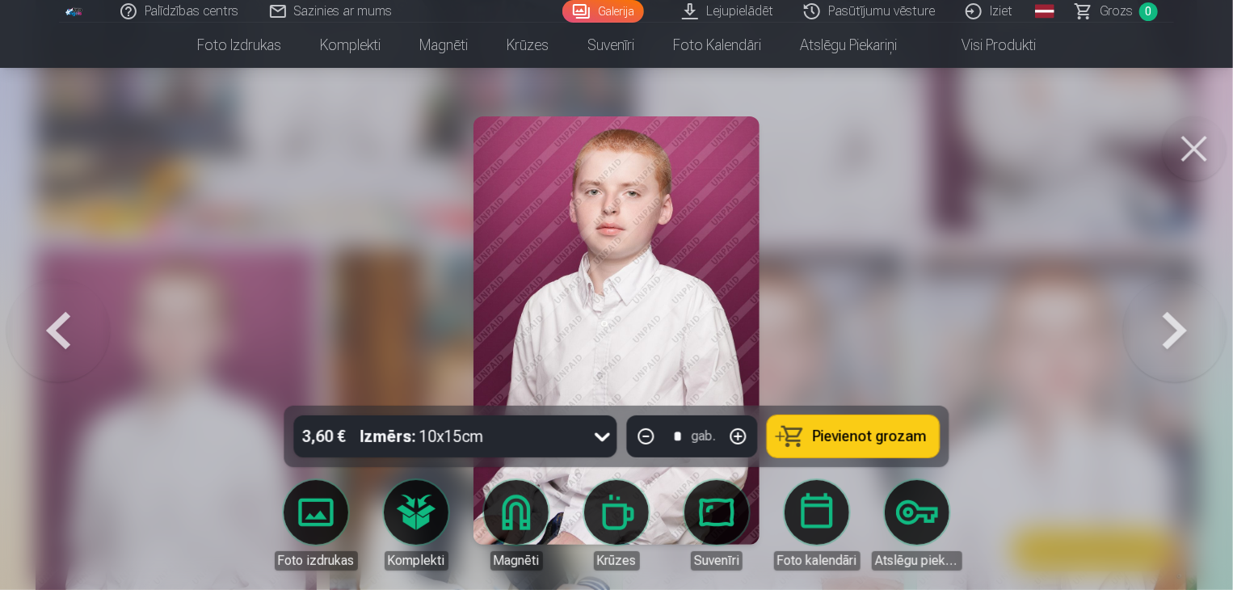
click at [61, 345] on button at bounding box center [57, 330] width 103 height 118
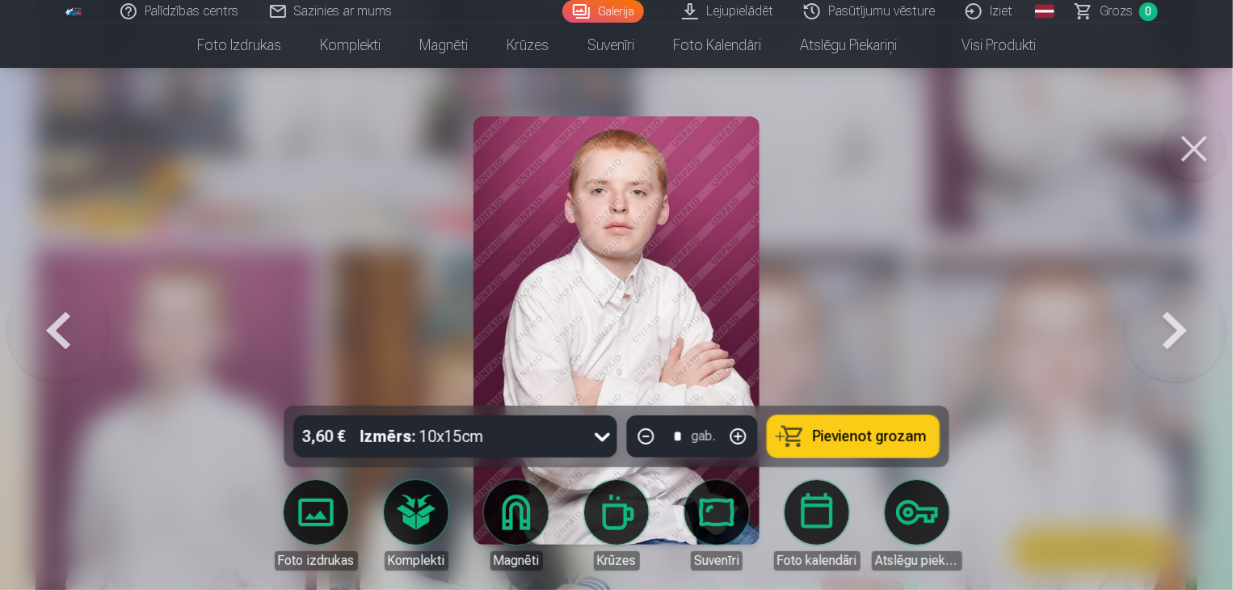
click at [61, 345] on button at bounding box center [57, 330] width 103 height 118
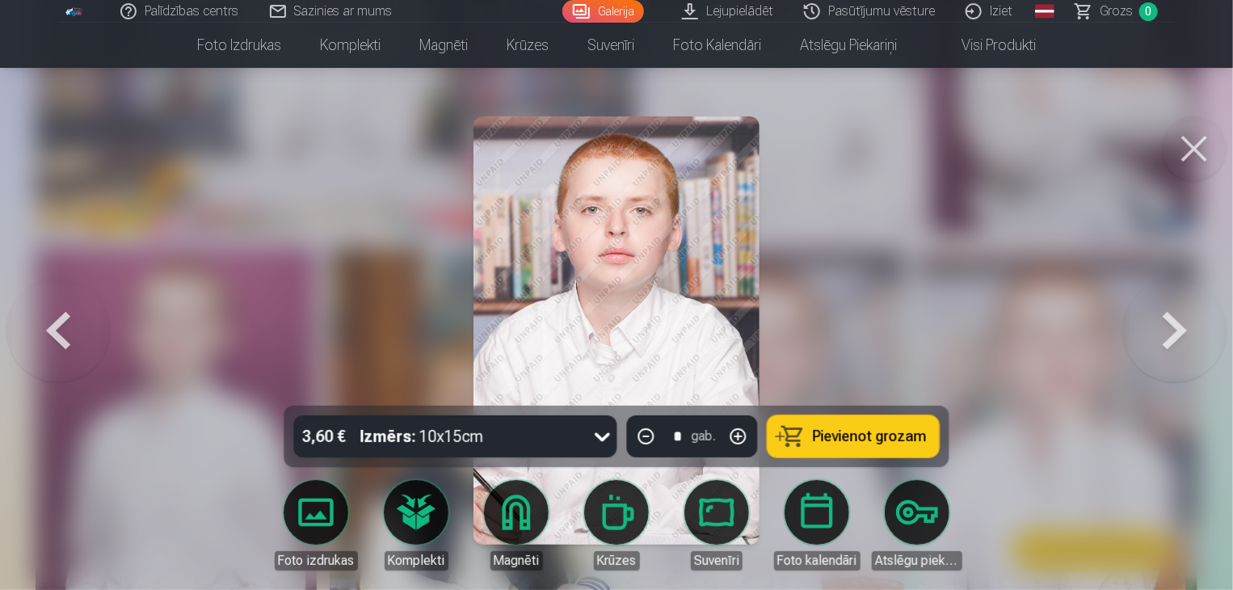
click at [61, 345] on button at bounding box center [57, 330] width 103 height 118
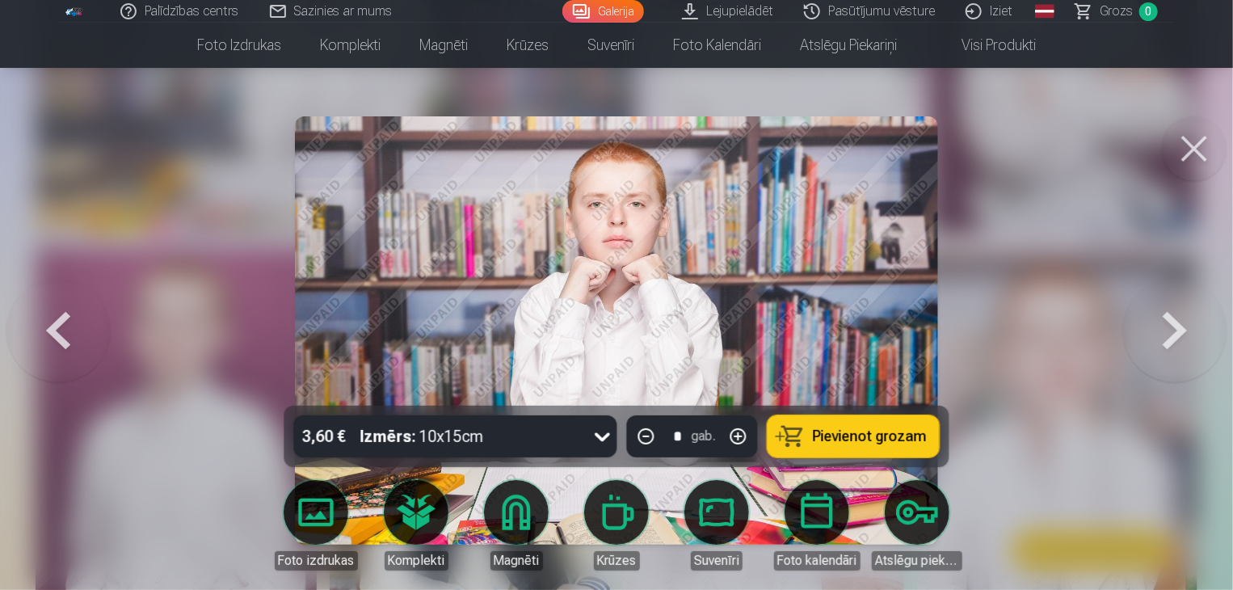
click at [61, 345] on button at bounding box center [57, 330] width 103 height 118
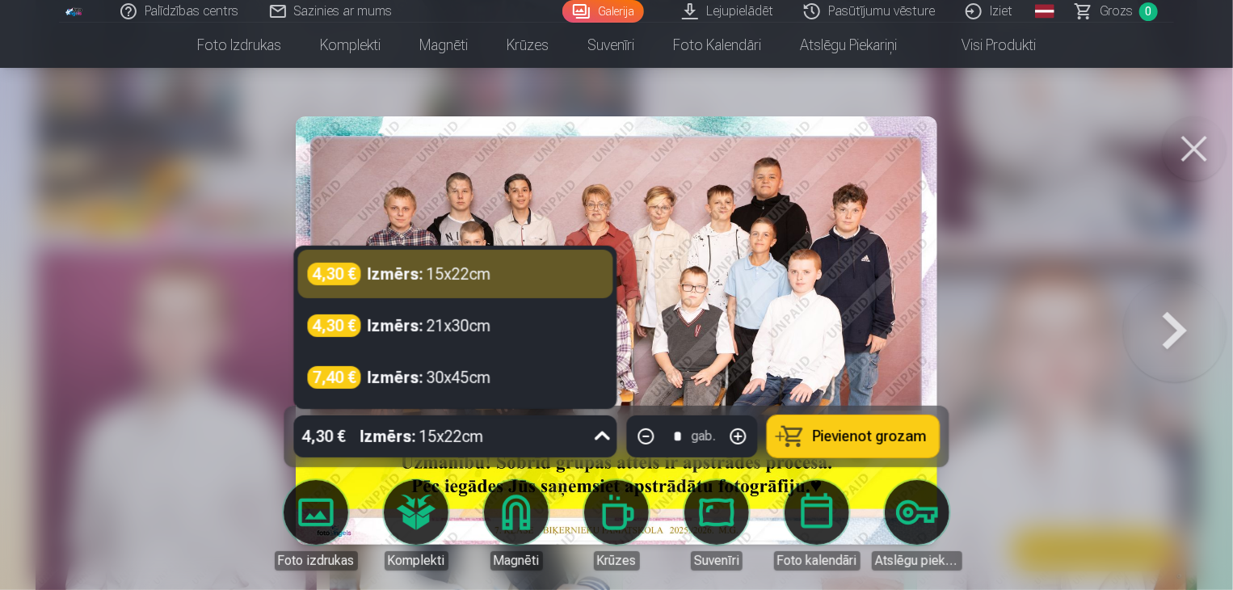
click at [599, 436] on icon at bounding box center [602, 435] width 15 height 9
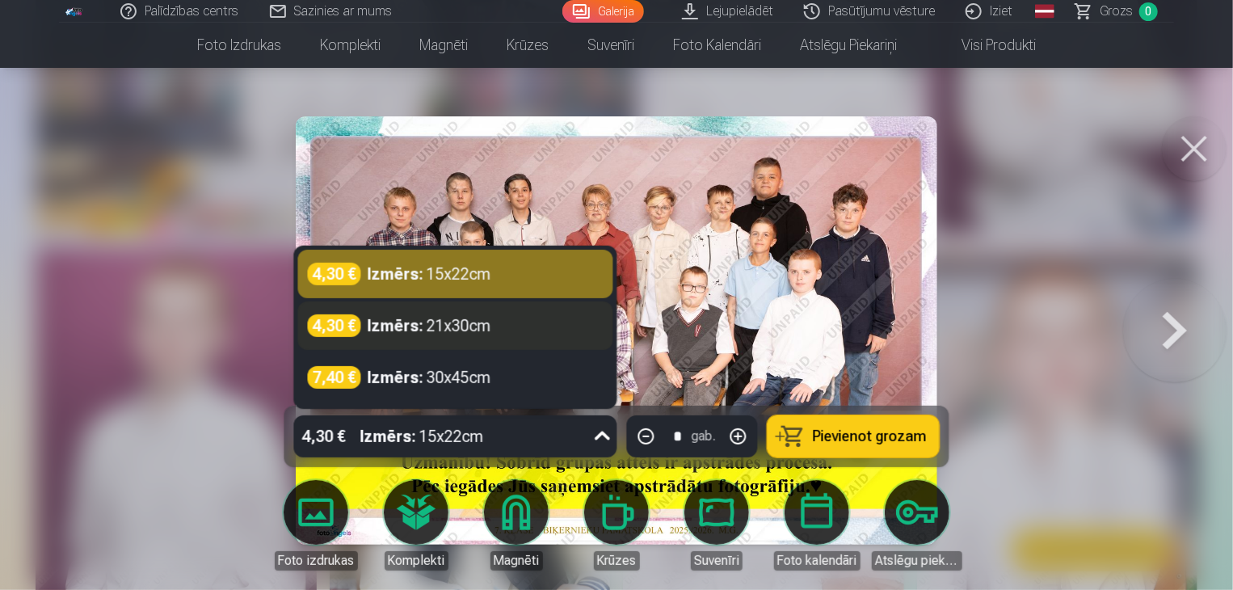
click at [433, 325] on div "Izmērs : 21x30cm" at bounding box center [430, 325] width 124 height 23
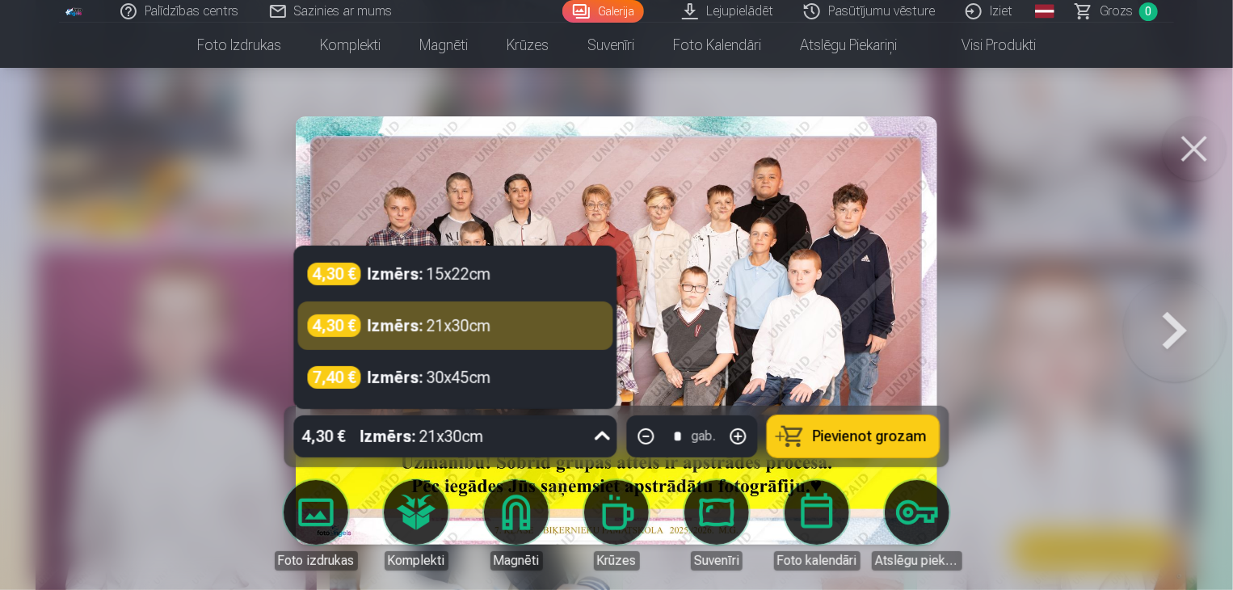
click at [604, 437] on icon at bounding box center [603, 436] width 26 height 26
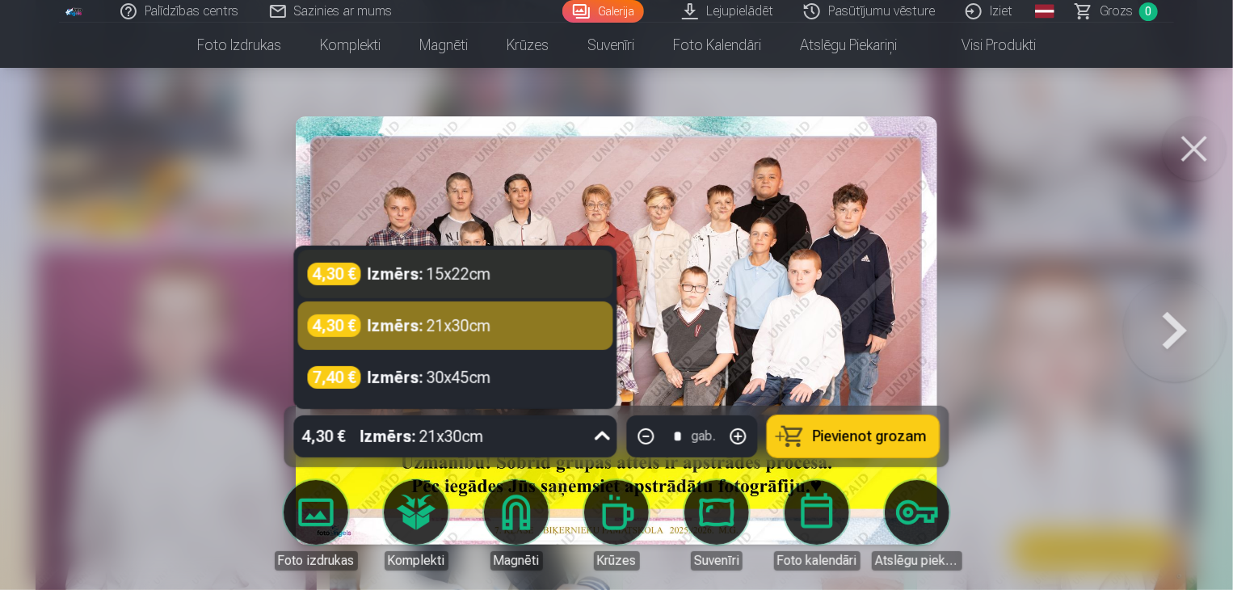
click at [495, 270] on div "4,30 € Izmērs : 15x22cm" at bounding box center [456, 274] width 296 height 23
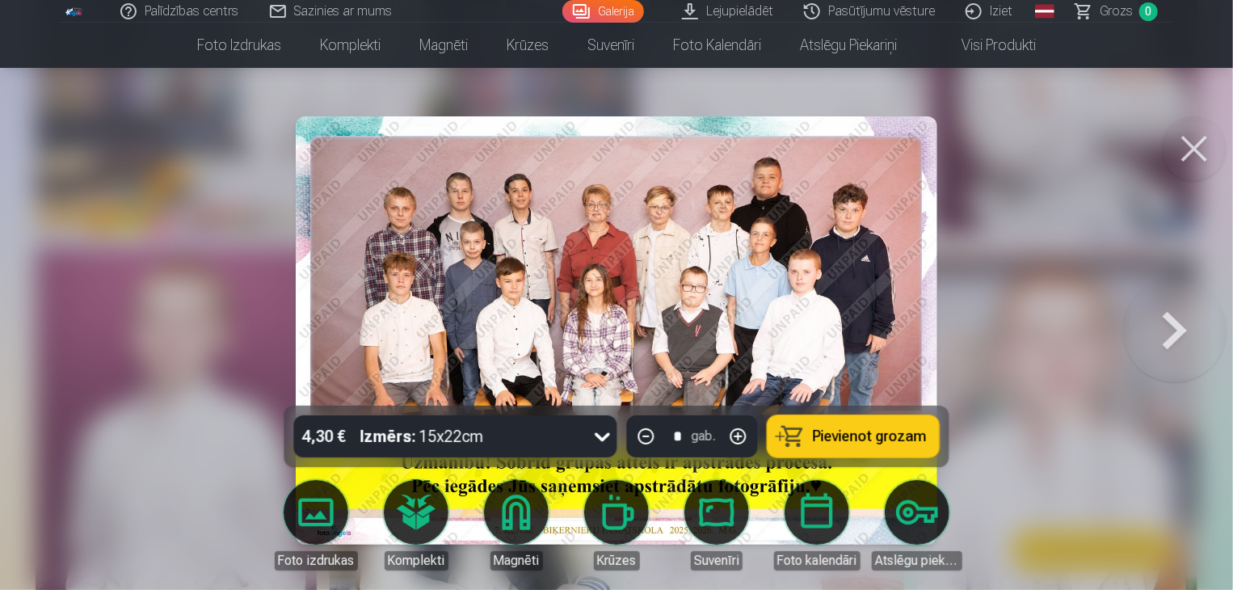
click at [1170, 321] on button at bounding box center [1174, 330] width 103 height 118
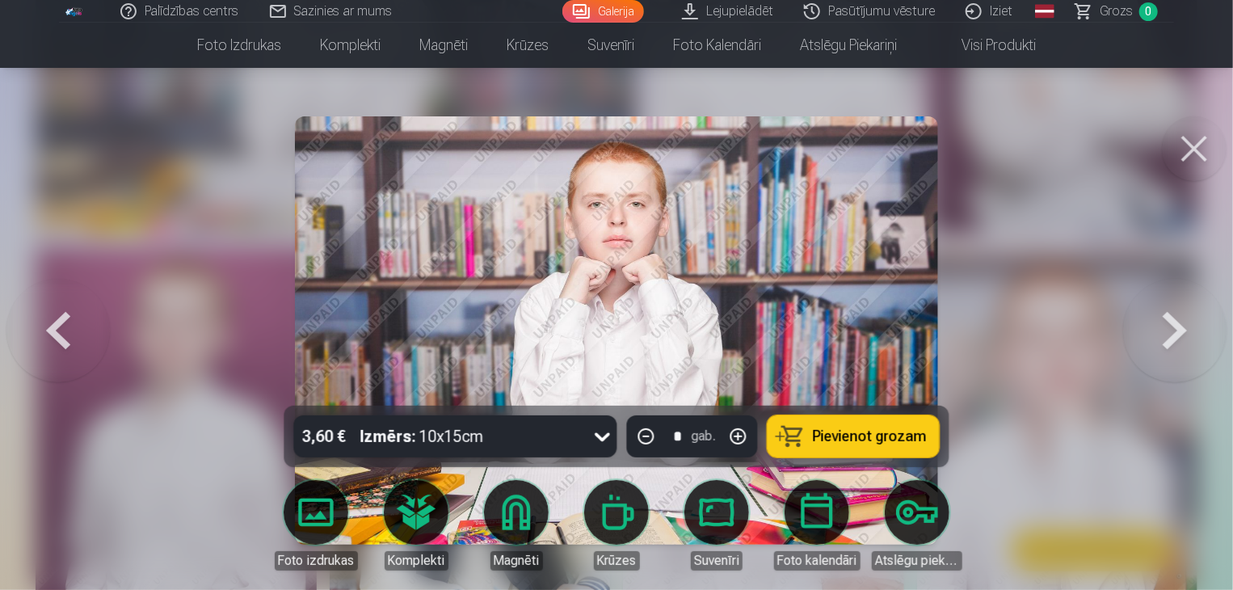
click at [1170, 321] on button at bounding box center [1174, 330] width 103 height 118
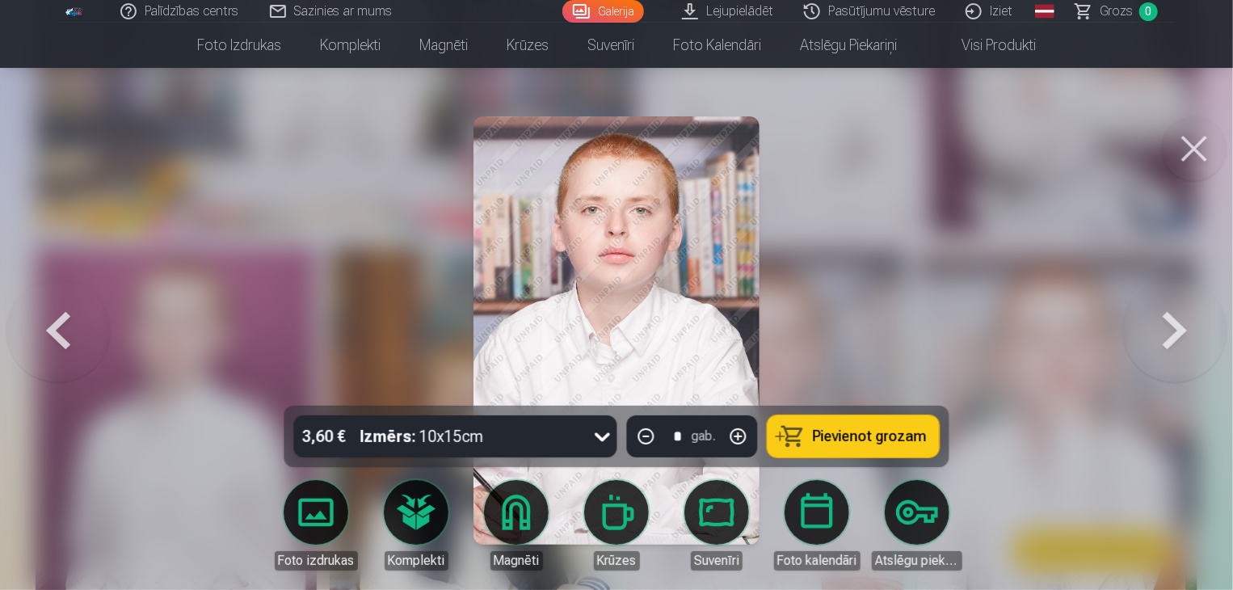
click at [1170, 321] on button at bounding box center [1174, 330] width 103 height 118
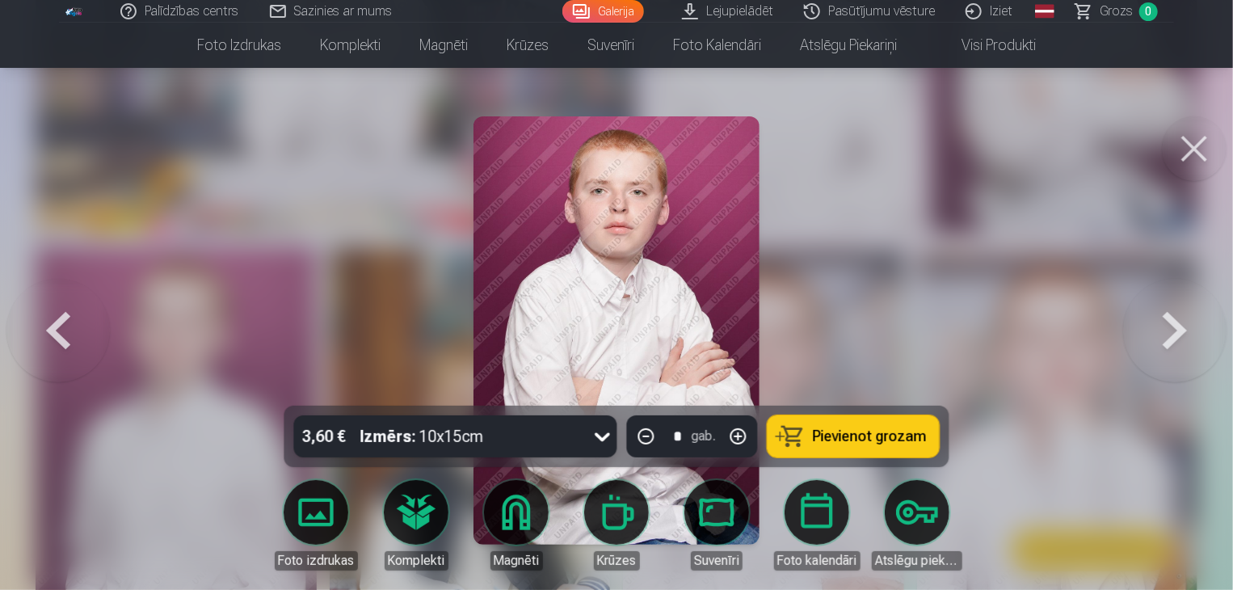
click at [1170, 321] on button at bounding box center [1174, 330] width 103 height 118
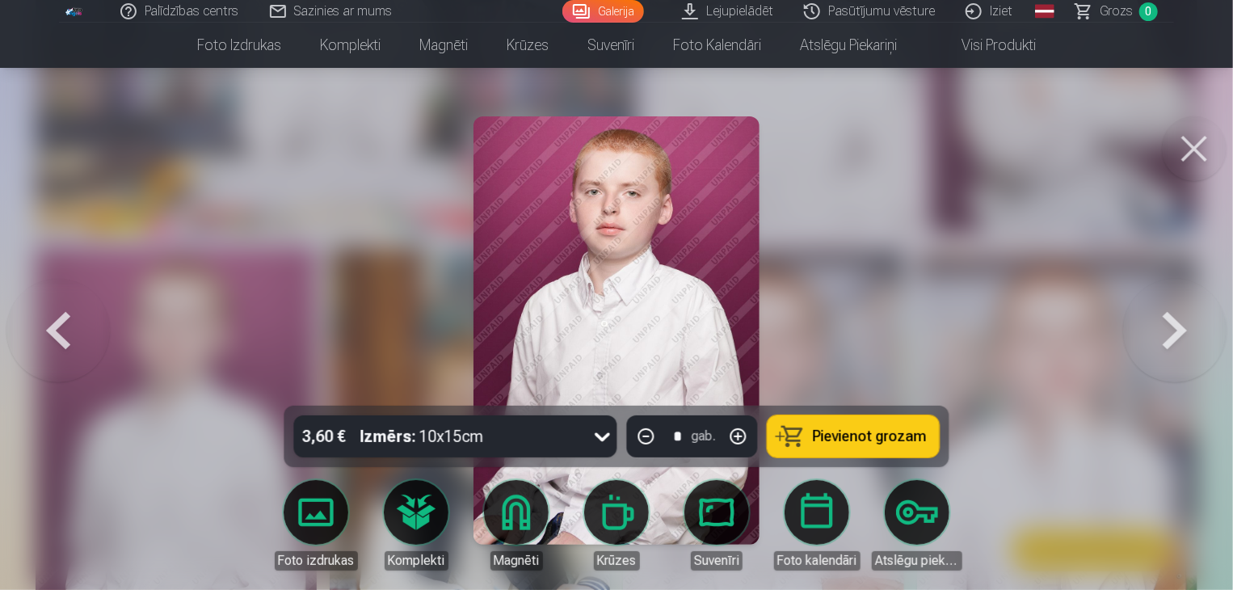
click at [1170, 321] on button at bounding box center [1174, 330] width 103 height 118
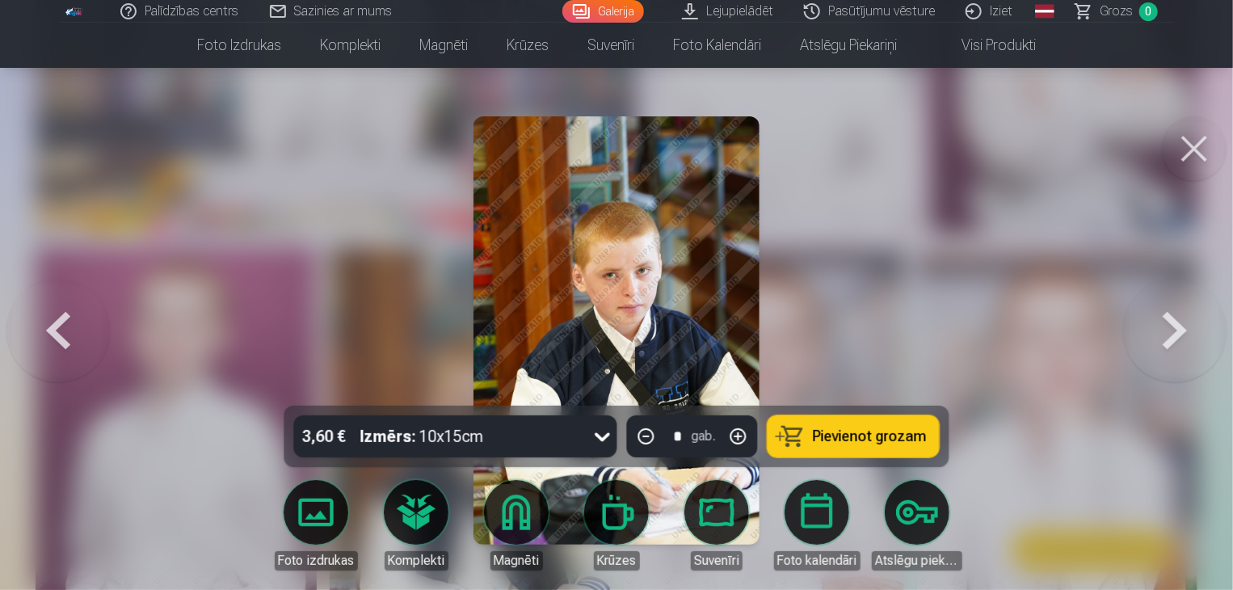
click at [1170, 321] on button at bounding box center [1174, 330] width 103 height 118
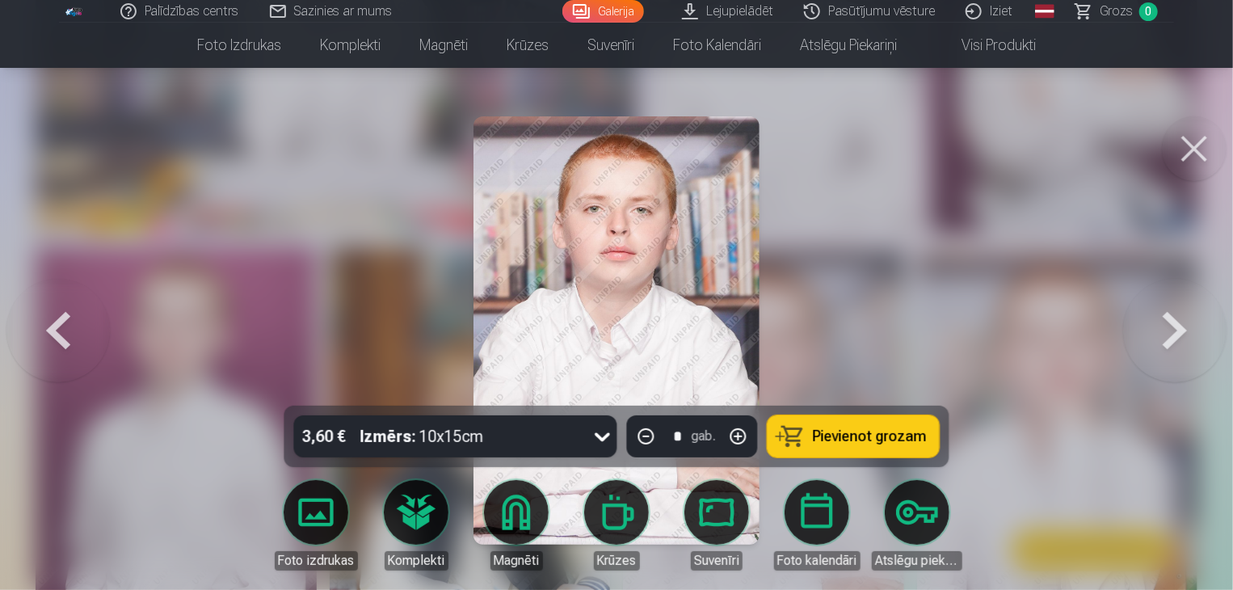
click at [1170, 321] on button at bounding box center [1174, 330] width 103 height 118
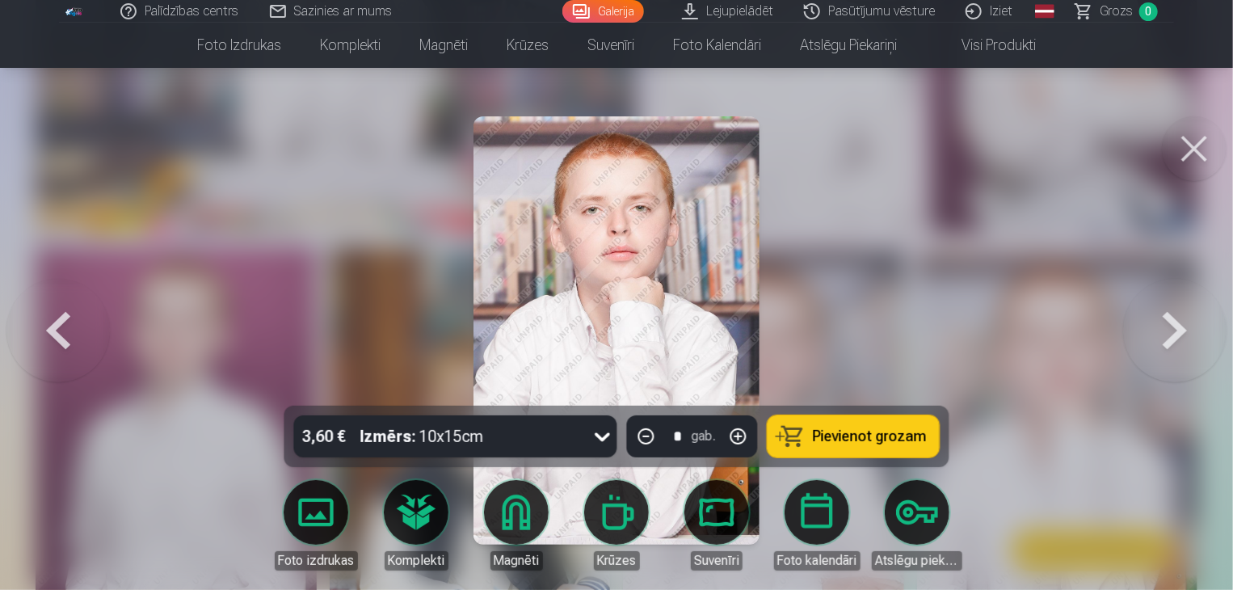
click at [1170, 321] on button at bounding box center [1174, 330] width 103 height 118
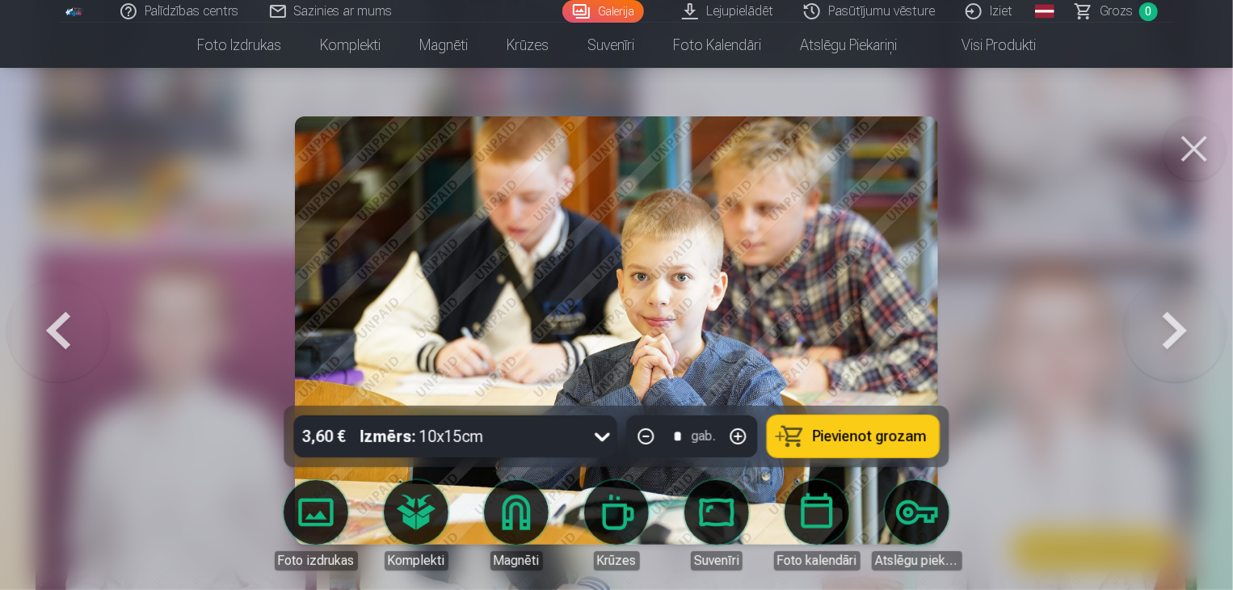
click at [47, 335] on button at bounding box center [57, 330] width 103 height 118
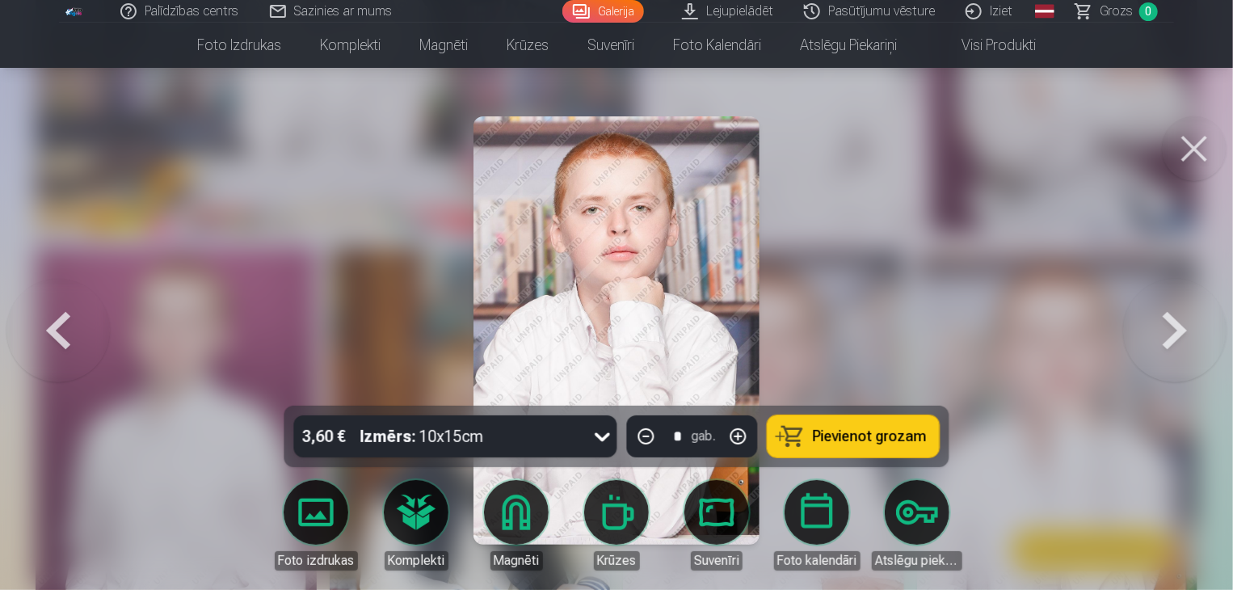
click at [47, 335] on button at bounding box center [57, 330] width 103 height 118
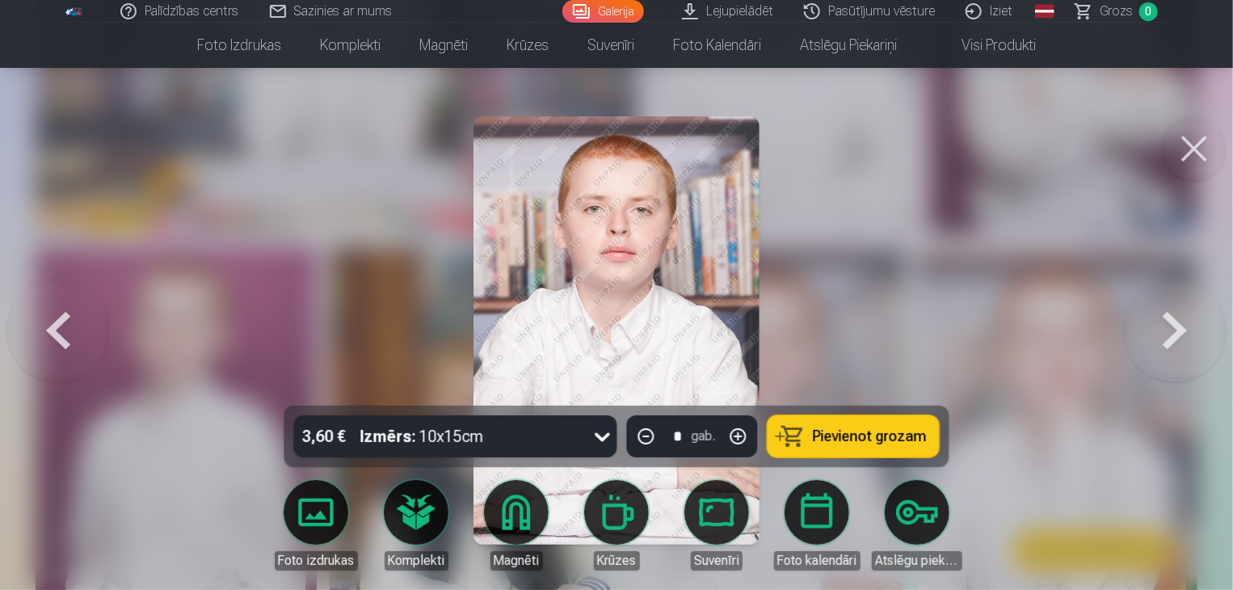
click at [47, 335] on button at bounding box center [57, 330] width 103 height 118
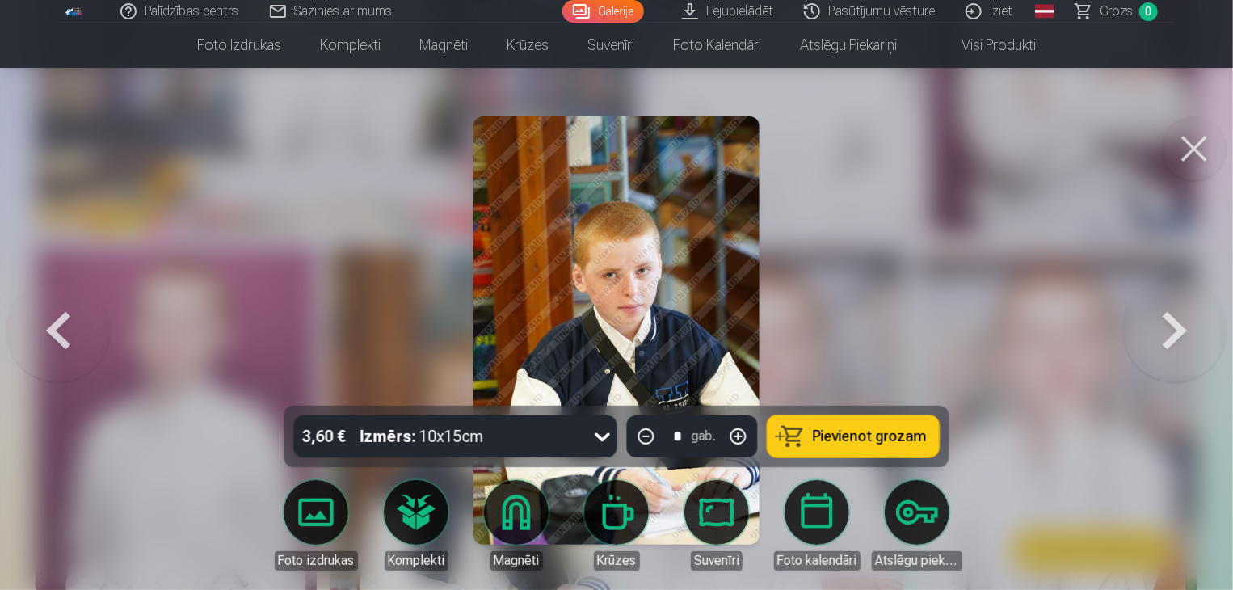
click at [47, 335] on button at bounding box center [57, 330] width 103 height 118
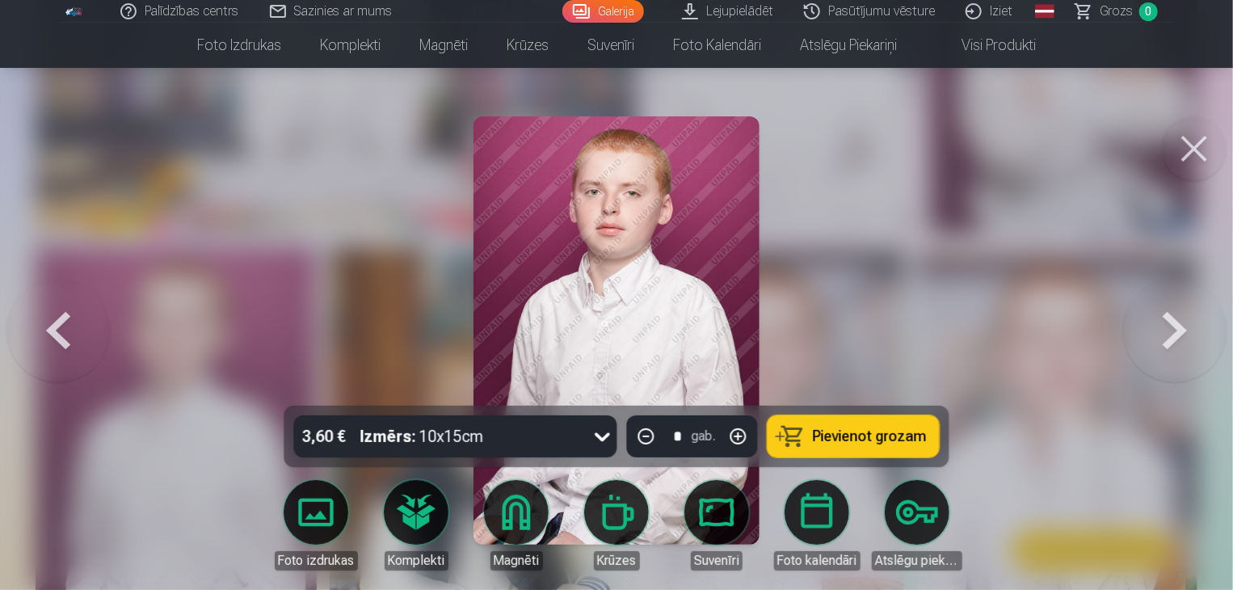
click at [47, 335] on button at bounding box center [57, 330] width 103 height 118
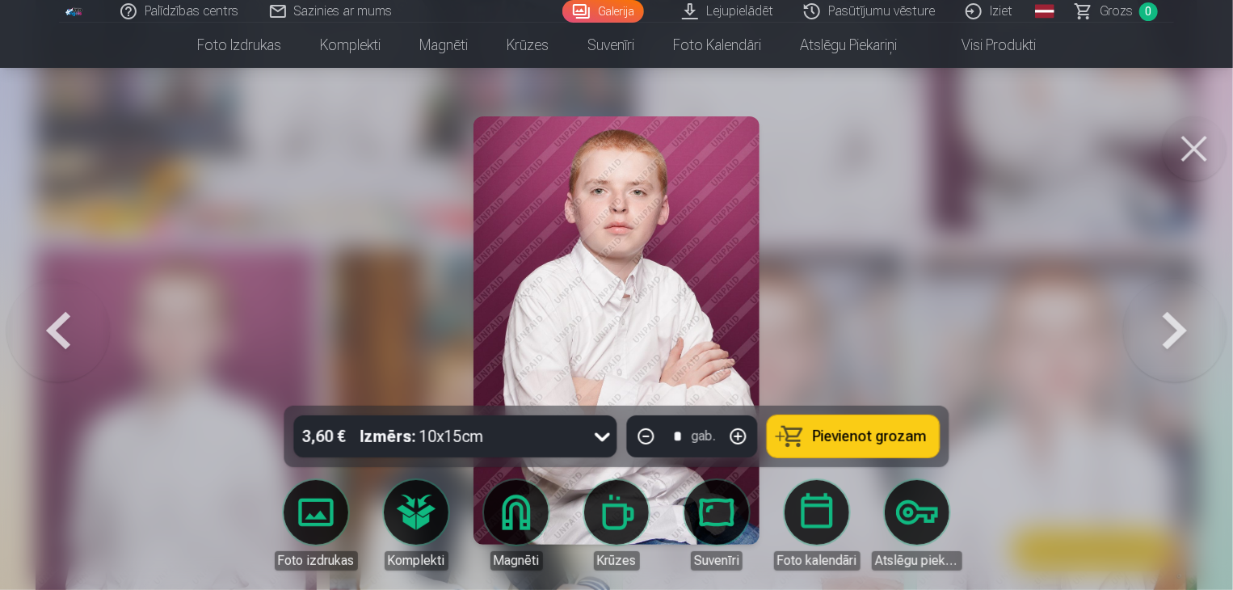
click at [47, 335] on button at bounding box center [57, 330] width 103 height 118
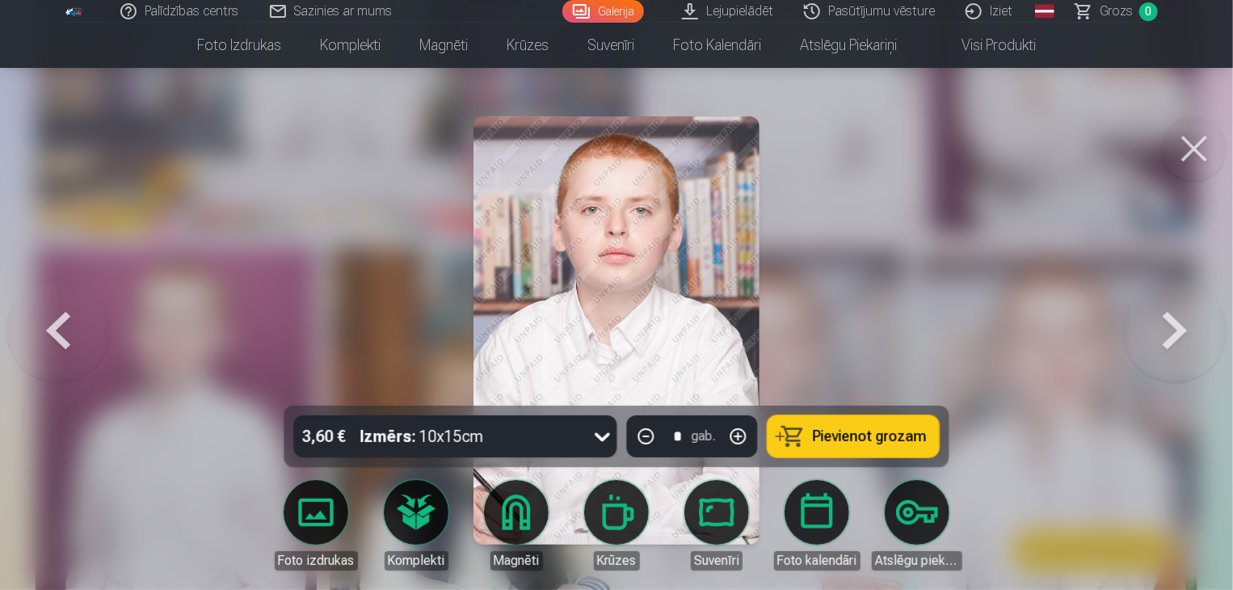
click at [47, 335] on button at bounding box center [57, 330] width 103 height 118
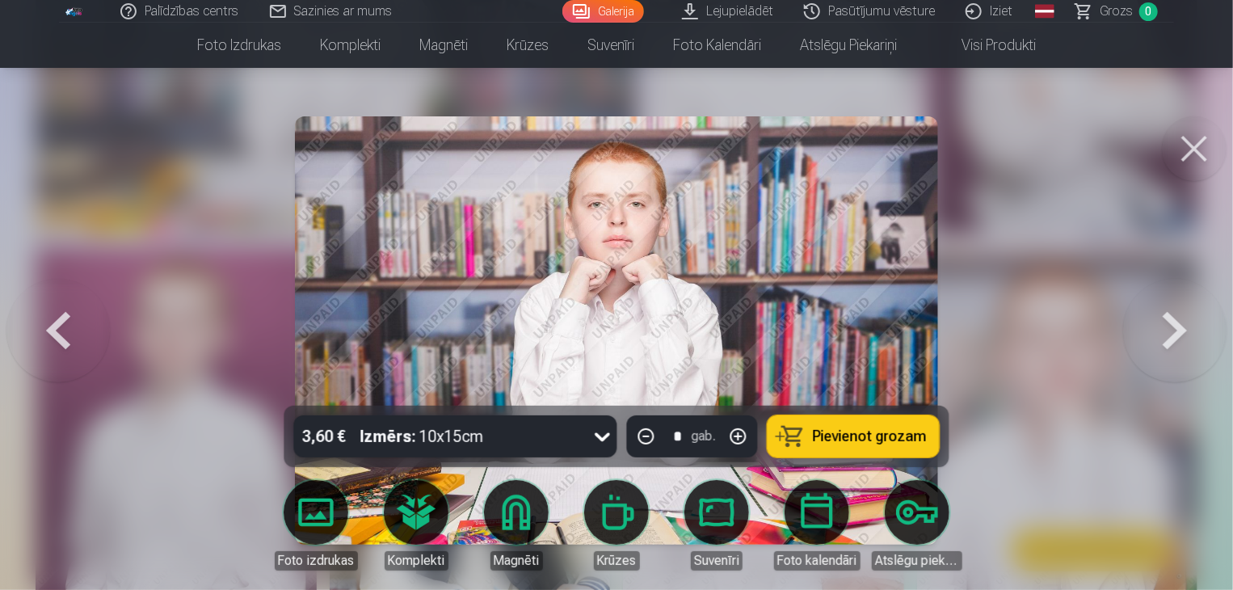
click at [47, 335] on button at bounding box center [57, 330] width 103 height 118
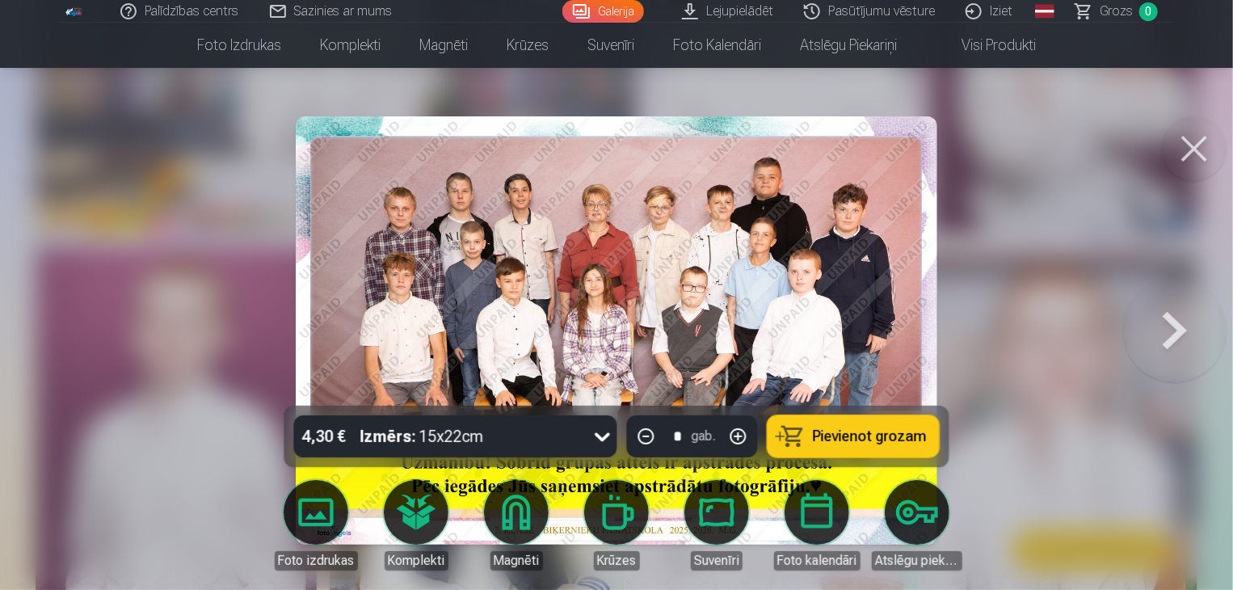
click at [674, 434] on div "* gab." at bounding box center [692, 436] width 131 height 42
click at [835, 434] on span "Pievienot grozam" at bounding box center [870, 436] width 114 height 15
click at [1113, 11] on span "Grozs" at bounding box center [1116, 11] width 33 height 19
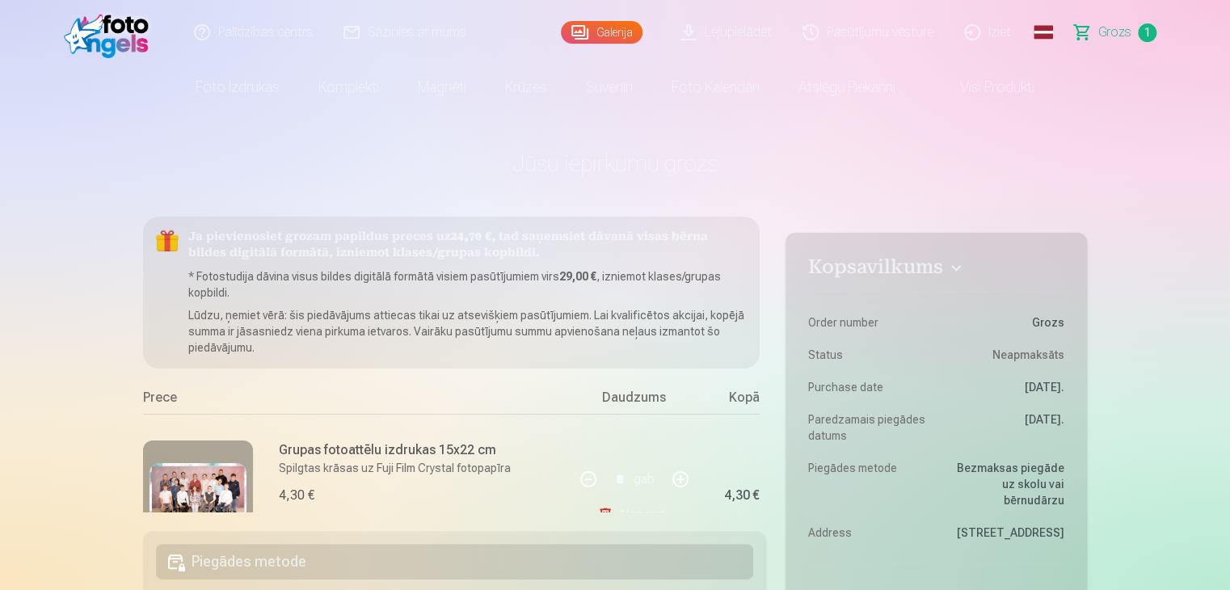
scroll to position [68, 0]
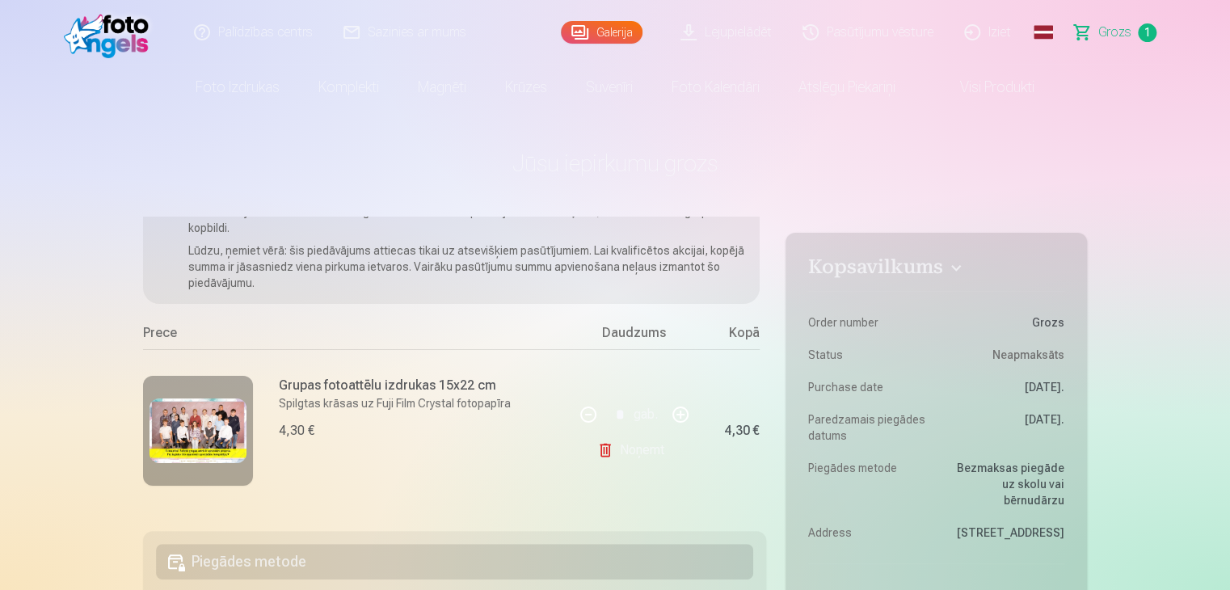
click at [599, 27] on link "Galerija" at bounding box center [602, 32] width 82 height 23
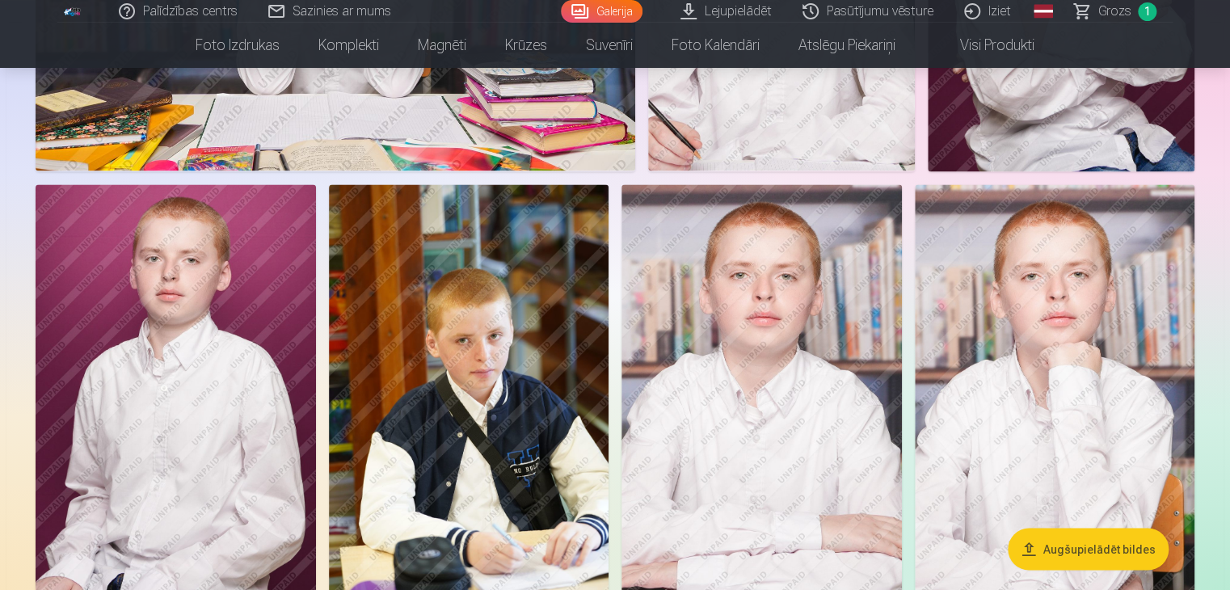
scroll to position [1228, 0]
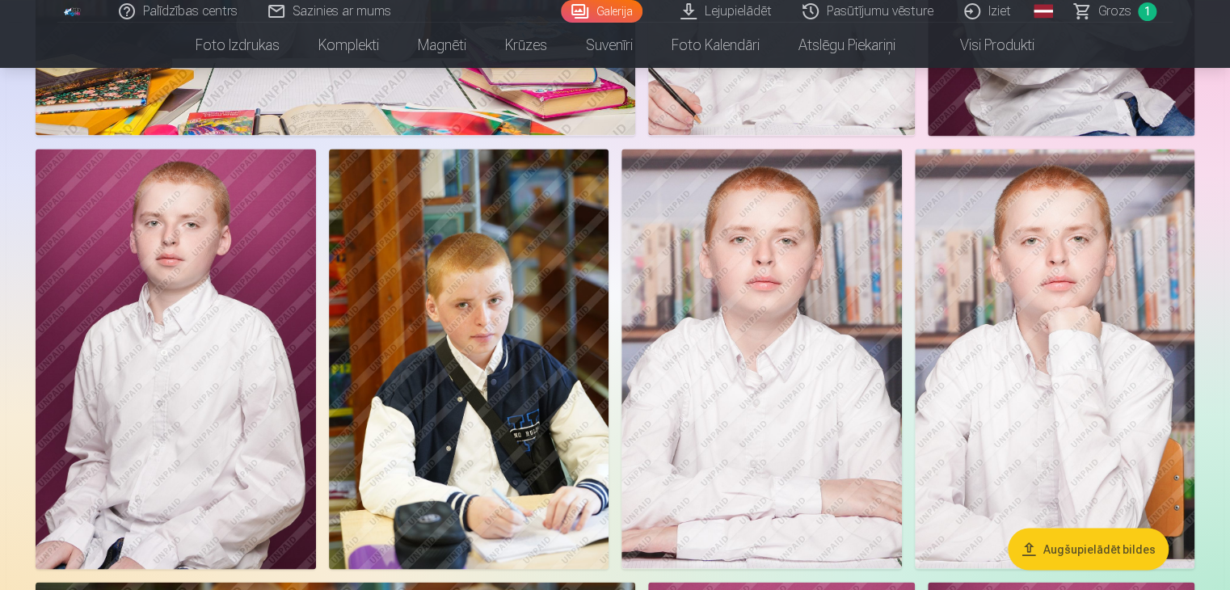
click at [407, 395] on img at bounding box center [469, 359] width 280 height 420
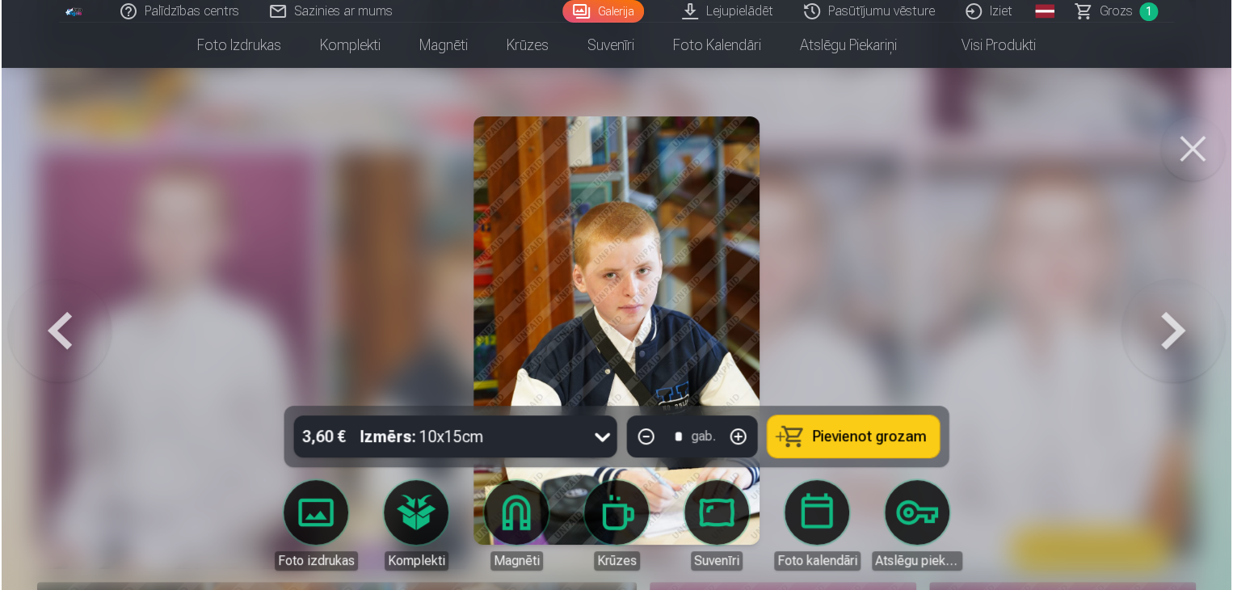
scroll to position [1230, 0]
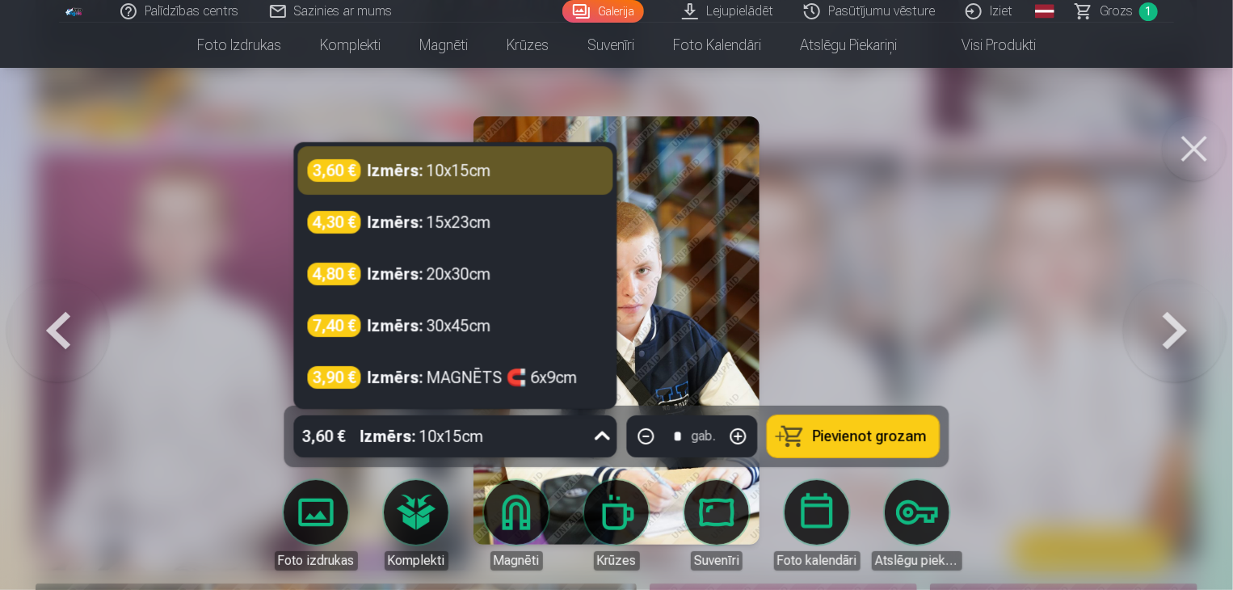
click at [605, 437] on icon at bounding box center [603, 436] width 26 height 26
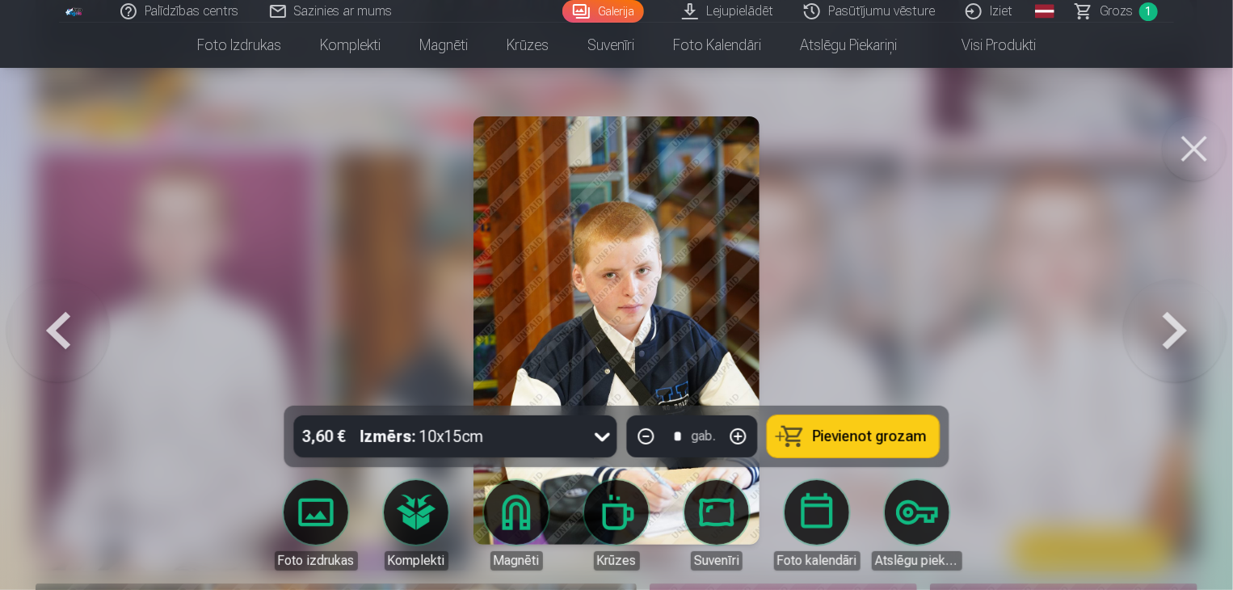
click at [917, 199] on div at bounding box center [616, 295] width 1233 height 590
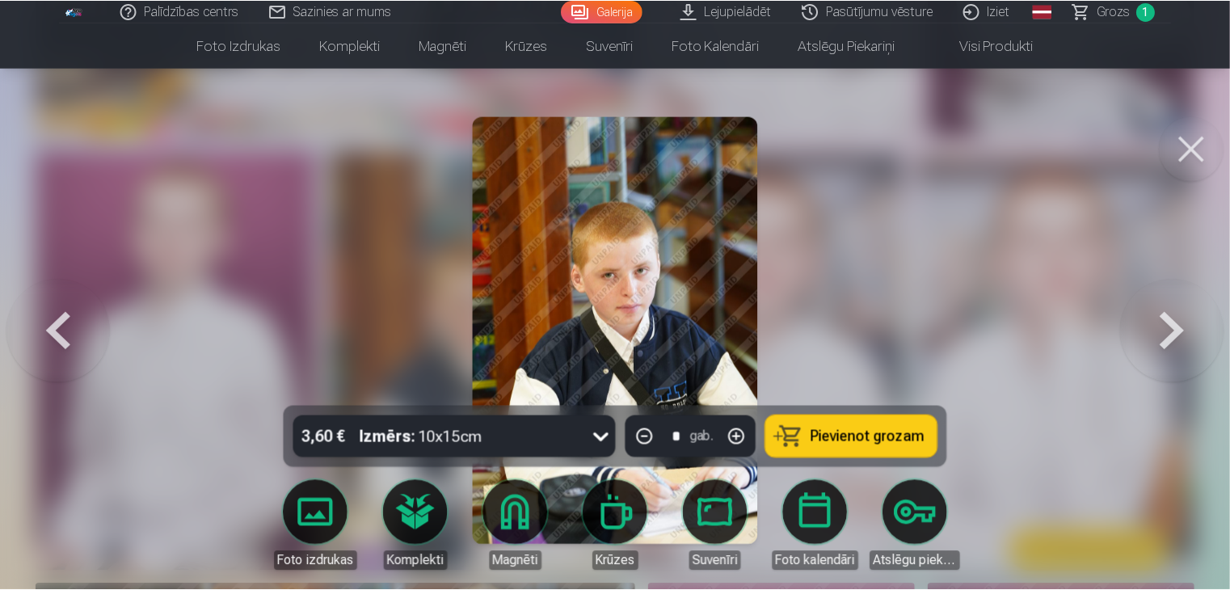
scroll to position [1228, 0]
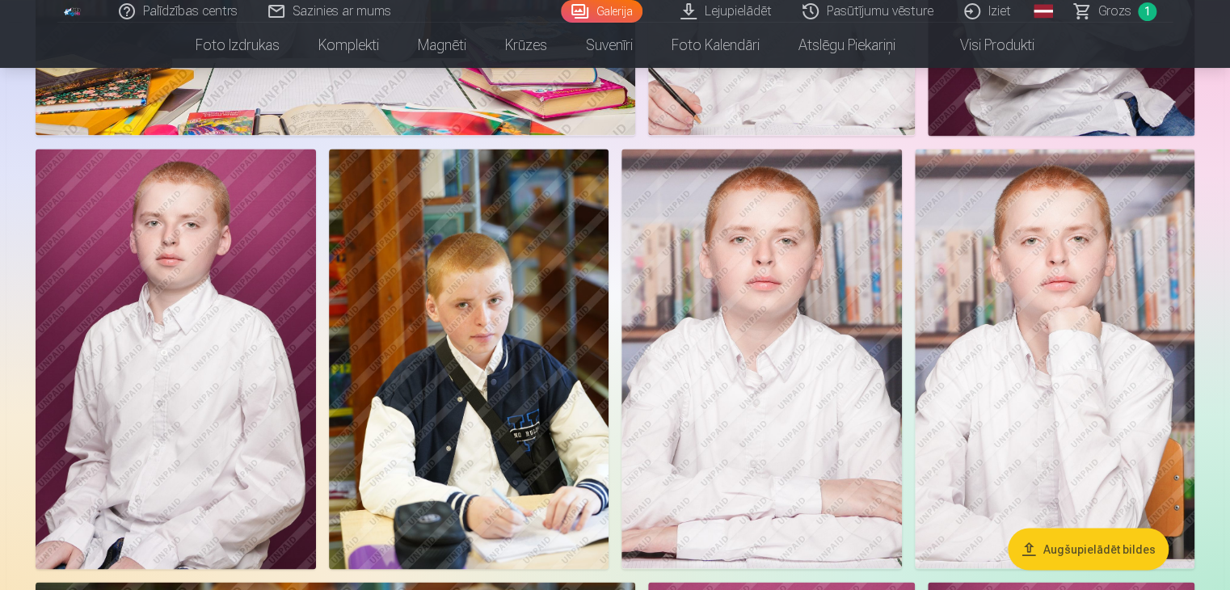
click at [485, 297] on img at bounding box center [469, 359] width 280 height 420
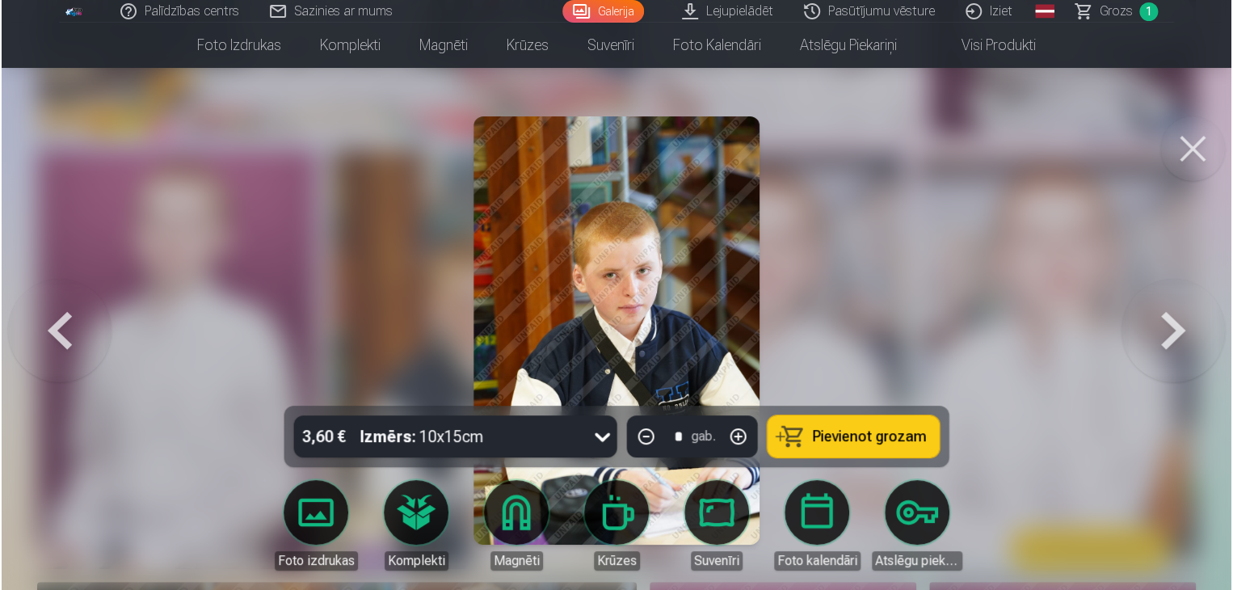
scroll to position [1230, 0]
click at [849, 433] on span "Pievienot grozam" at bounding box center [870, 436] width 114 height 15
click at [1171, 331] on button at bounding box center [1174, 330] width 103 height 118
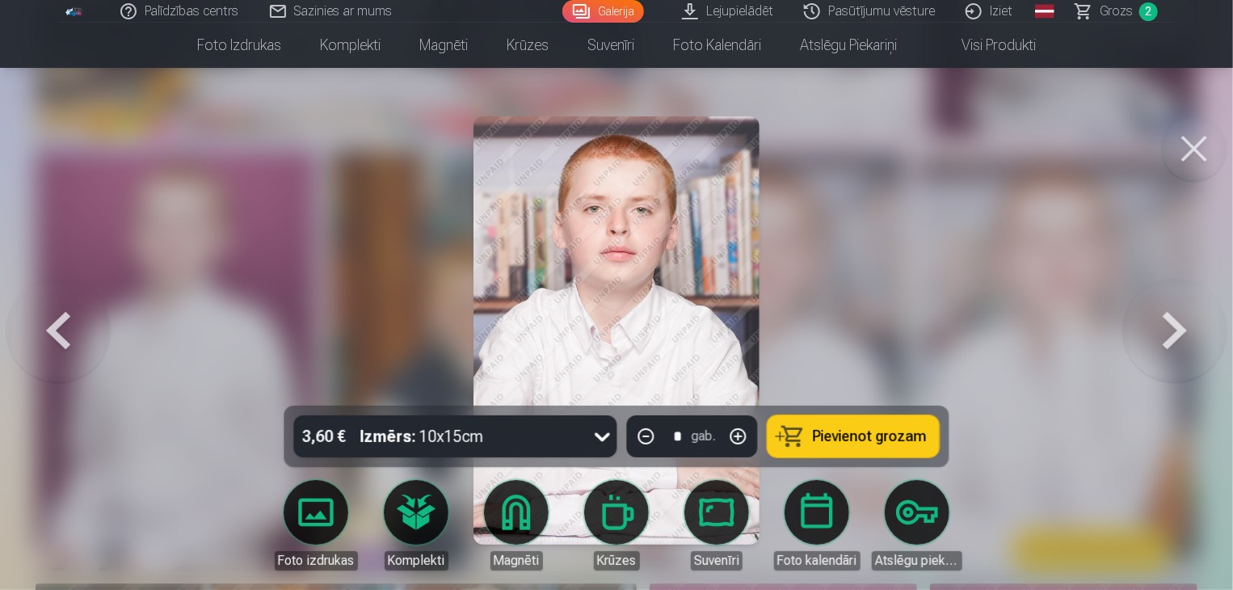
click at [1171, 331] on button at bounding box center [1174, 330] width 103 height 118
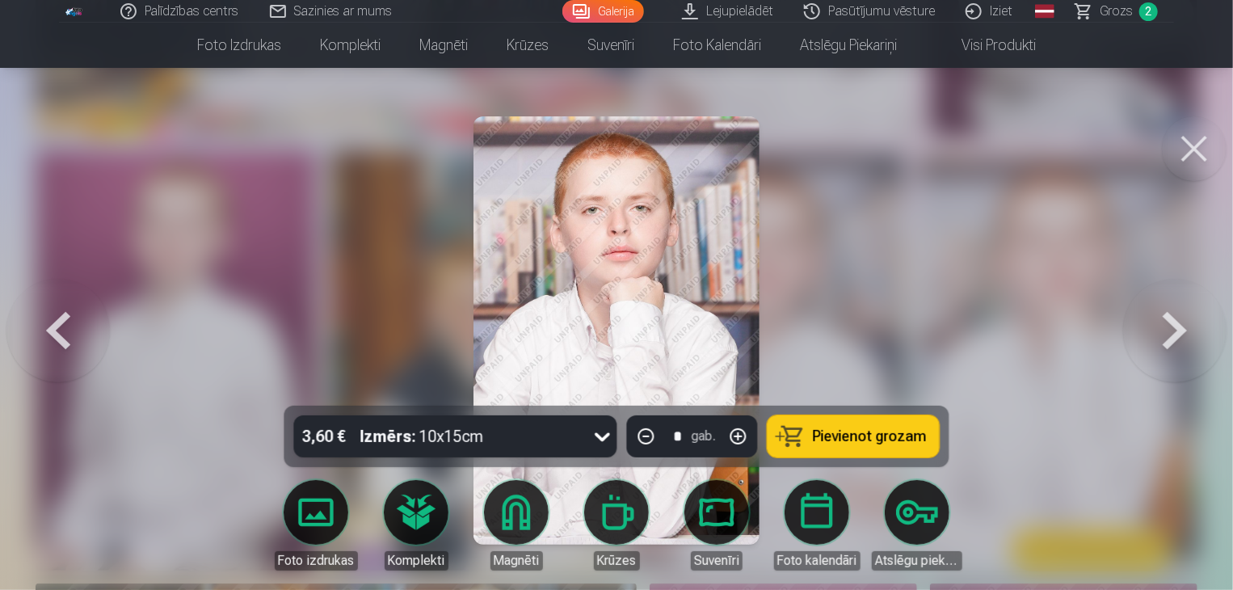
click at [1171, 331] on button at bounding box center [1174, 330] width 103 height 118
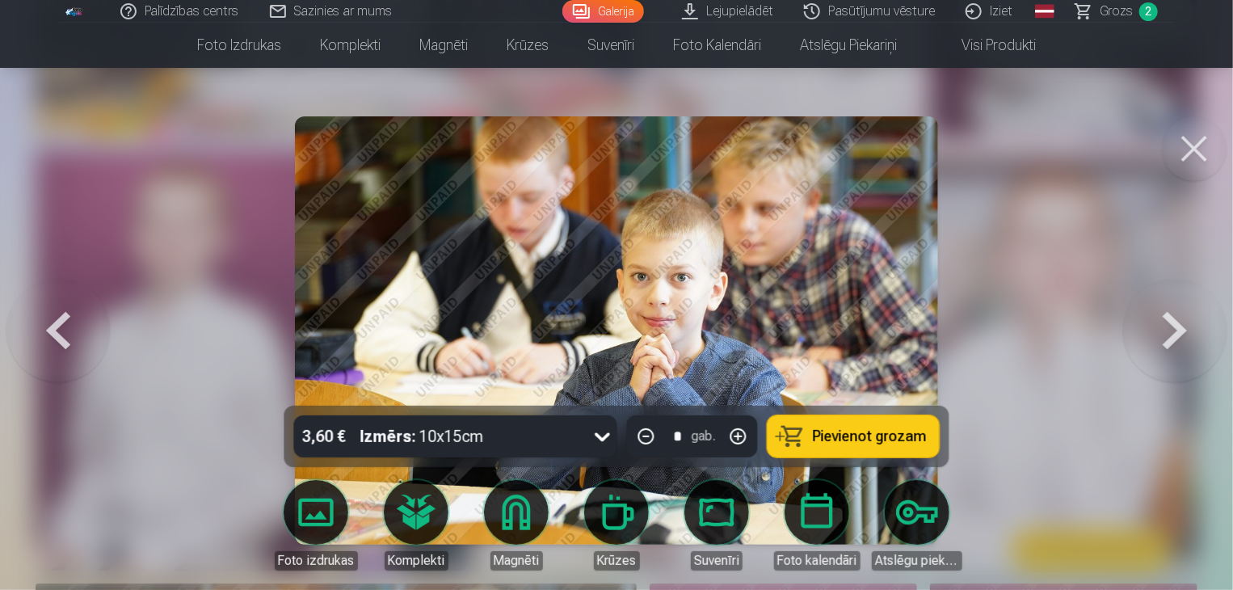
click at [1171, 331] on button at bounding box center [1174, 330] width 103 height 118
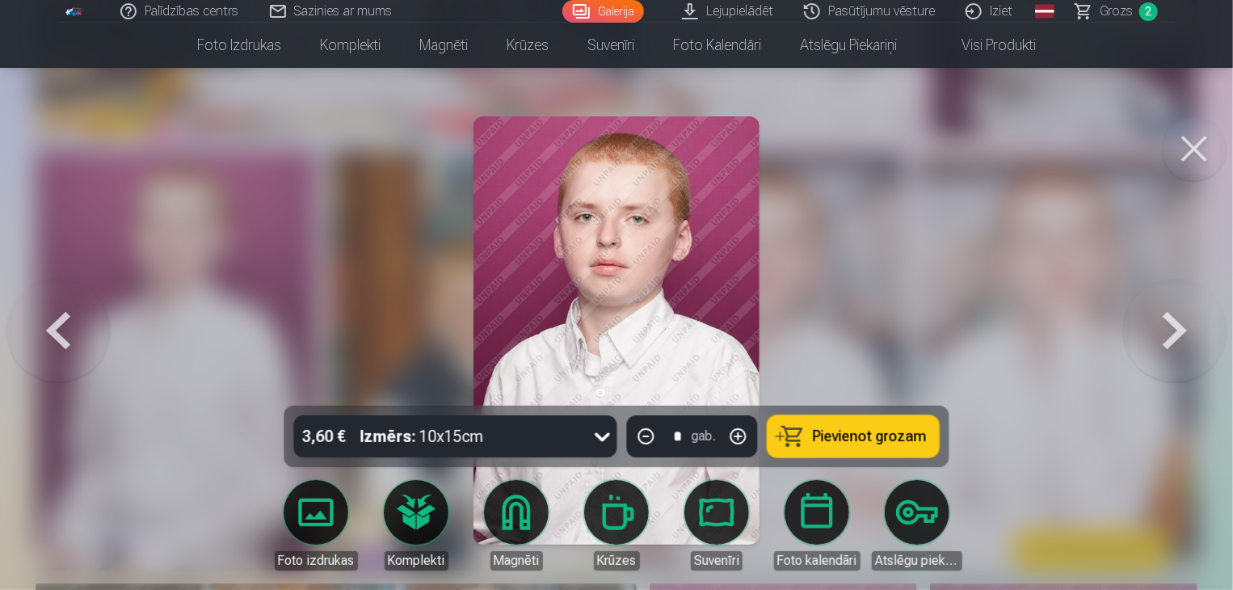
click at [1171, 331] on button at bounding box center [1174, 330] width 103 height 118
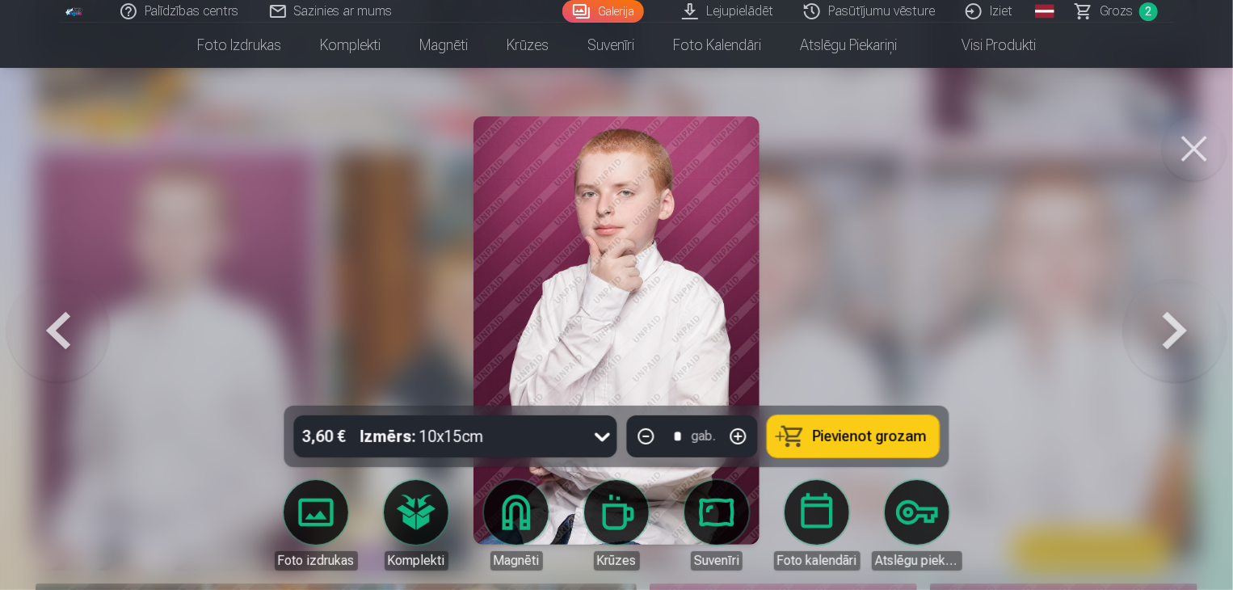
click at [1171, 331] on button at bounding box center [1174, 330] width 103 height 118
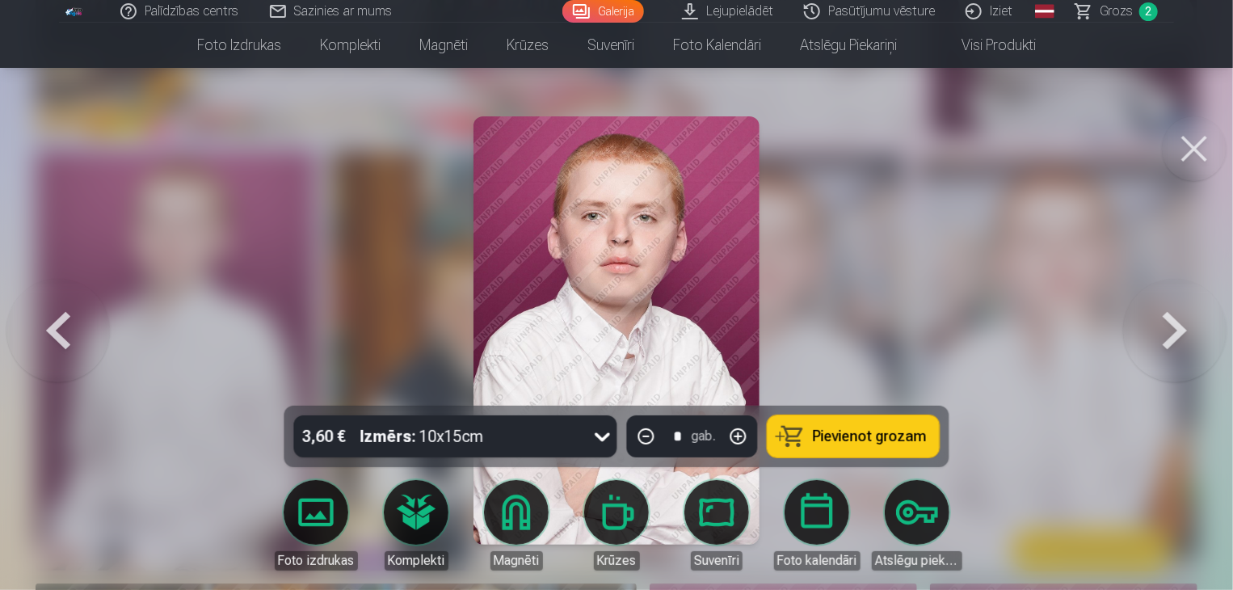
click at [1171, 331] on button at bounding box center [1174, 330] width 103 height 118
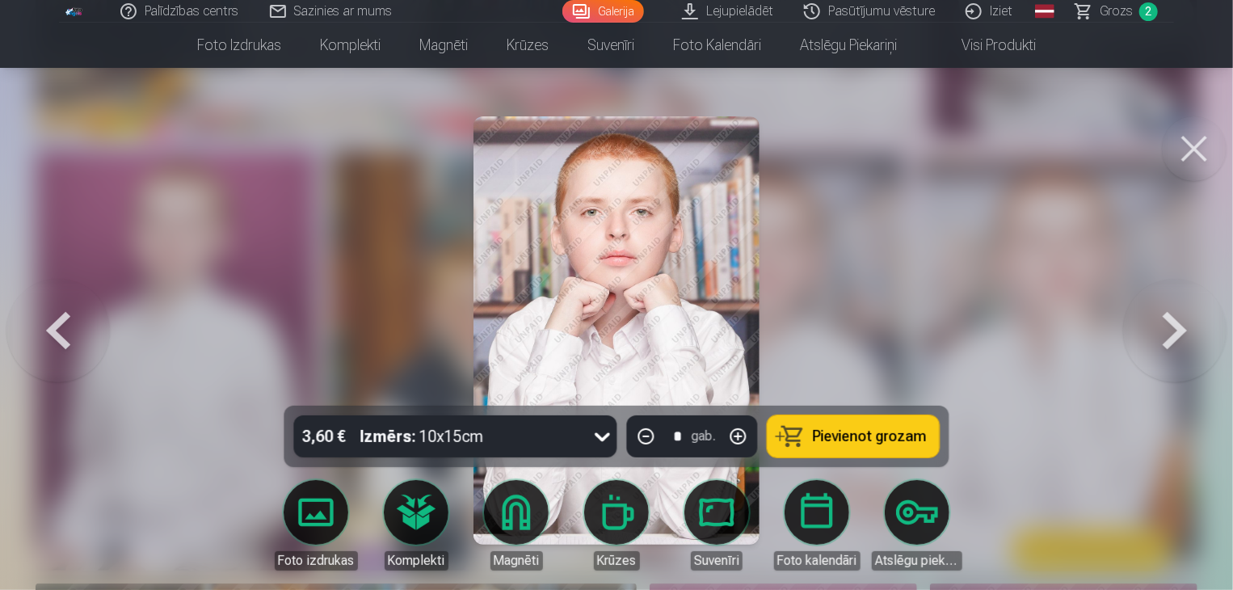
click at [1171, 331] on button at bounding box center [1174, 330] width 103 height 118
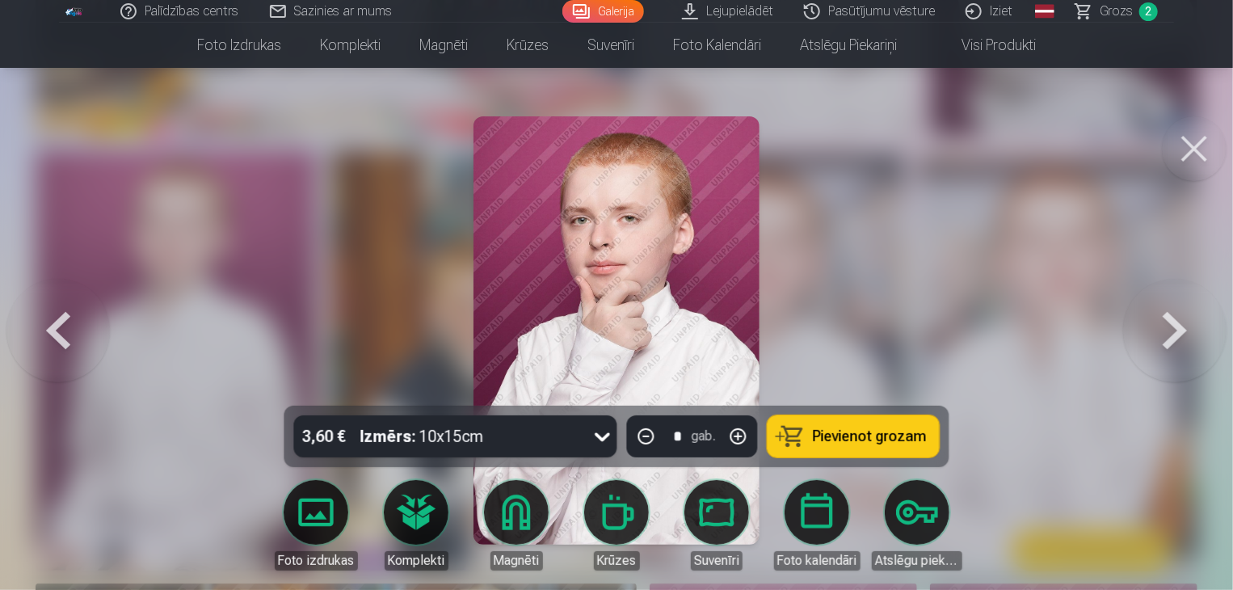
click at [840, 437] on span "Pievienot grozam" at bounding box center [870, 436] width 114 height 15
click at [1186, 137] on button at bounding box center [1194, 148] width 65 height 65
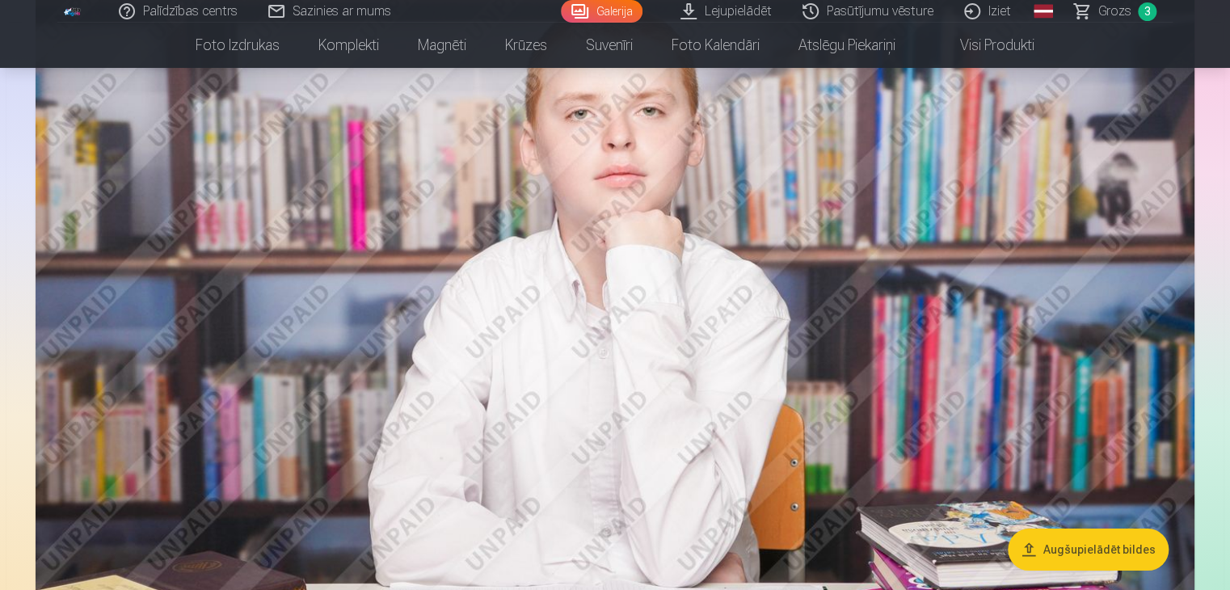
scroll to position [2812, 0]
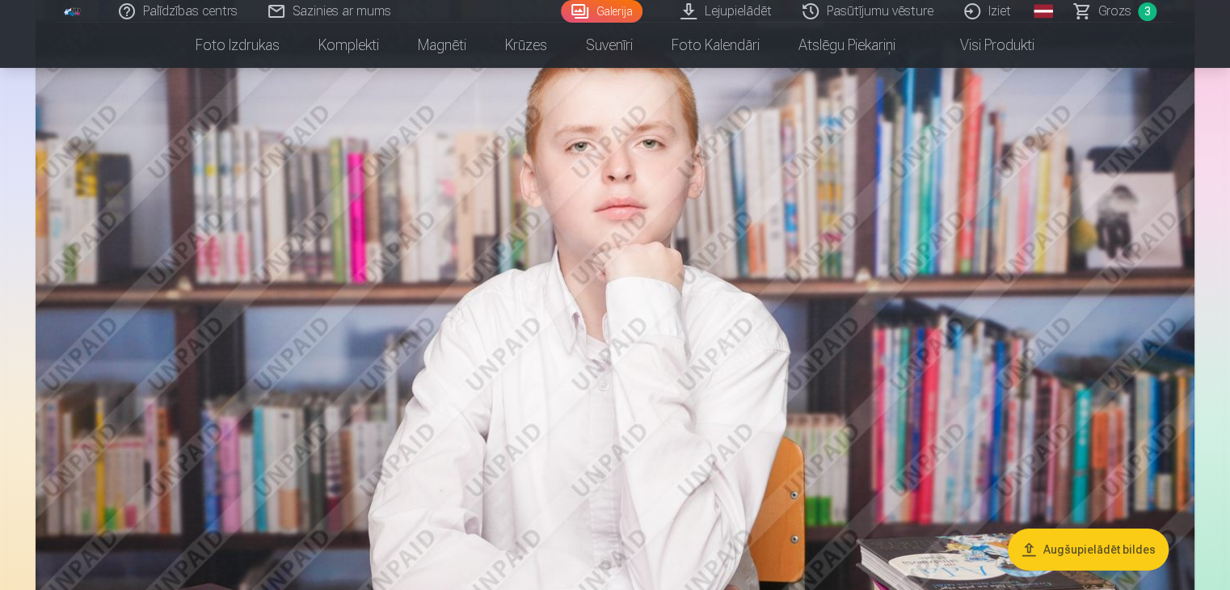
click at [1118, 11] on span "Grozs" at bounding box center [1114, 11] width 33 height 19
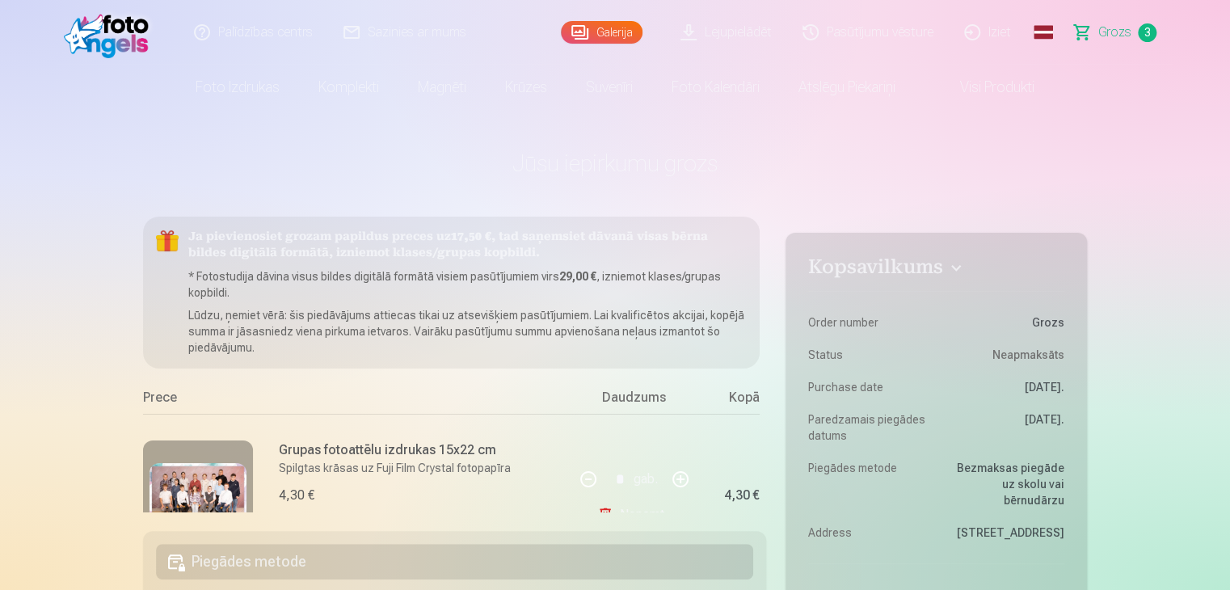
click at [598, 32] on link "Galerija" at bounding box center [602, 32] width 82 height 23
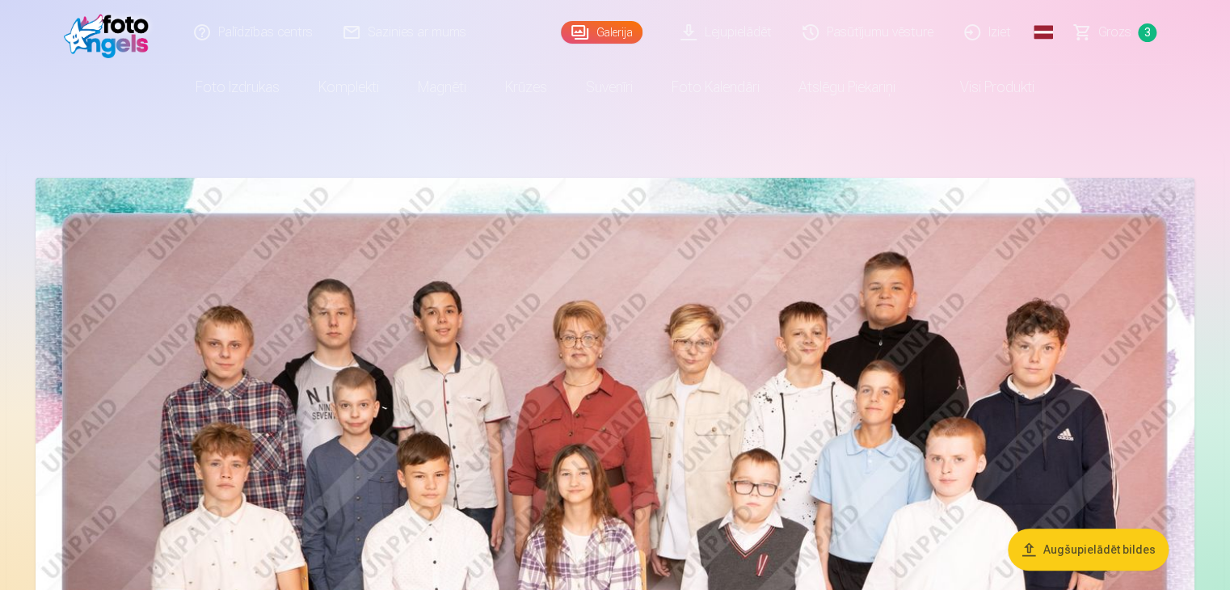
click at [868, 486] on img at bounding box center [615, 564] width 1159 height 773
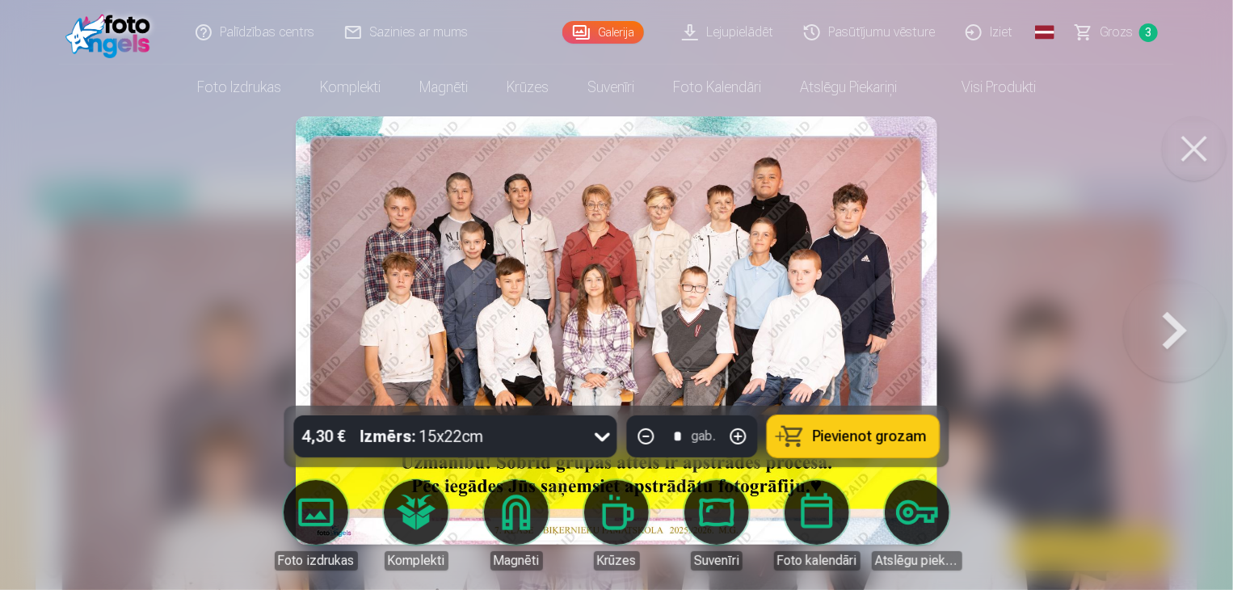
click at [746, 322] on img at bounding box center [616, 330] width 641 height 428
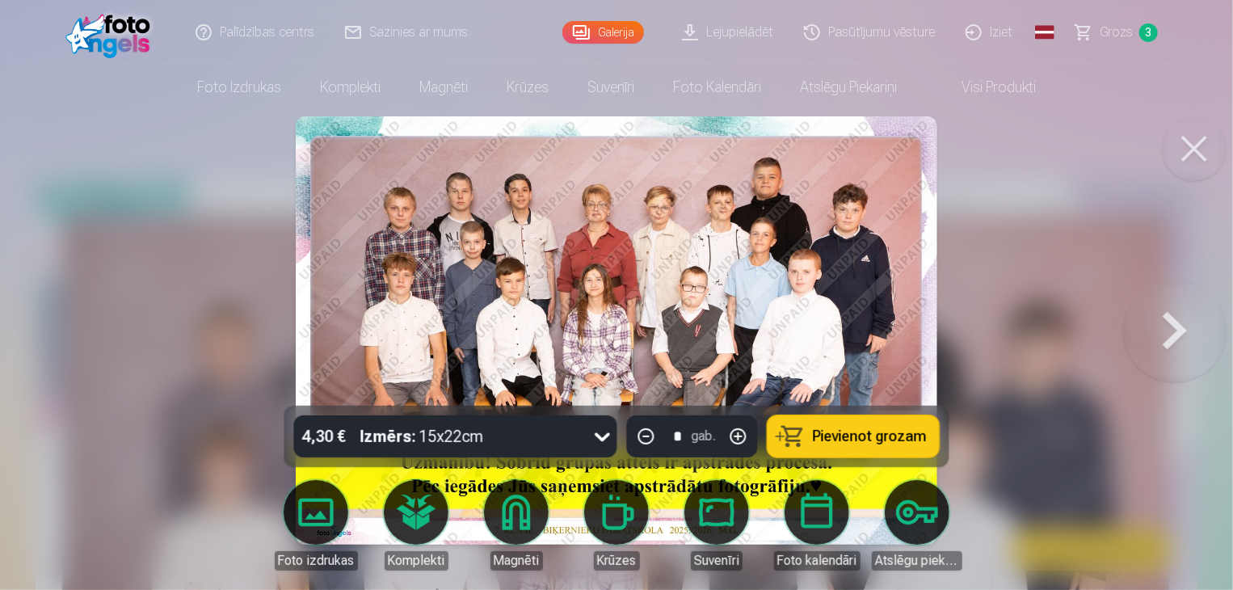
click at [746, 322] on img at bounding box center [616, 330] width 641 height 428
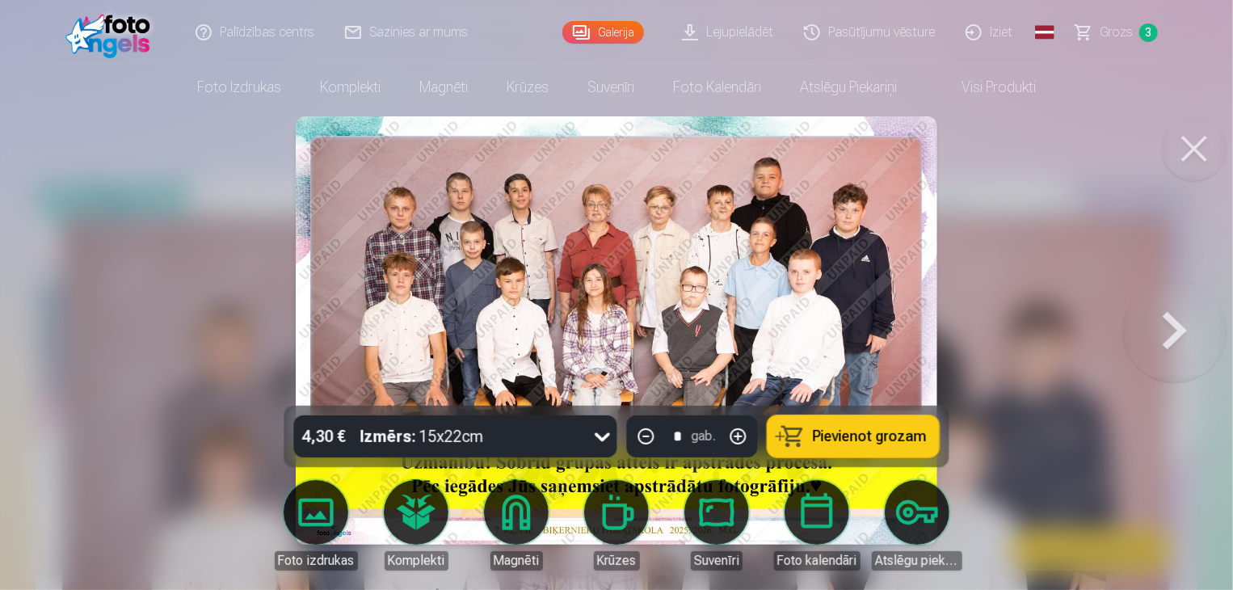
click at [746, 322] on img at bounding box center [616, 330] width 641 height 428
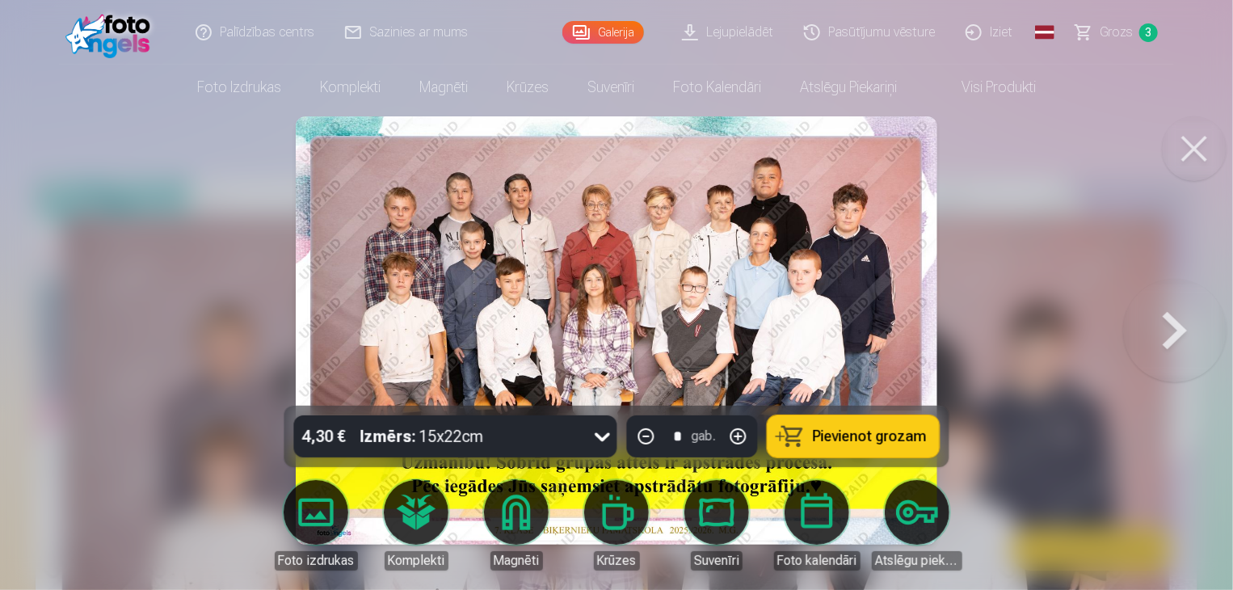
click at [746, 322] on img at bounding box center [616, 330] width 641 height 428
drag, startPoint x: 746, startPoint y: 322, endPoint x: 753, endPoint y: 327, distance: 9.2
click at [753, 327] on img at bounding box center [616, 330] width 641 height 428
click at [1196, 153] on button at bounding box center [1194, 148] width 65 height 65
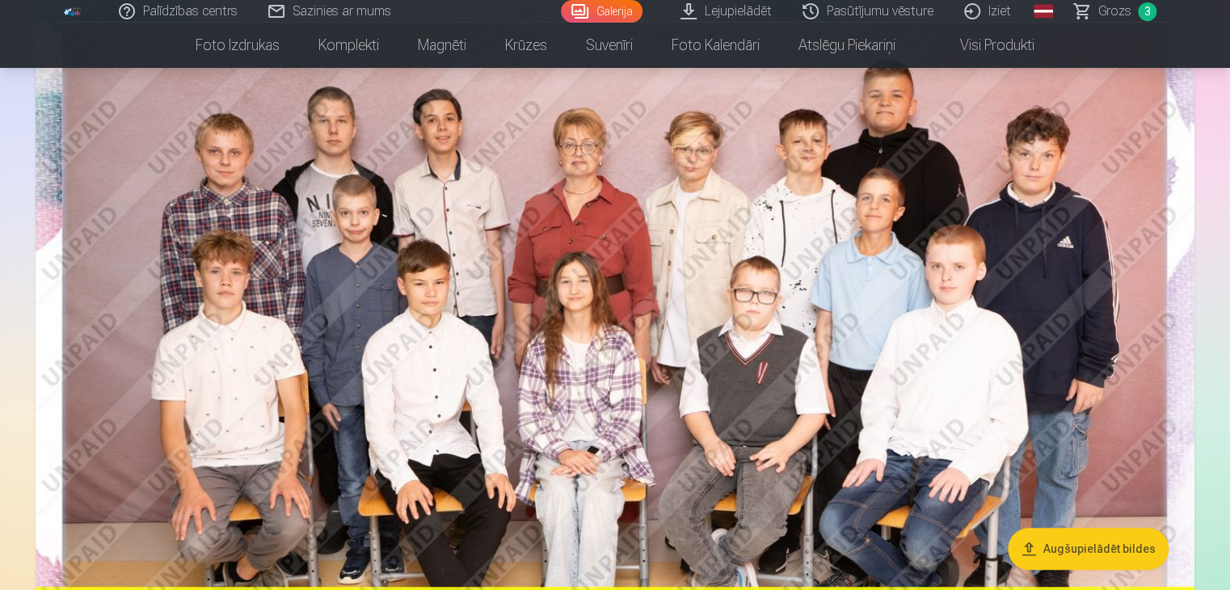
scroll to position [194, 0]
